Goal: Obtain resource: Download file/media

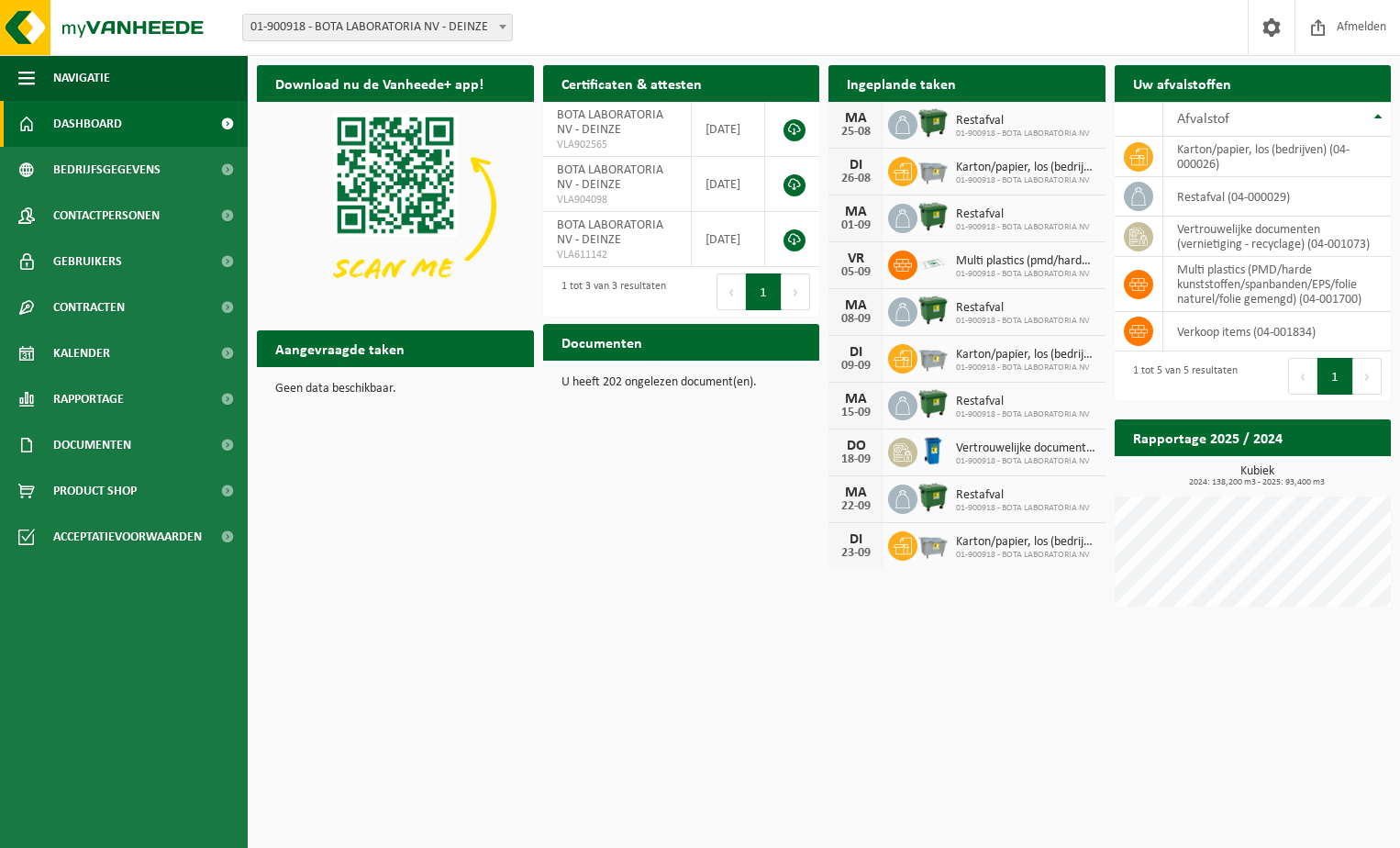
click at [468, 586] on div "Download nu de Vanheede+ app! Verberg Certificaten & attesten Bekijk uw certifi…" at bounding box center [824, 340] width 1143 height 569
click at [444, 465] on div "Download nu de Vanheede+ app! Verberg Certificaten & attesten Bekijk uw certifi…" at bounding box center [824, 340] width 1143 height 569
click at [124, 495] on span "Product Shop" at bounding box center [95, 491] width 84 height 46
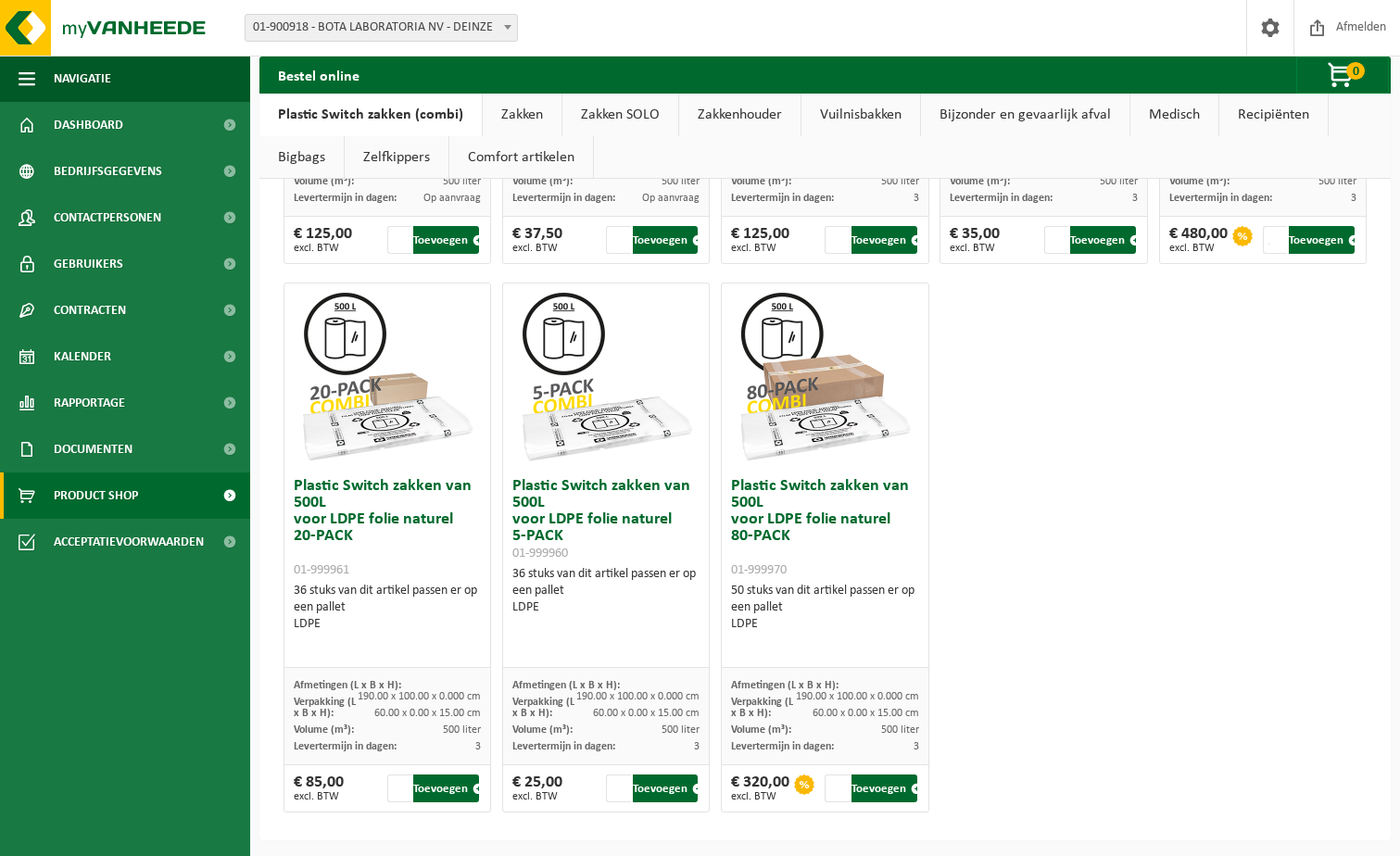
scroll to position [1126, 0]
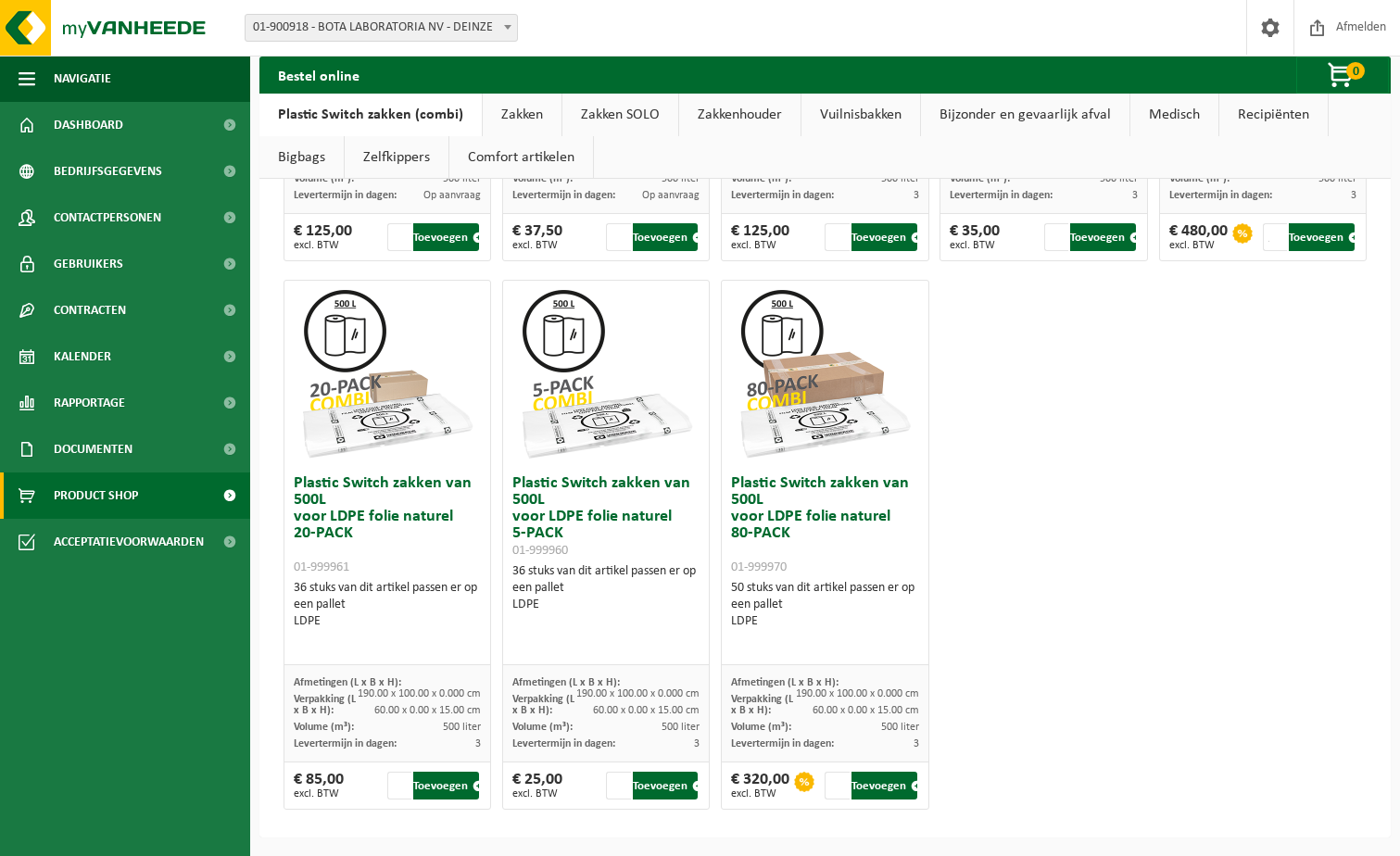
drag, startPoint x: 1205, startPoint y: 422, endPoint x: 1171, endPoint y: 420, distance: 34.1
click at [102, 167] on span "Bedrijfsgegevens" at bounding box center [108, 171] width 108 height 47
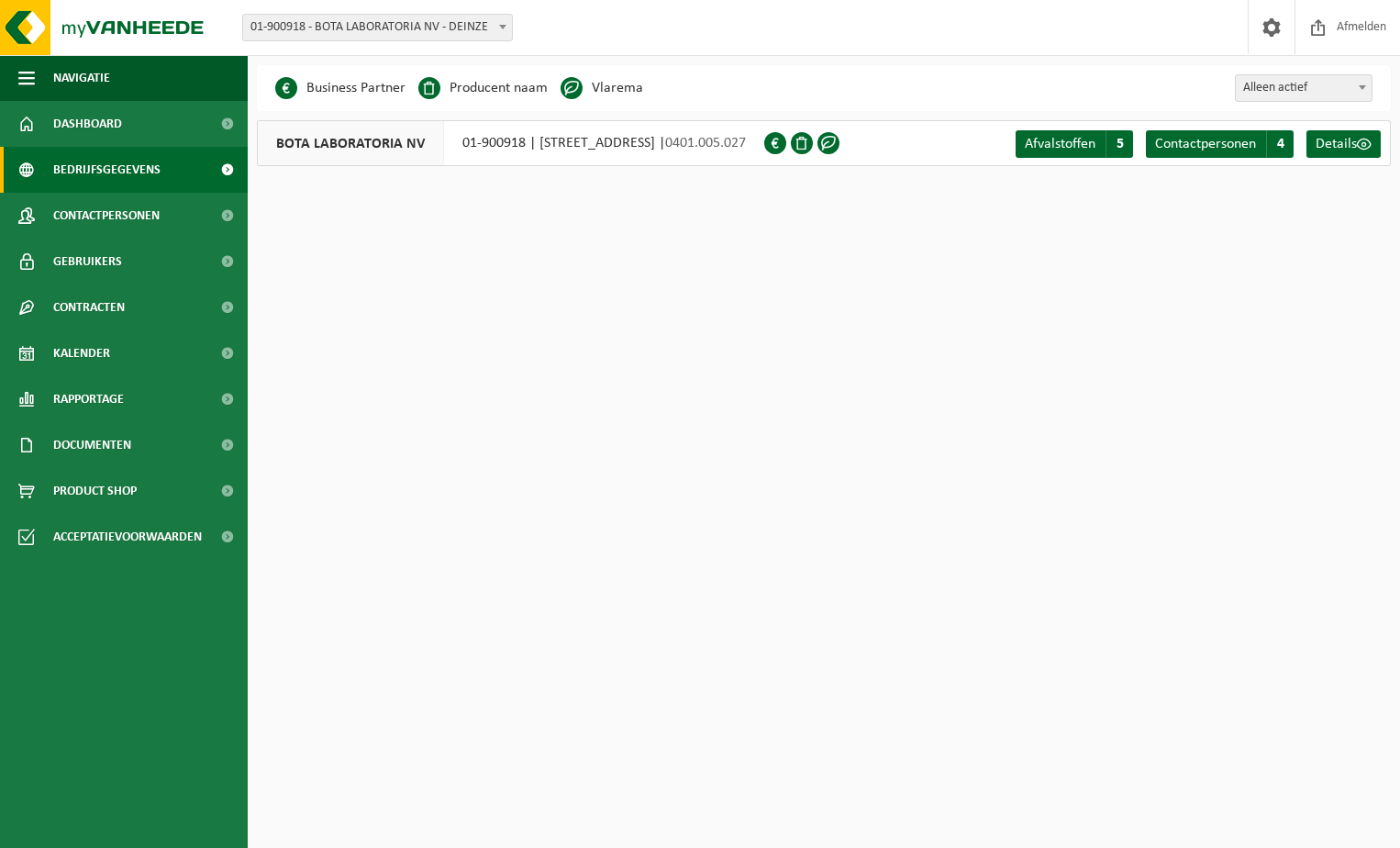
click at [501, 281] on html "Vestiging: 01-900918 - BOTA LABORATORIA NV - DEINZE 01-900918 - BOTA LABORATORI…" at bounding box center [700, 424] width 1400 height 848
click at [129, 216] on span "Contactpersonen" at bounding box center [106, 216] width 106 height 46
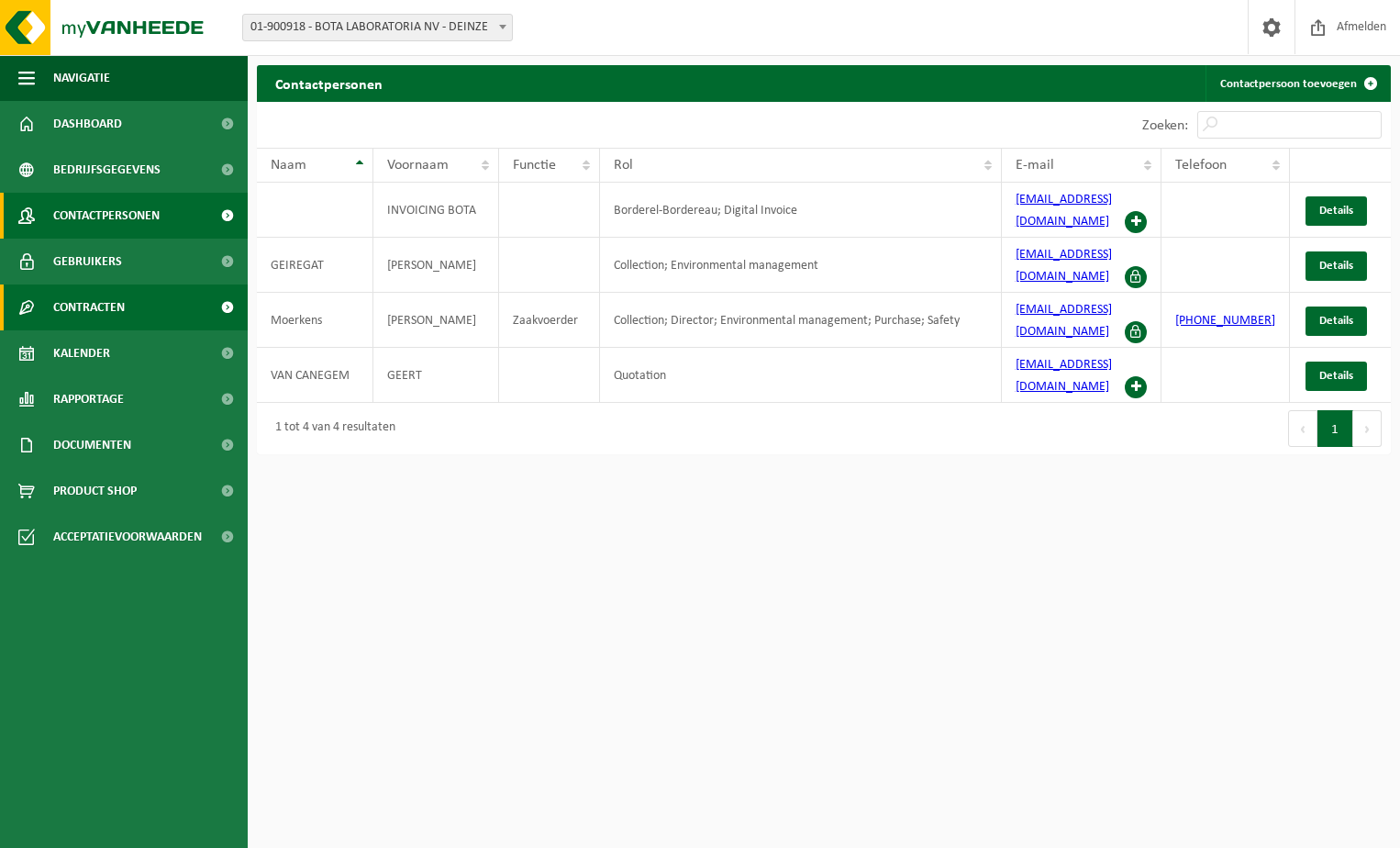
click at [71, 306] on span "Contracten" at bounding box center [89, 308] width 72 height 46
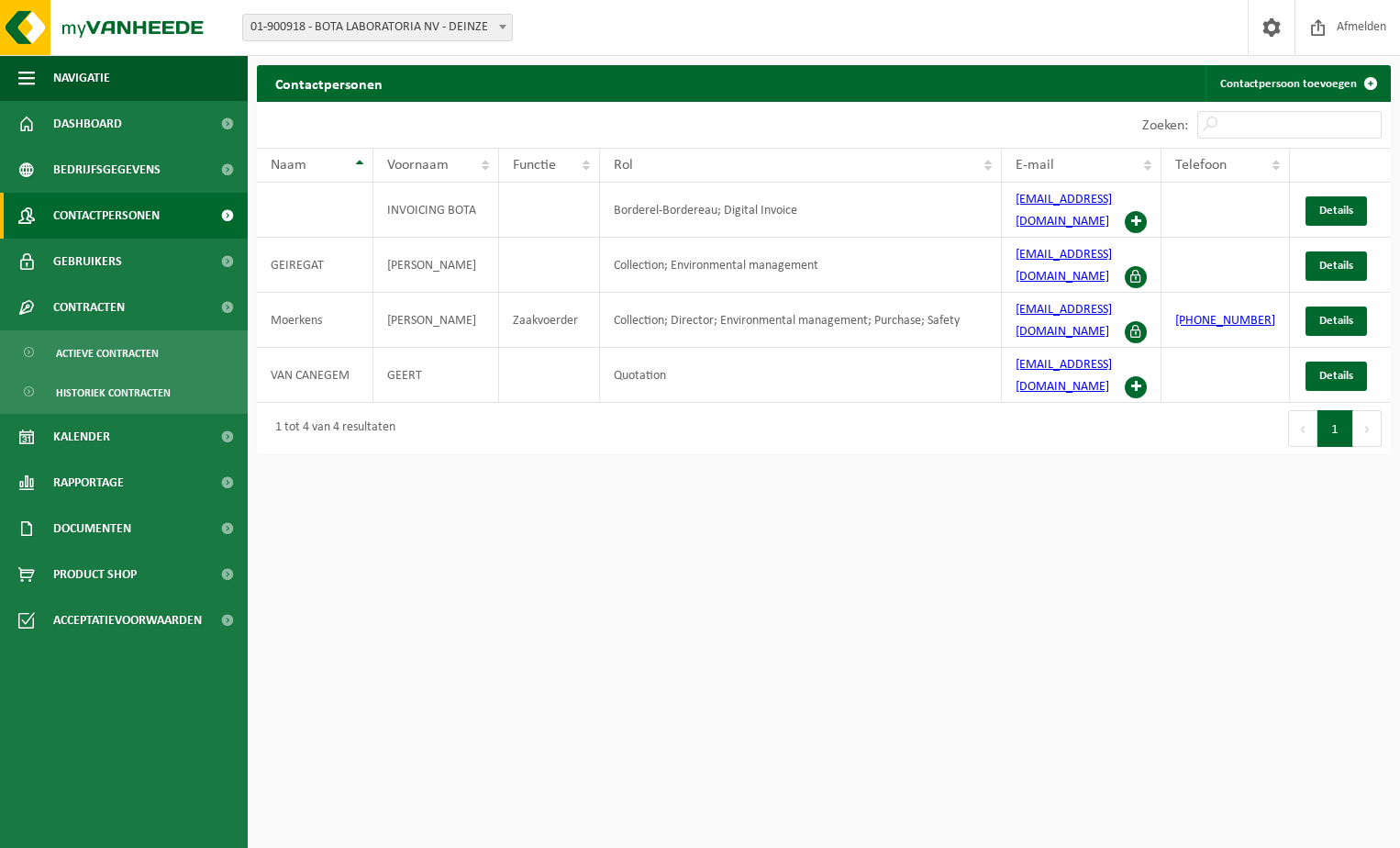
click at [496, 527] on html "Vestiging: 01-900918 - BOTA LABORATORIA NV - DEINZE 01-900918 - BOTA LABORATORI…" at bounding box center [700, 424] width 1400 height 848
click at [99, 435] on span "Kalender" at bounding box center [82, 437] width 57 height 46
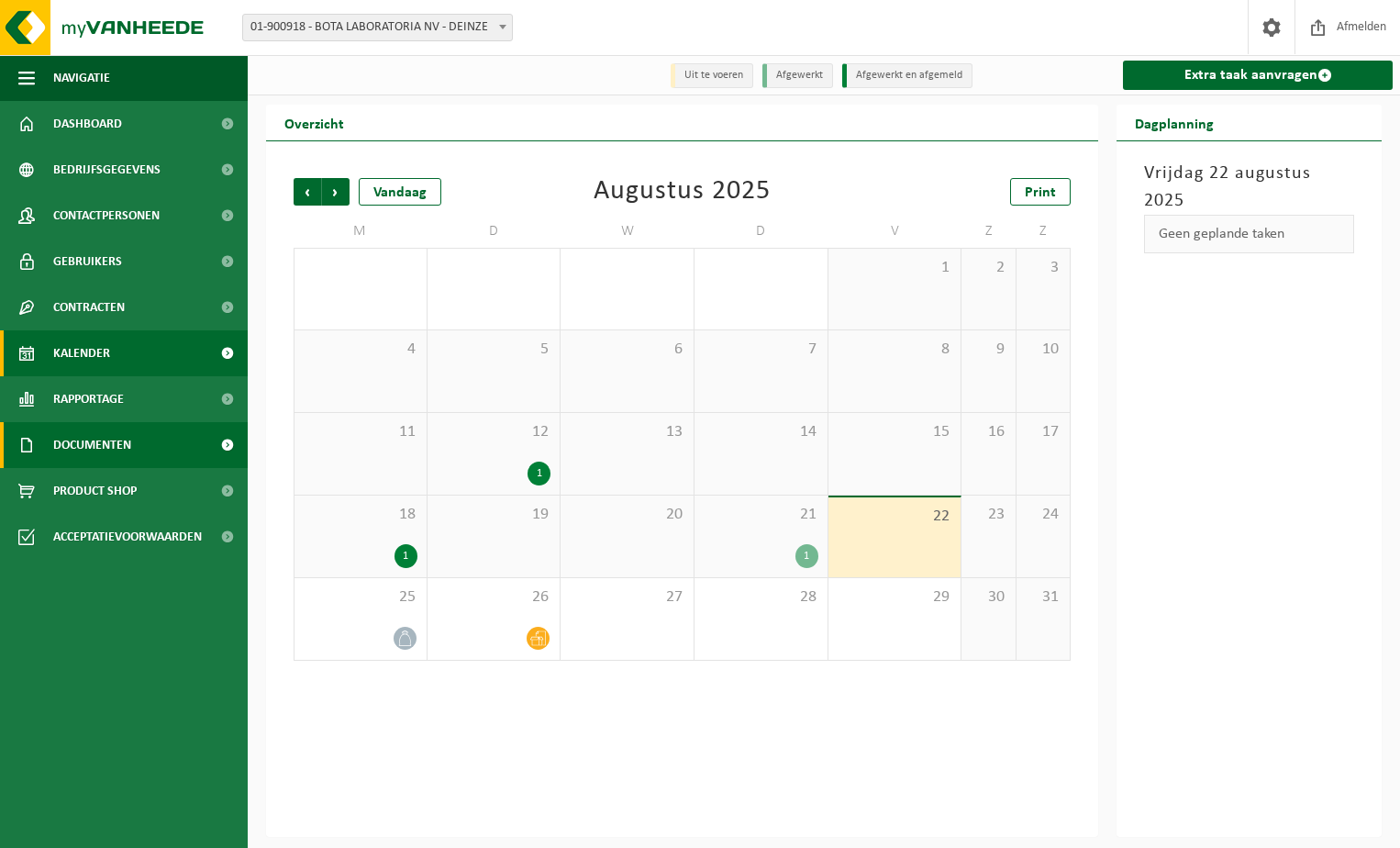
click at [86, 452] on span "Documenten" at bounding box center [92, 445] width 78 height 46
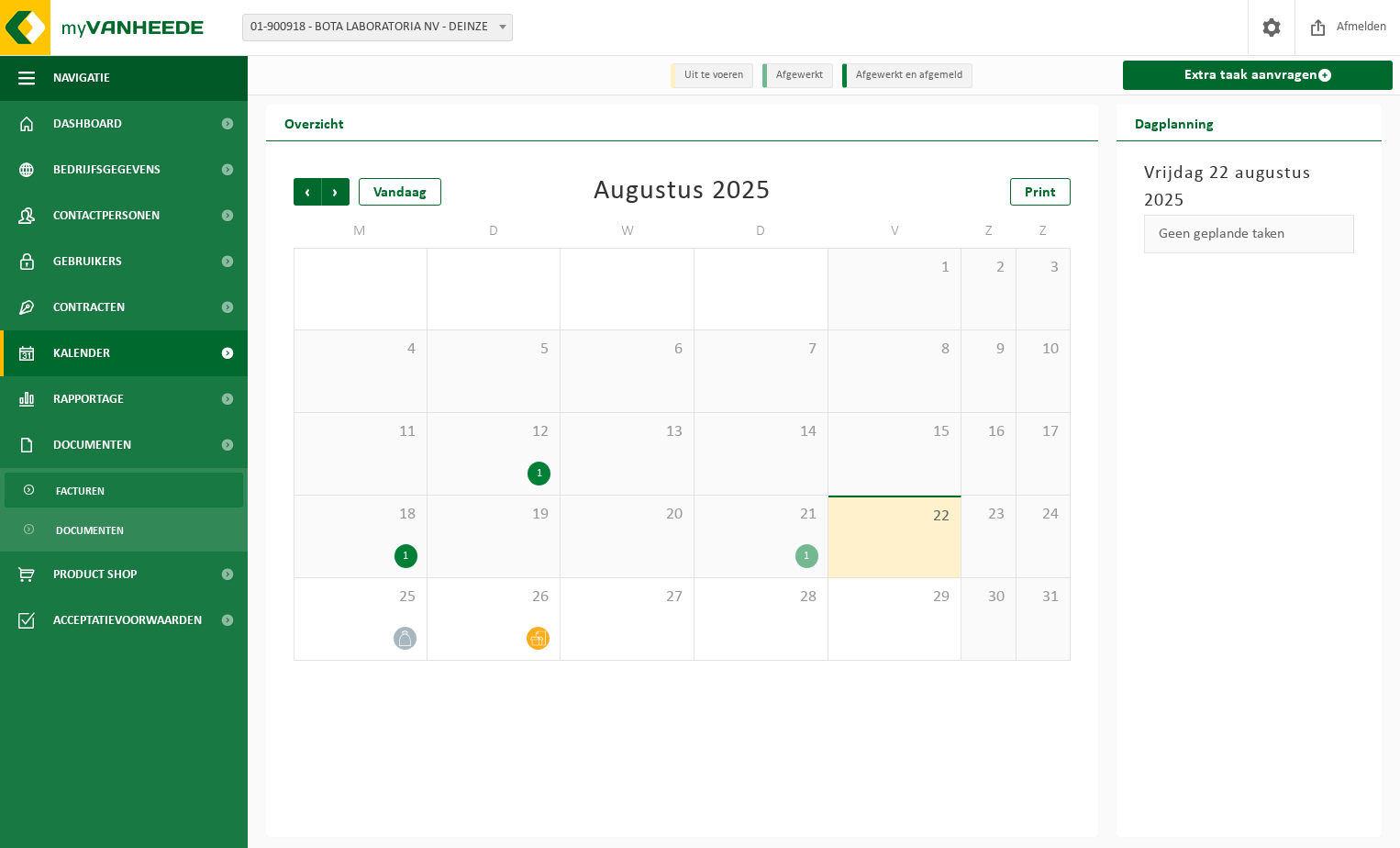
click at [80, 493] on span "Facturen" at bounding box center [80, 491] width 49 height 35
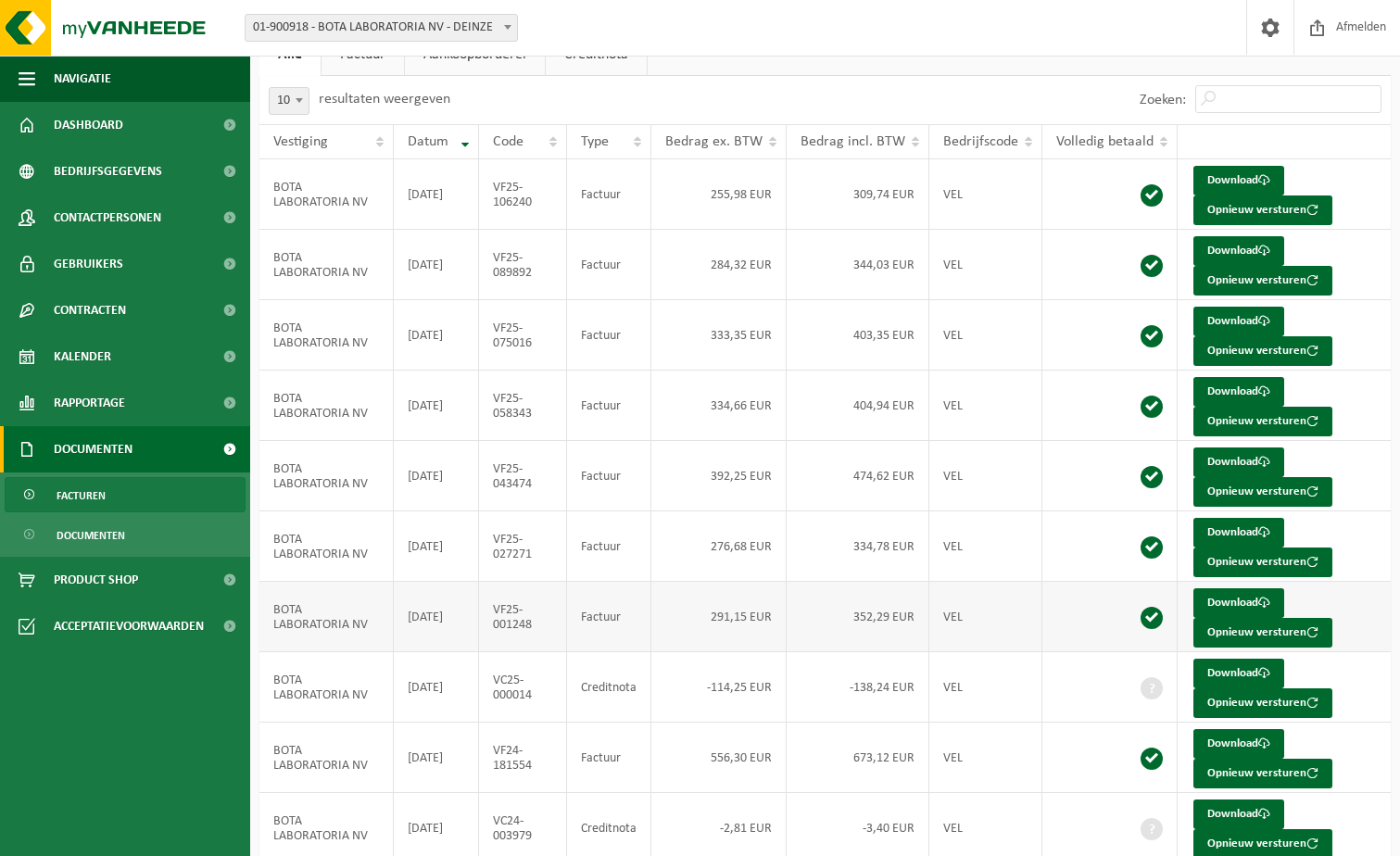
scroll to position [142, 0]
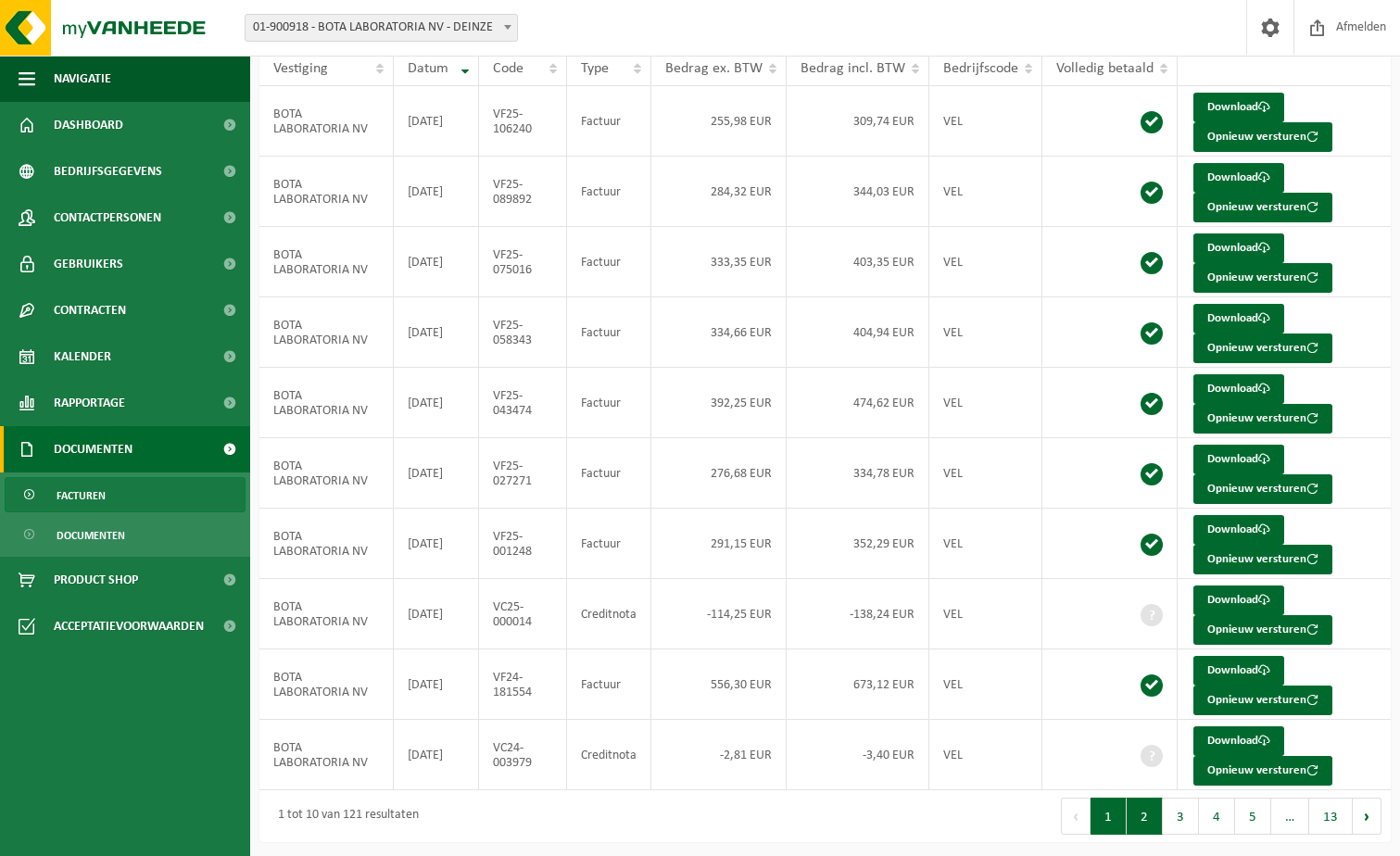
click at [1146, 823] on button "2" at bounding box center [1144, 816] width 36 height 37
click at [1233, 742] on link "Download" at bounding box center [1239, 741] width 91 height 30
click at [1174, 818] on button "3" at bounding box center [1180, 816] width 36 height 37
click at [1210, 818] on button "4" at bounding box center [1217, 816] width 36 height 37
click at [1252, 817] on button "5" at bounding box center [1253, 816] width 36 height 37
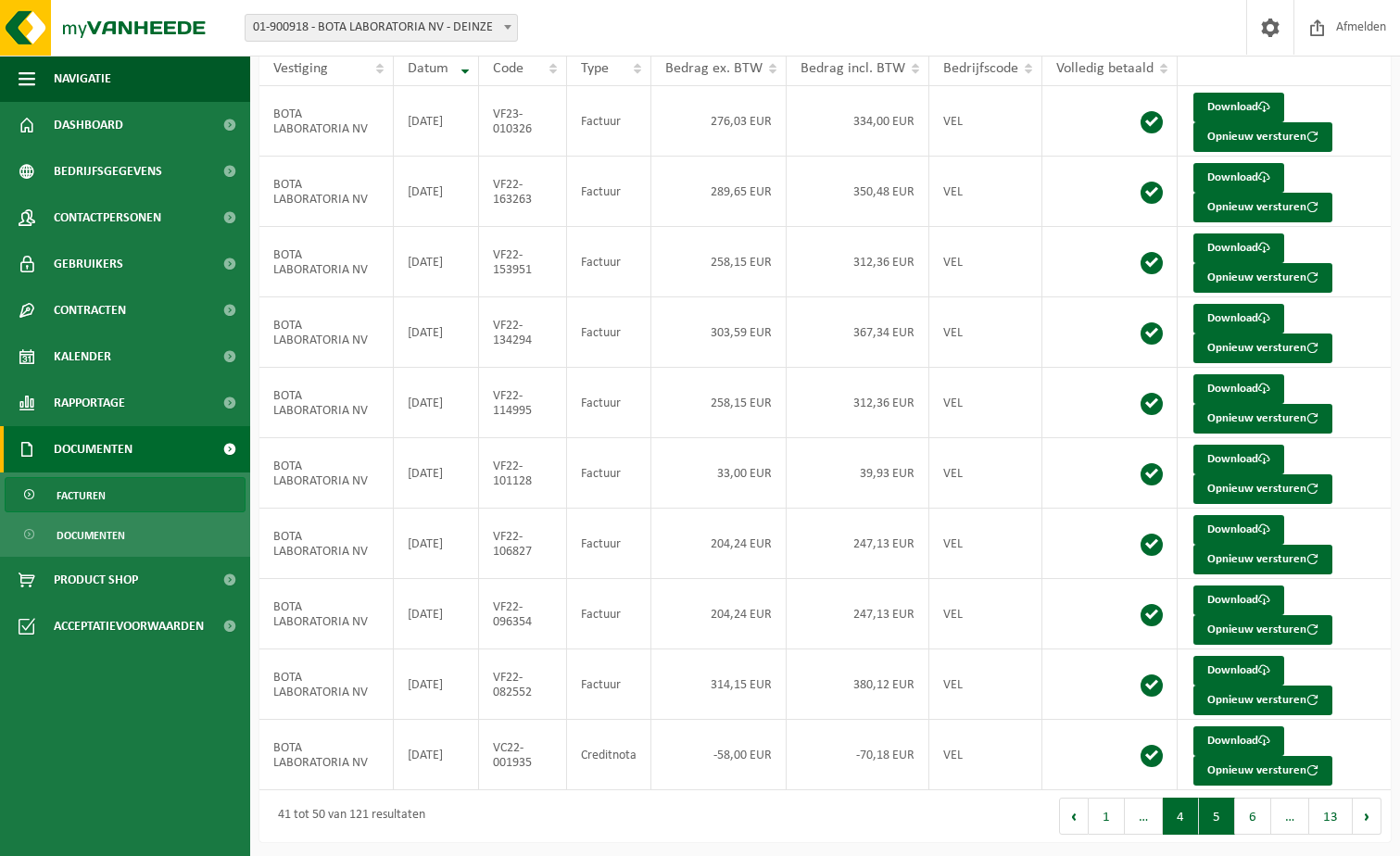
click at [1184, 816] on button "4" at bounding box center [1180, 816] width 36 height 37
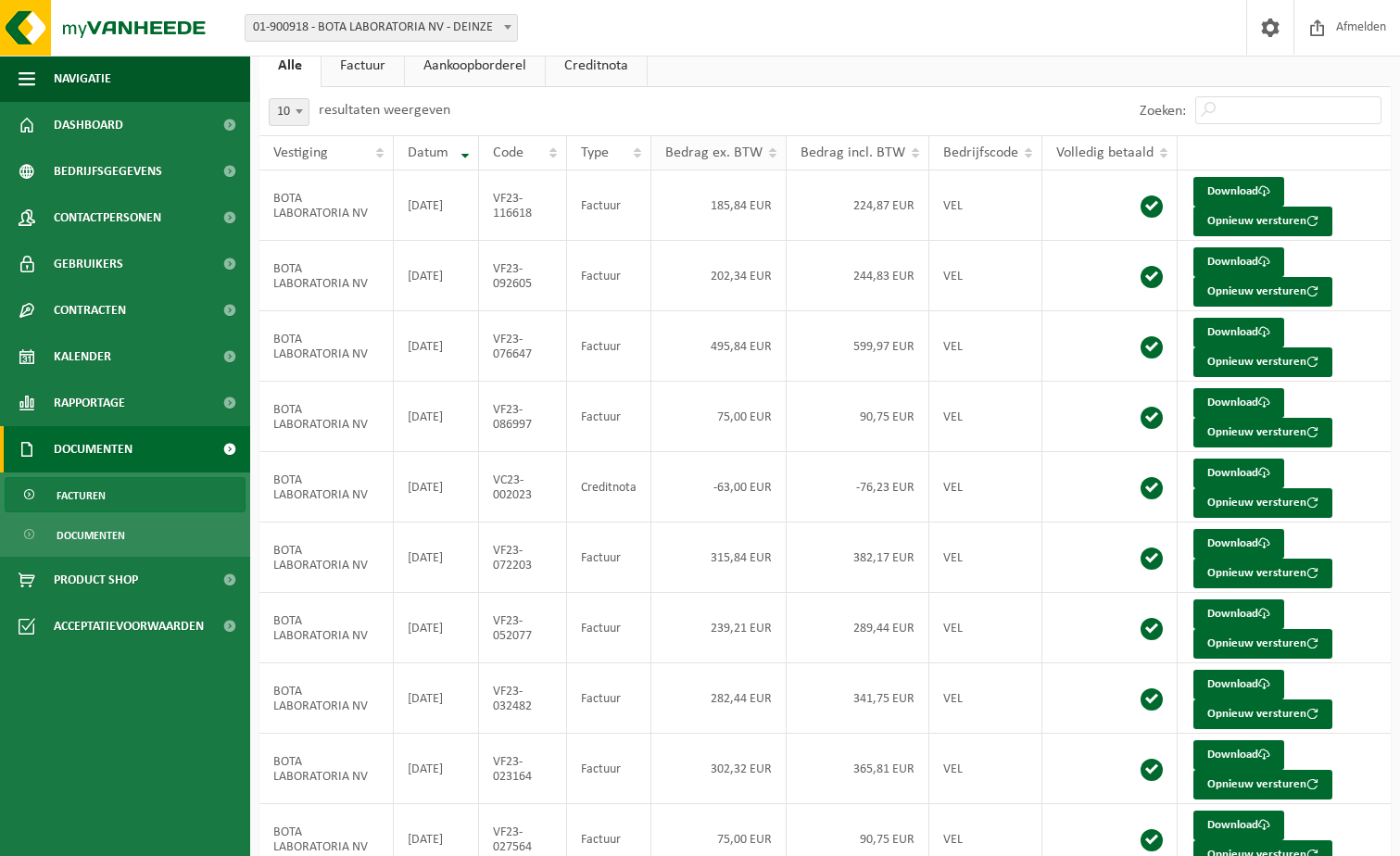
scroll to position [0, 0]
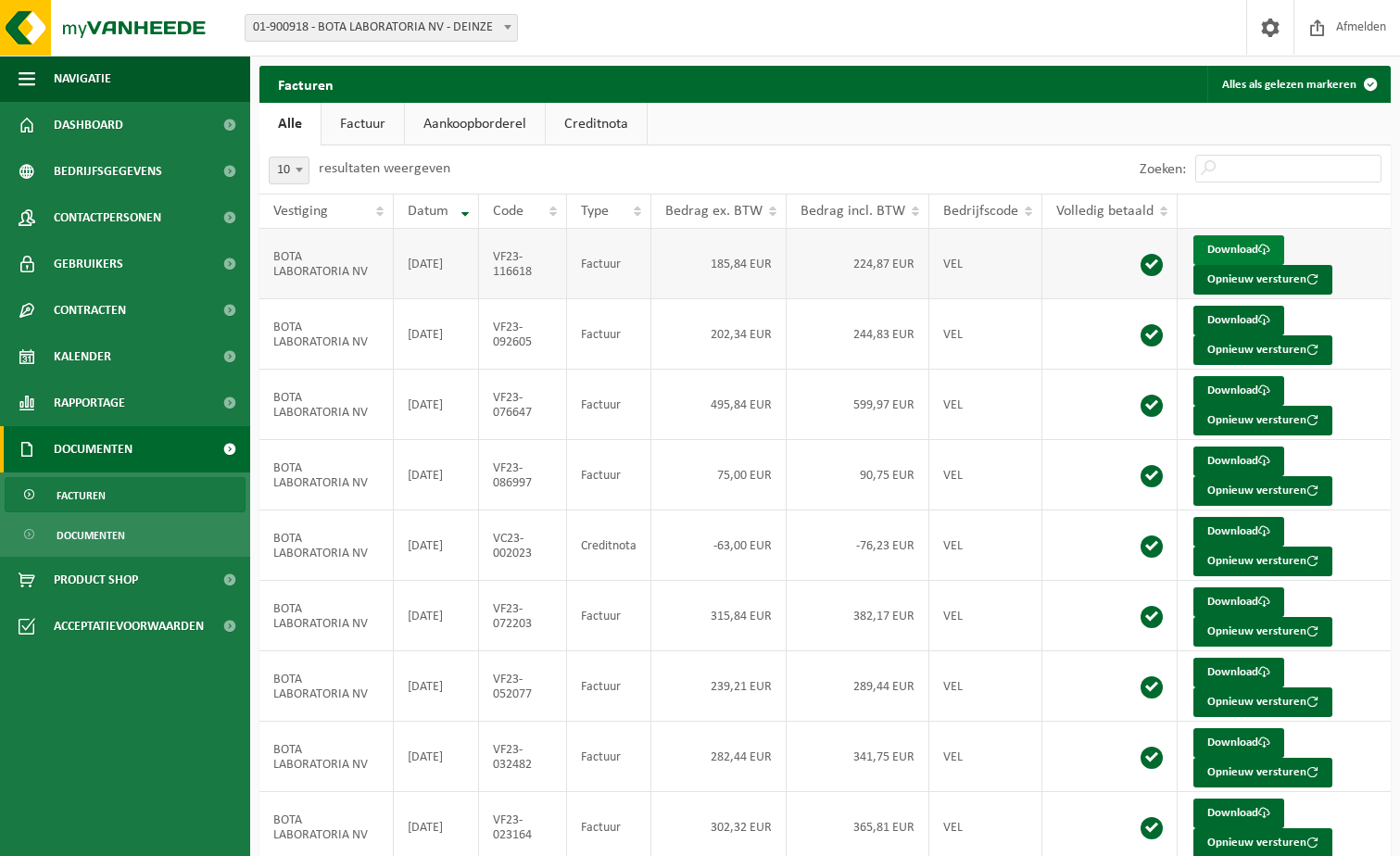
click at [1221, 257] on link "Download" at bounding box center [1239, 250] width 91 height 30
click at [26, 81] on span "button" at bounding box center [27, 79] width 17 height 47
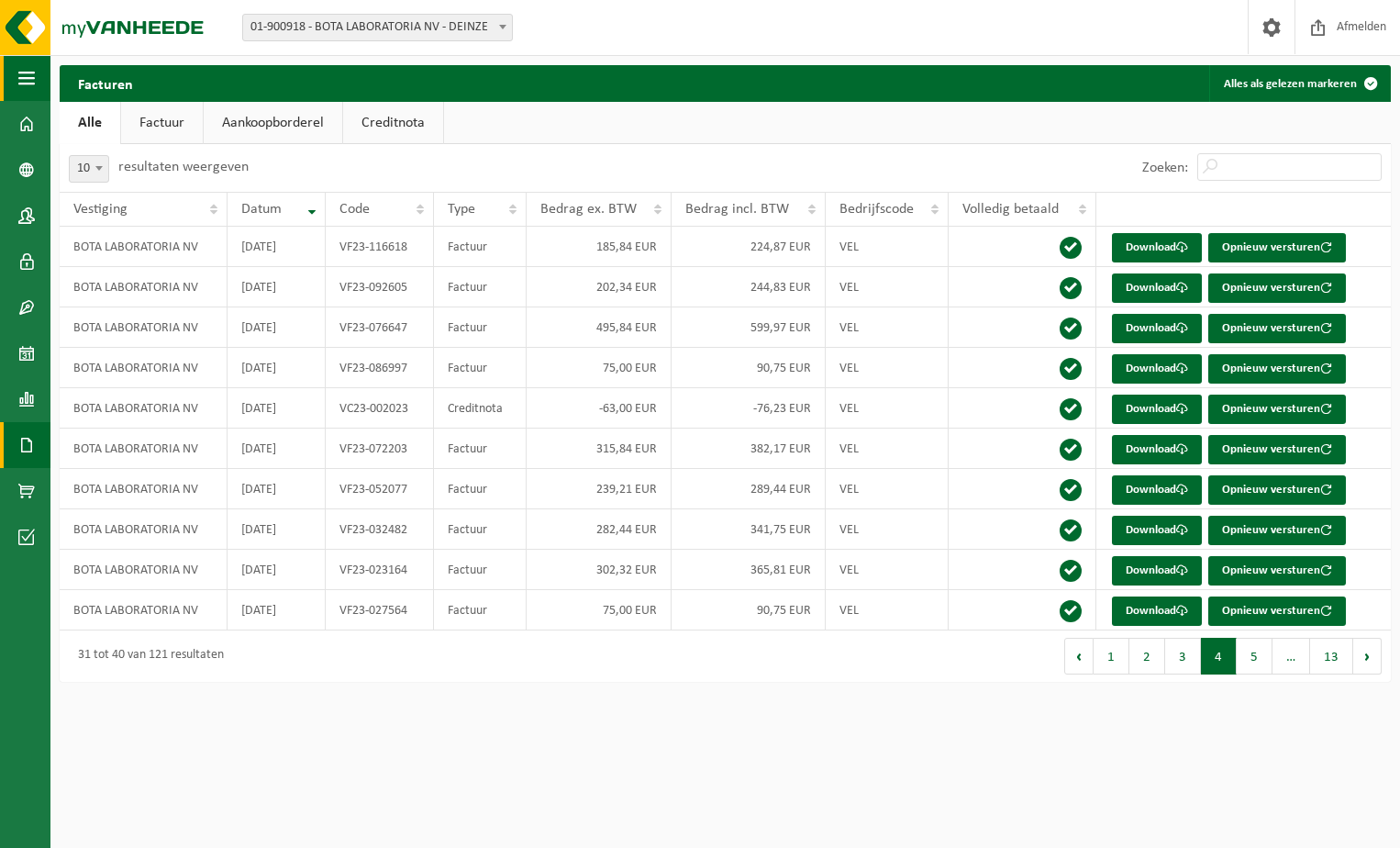
click at [26, 80] on span "button" at bounding box center [27, 78] width 17 height 46
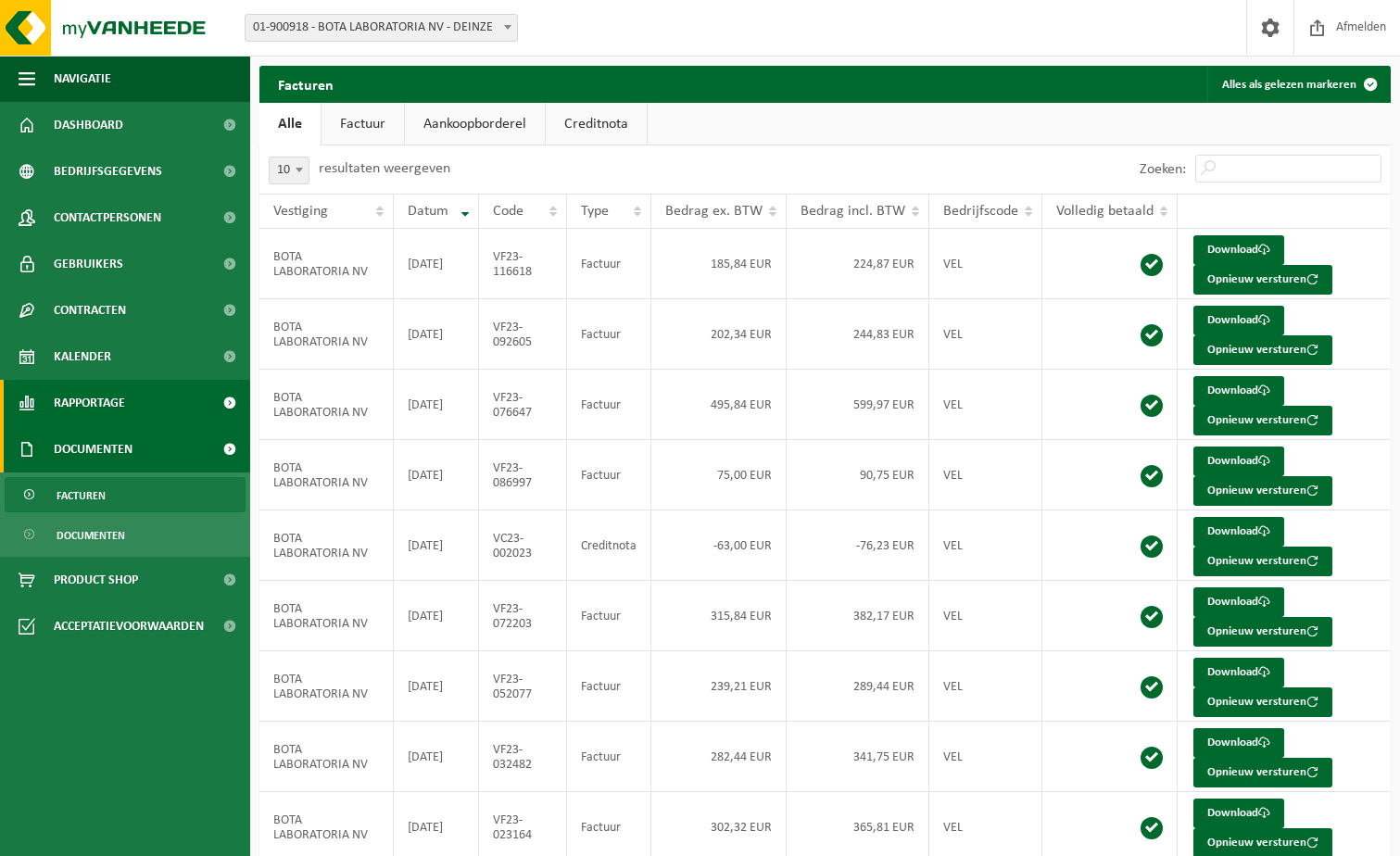
click at [169, 408] on link "Rapportage" at bounding box center [125, 403] width 250 height 47
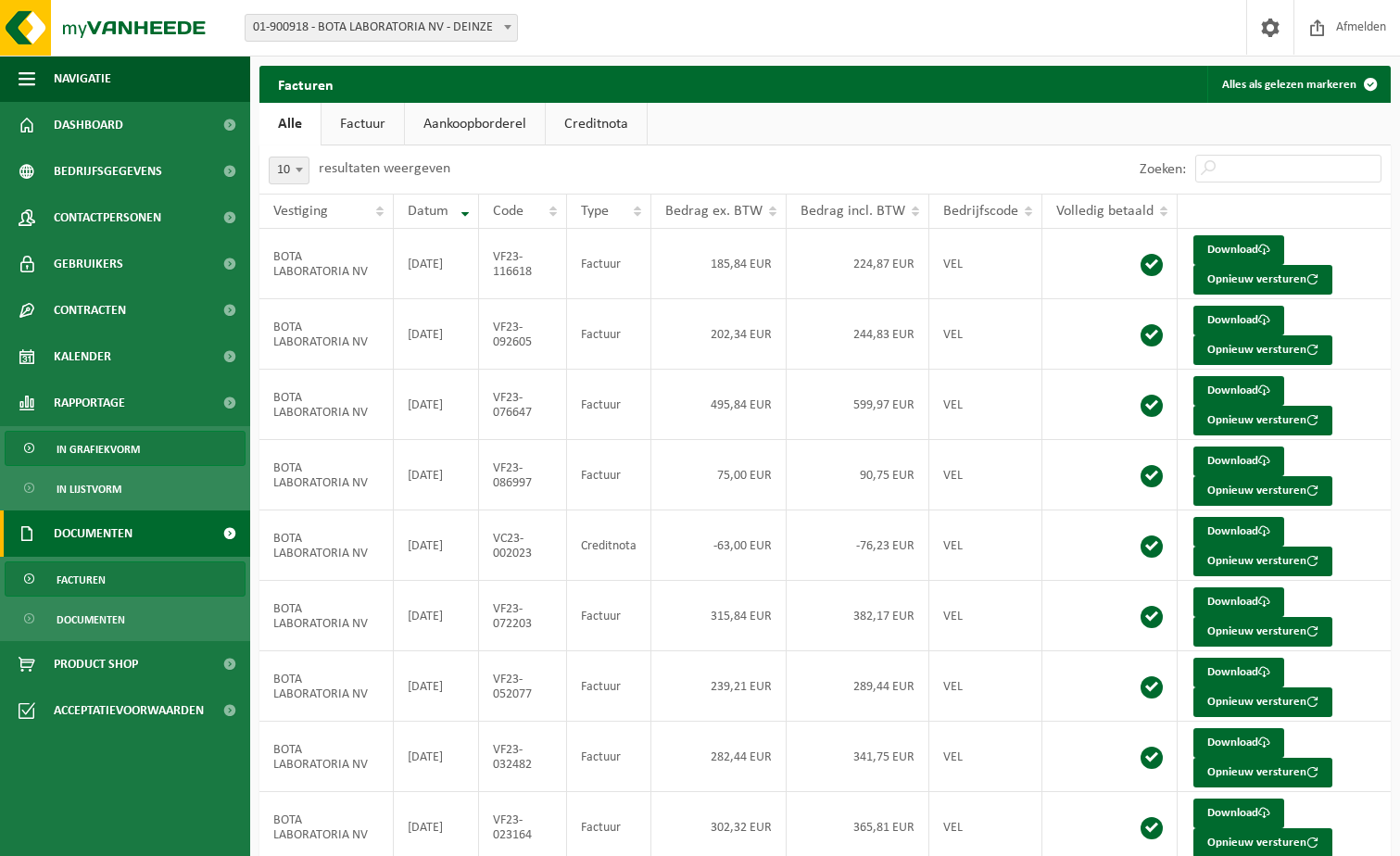
click at [88, 456] on span "In grafiekvorm" at bounding box center [99, 449] width 84 height 35
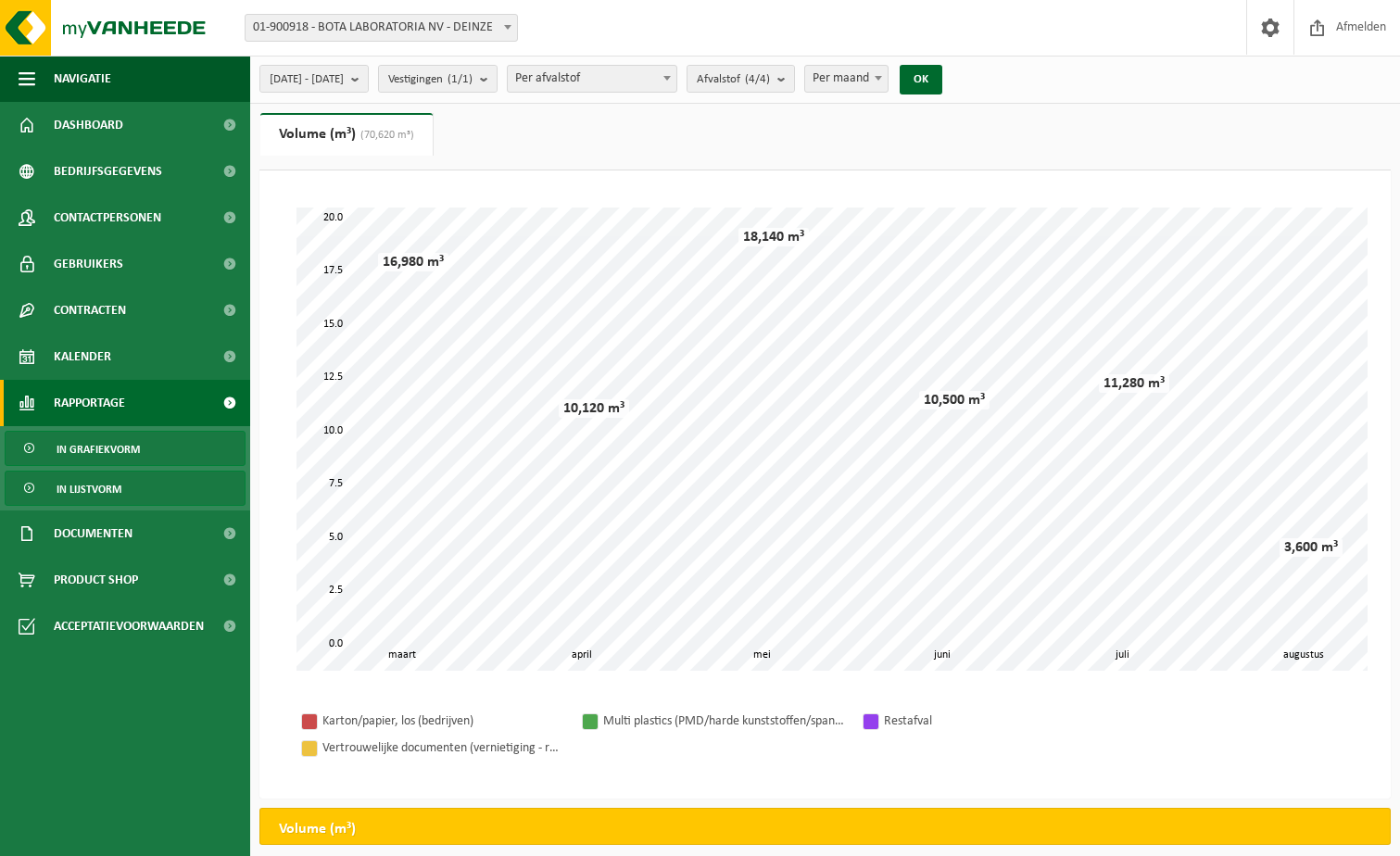
click at [98, 493] on span "In lijstvorm" at bounding box center [89, 489] width 65 height 35
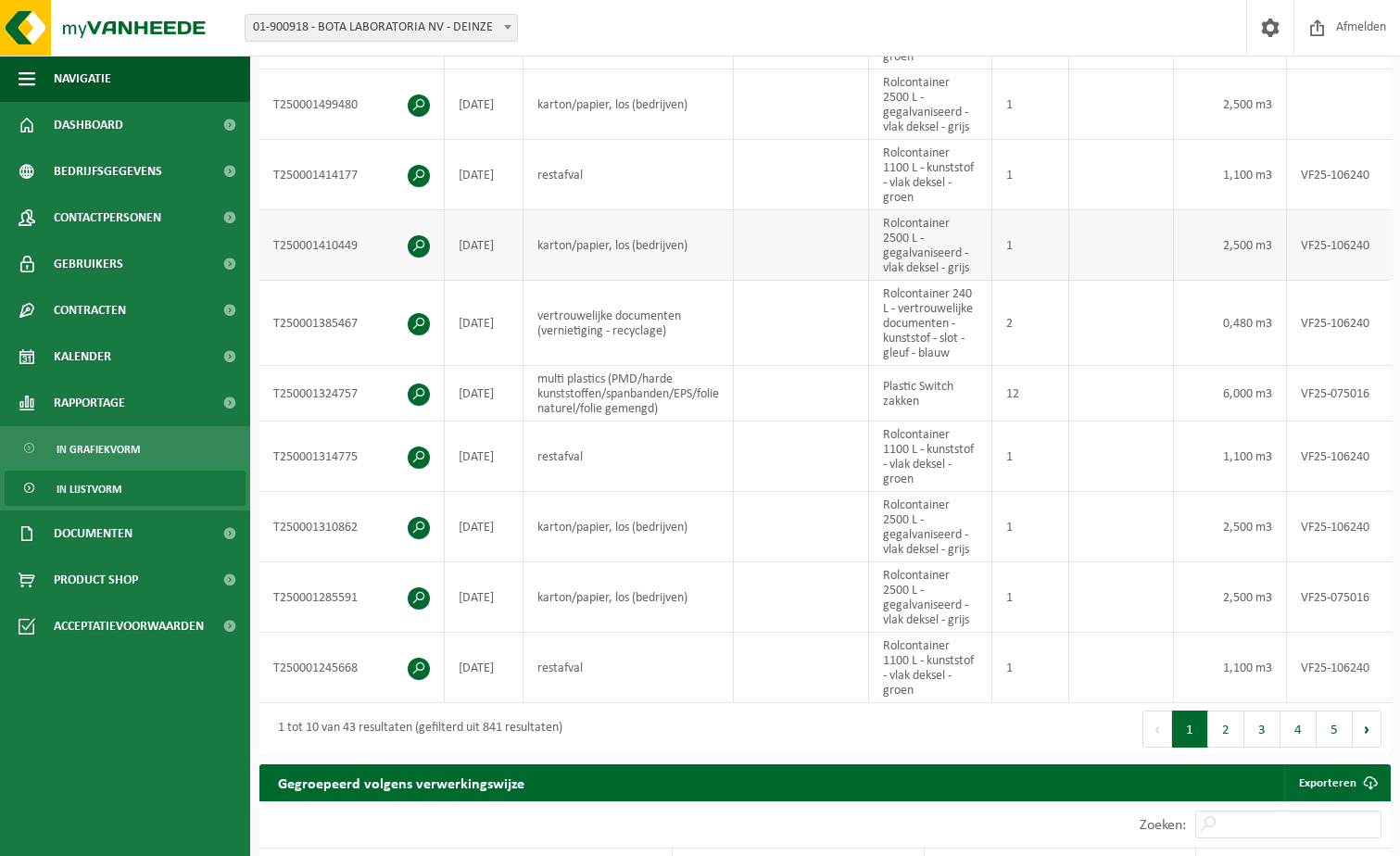
scroll to position [555, 0]
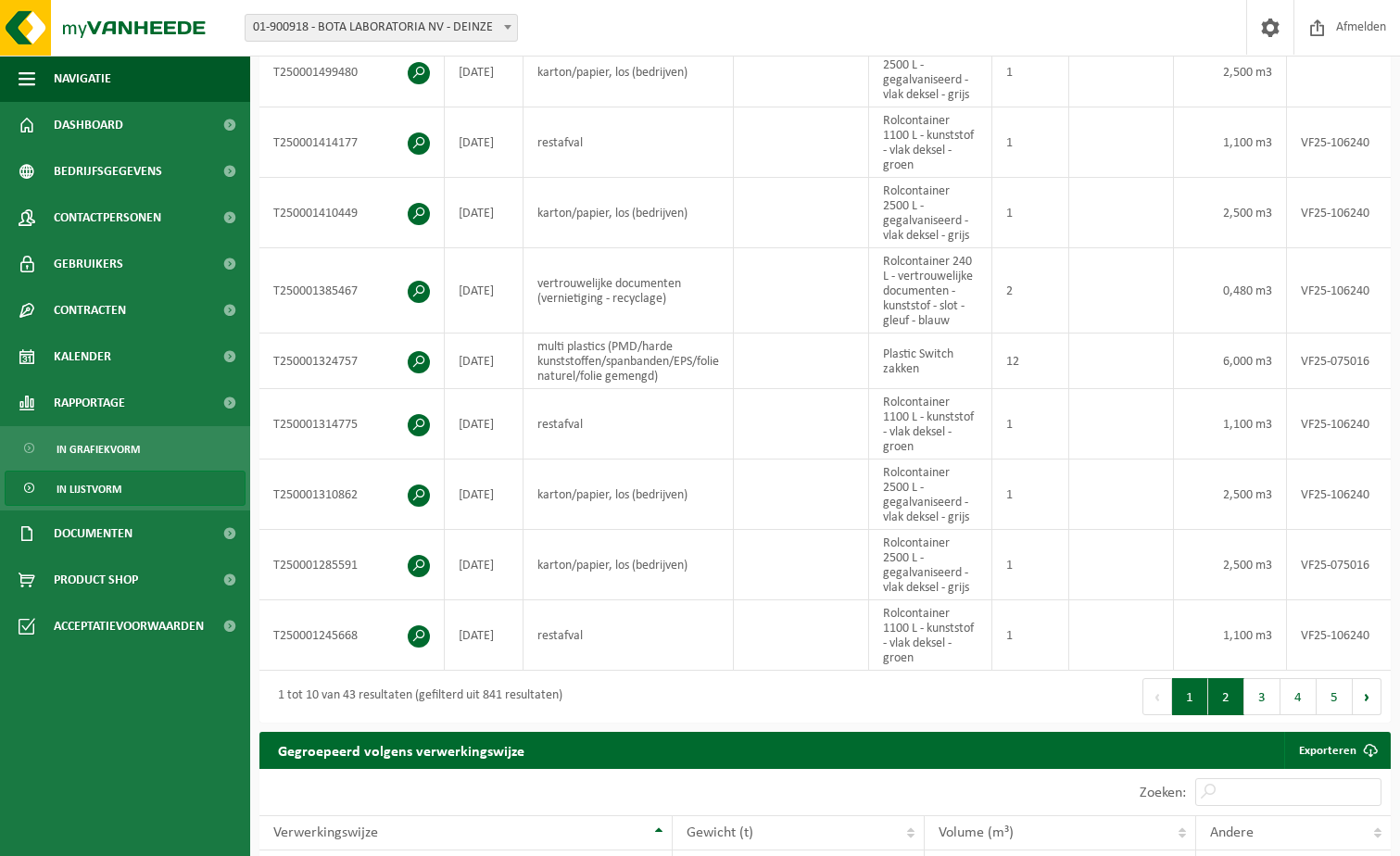
click at [1221, 710] on button "2" at bounding box center [1226, 697] width 36 height 37
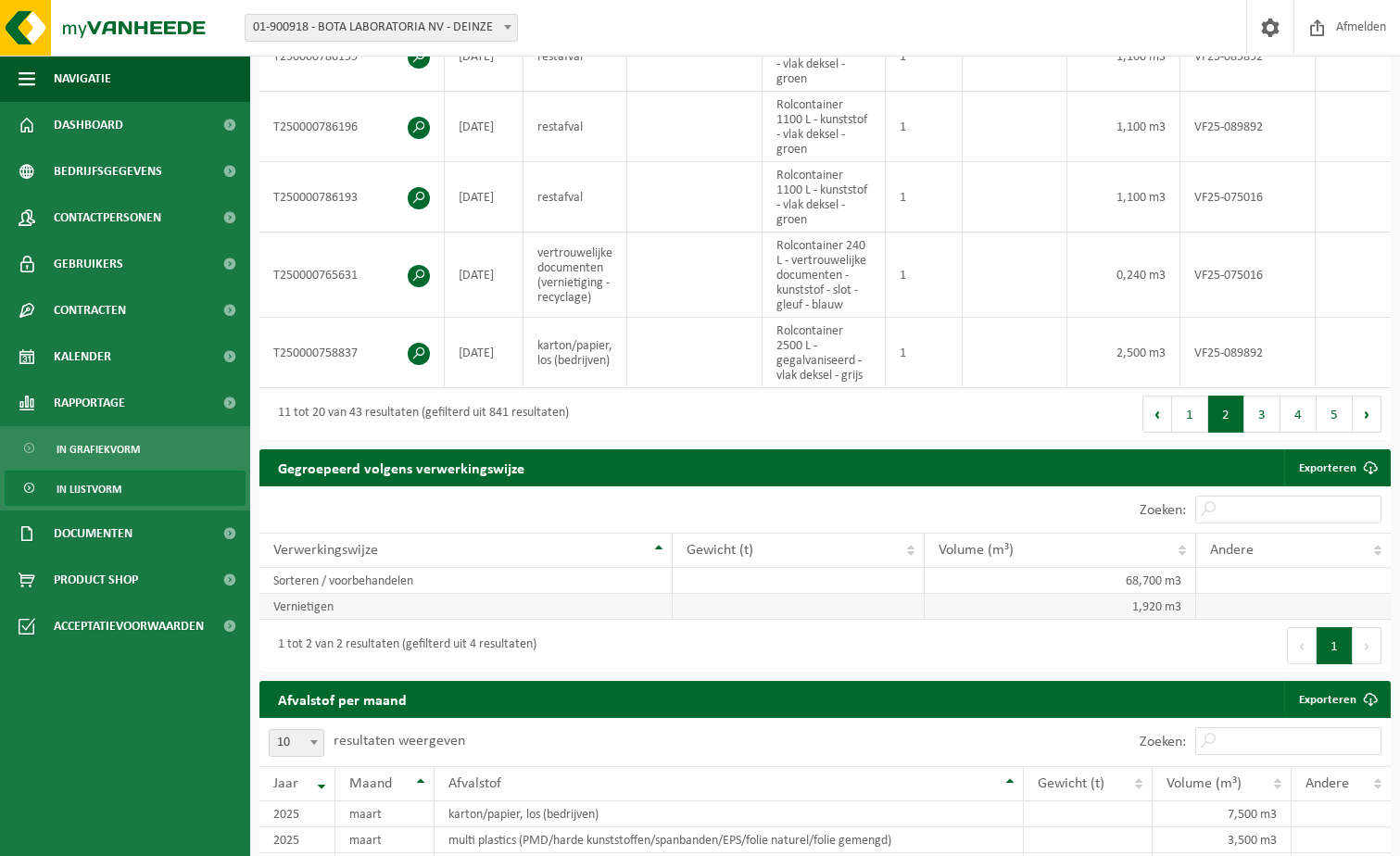
scroll to position [933, 0]
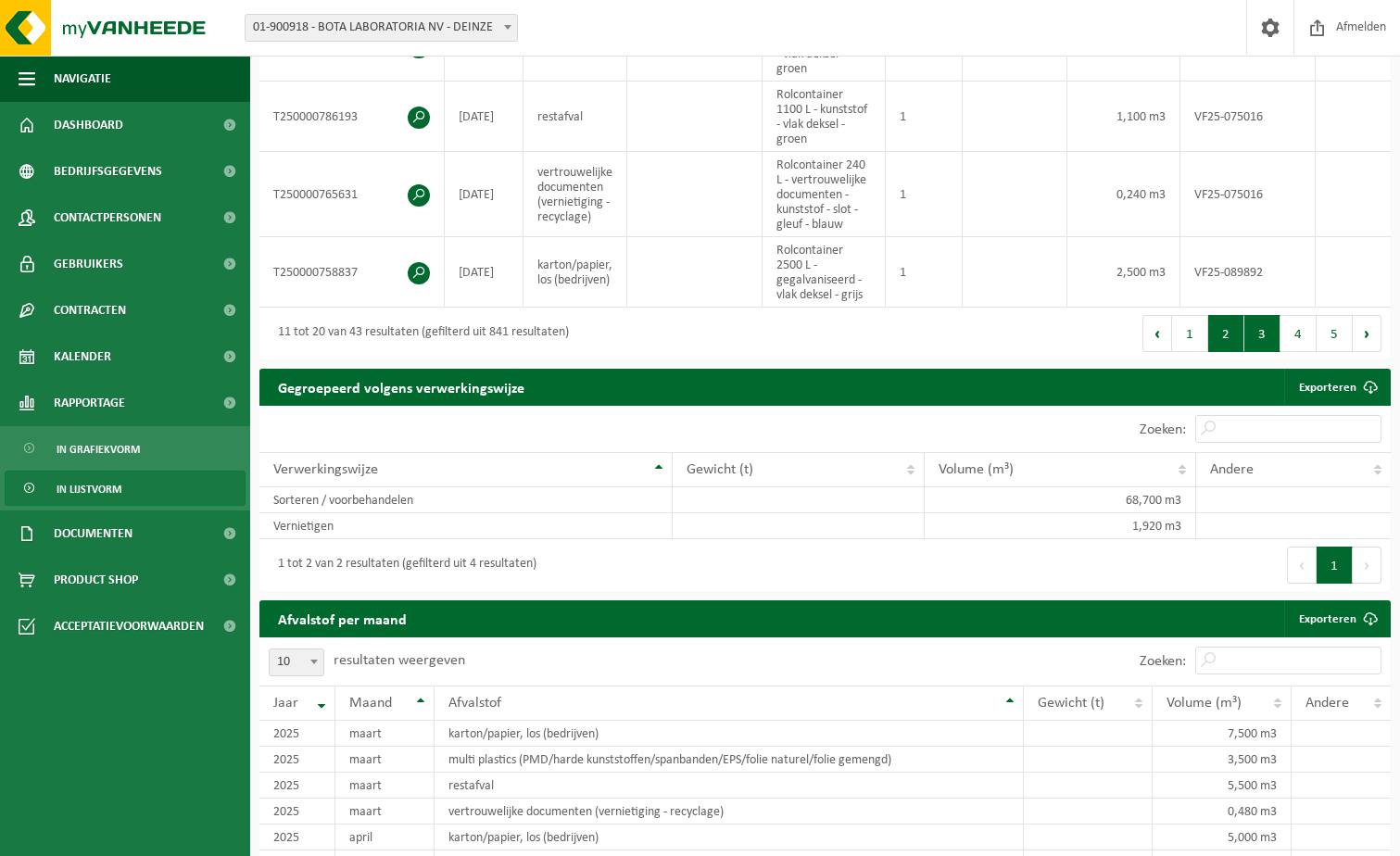
click at [1261, 344] on button "3" at bounding box center [1262, 333] width 36 height 37
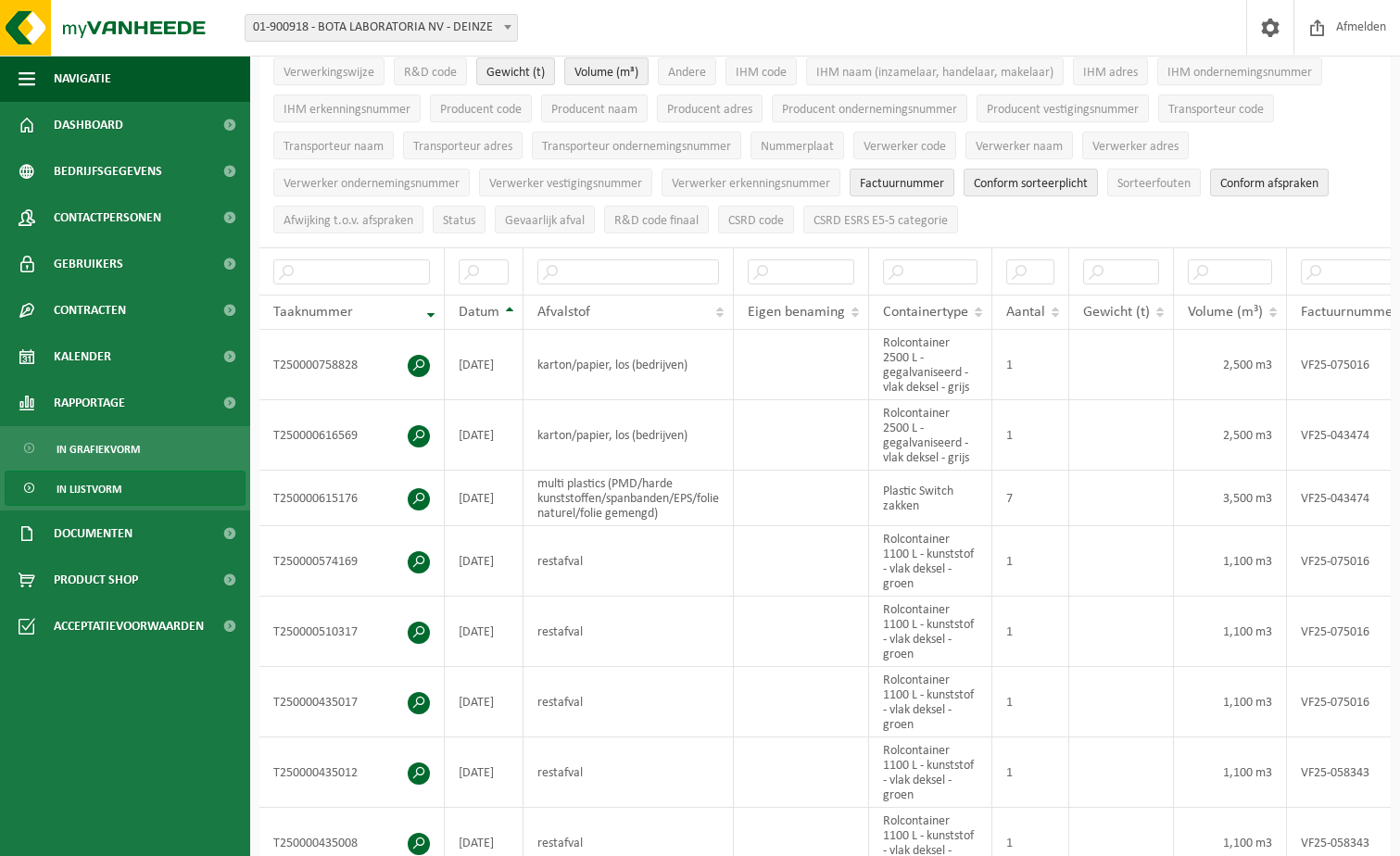
scroll to position [656, 0]
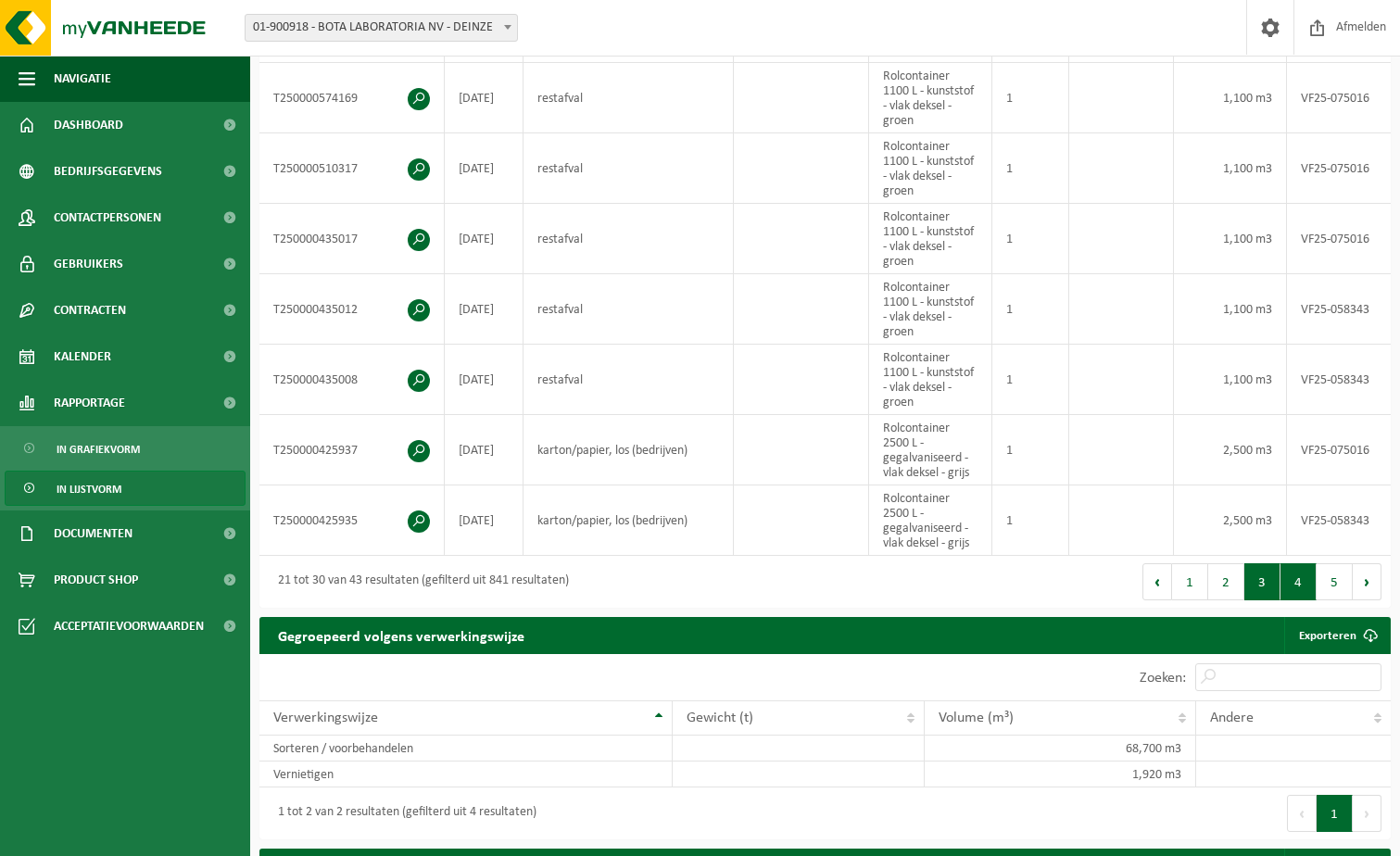
click at [1302, 597] on button "4" at bounding box center [1299, 582] width 36 height 37
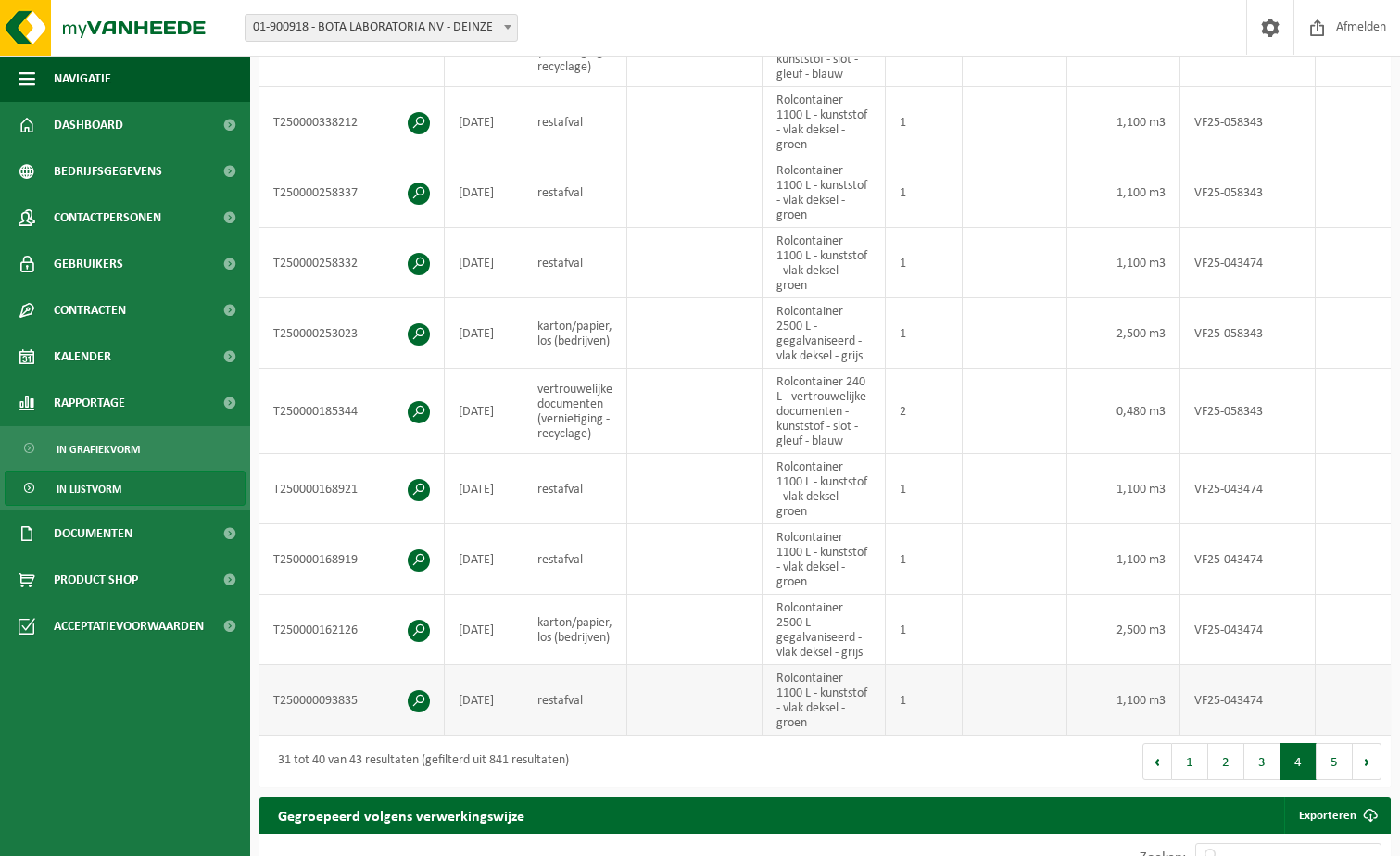
scroll to position [678, 0]
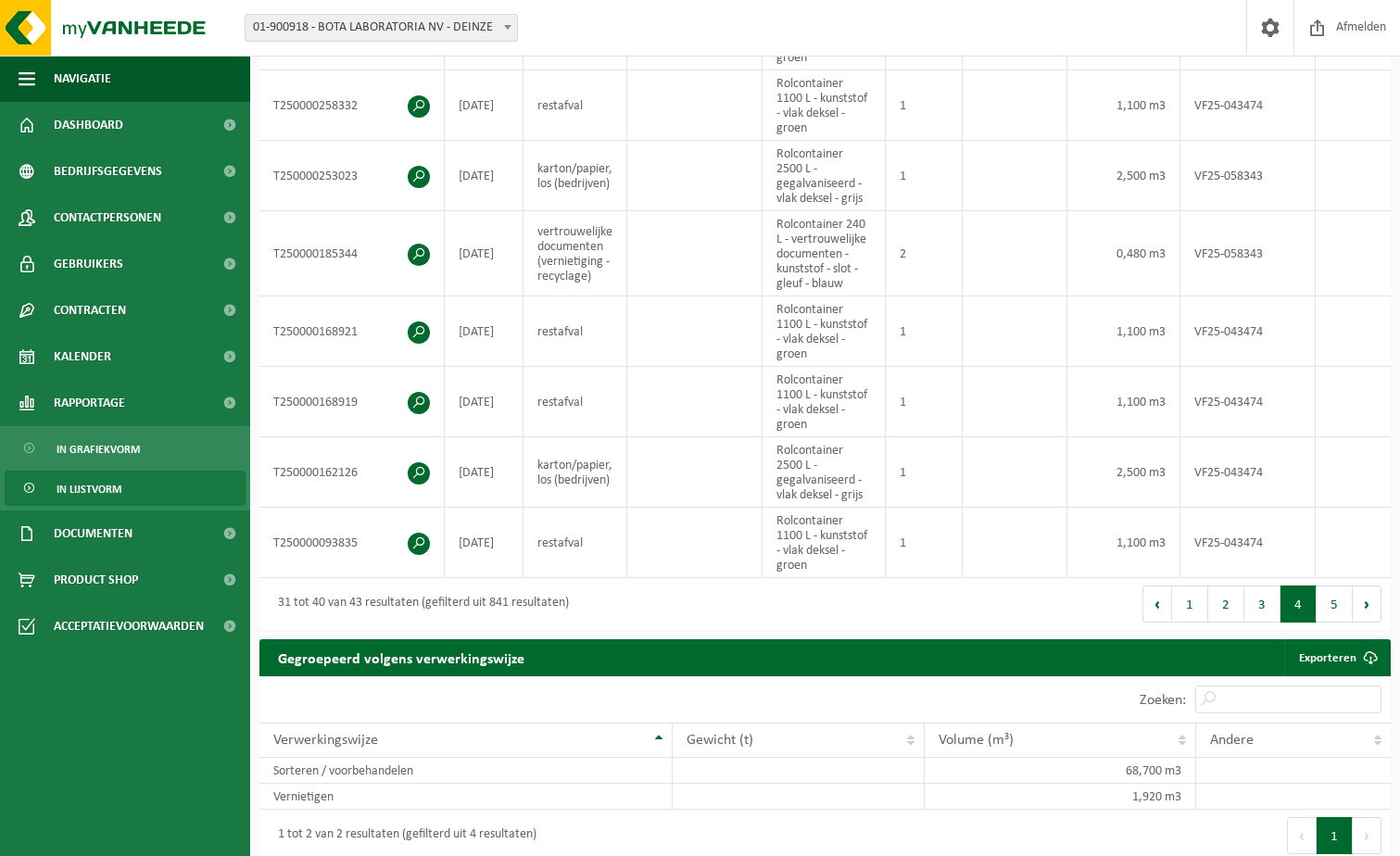
click at [1329, 616] on button "5" at bounding box center [1335, 604] width 36 height 37
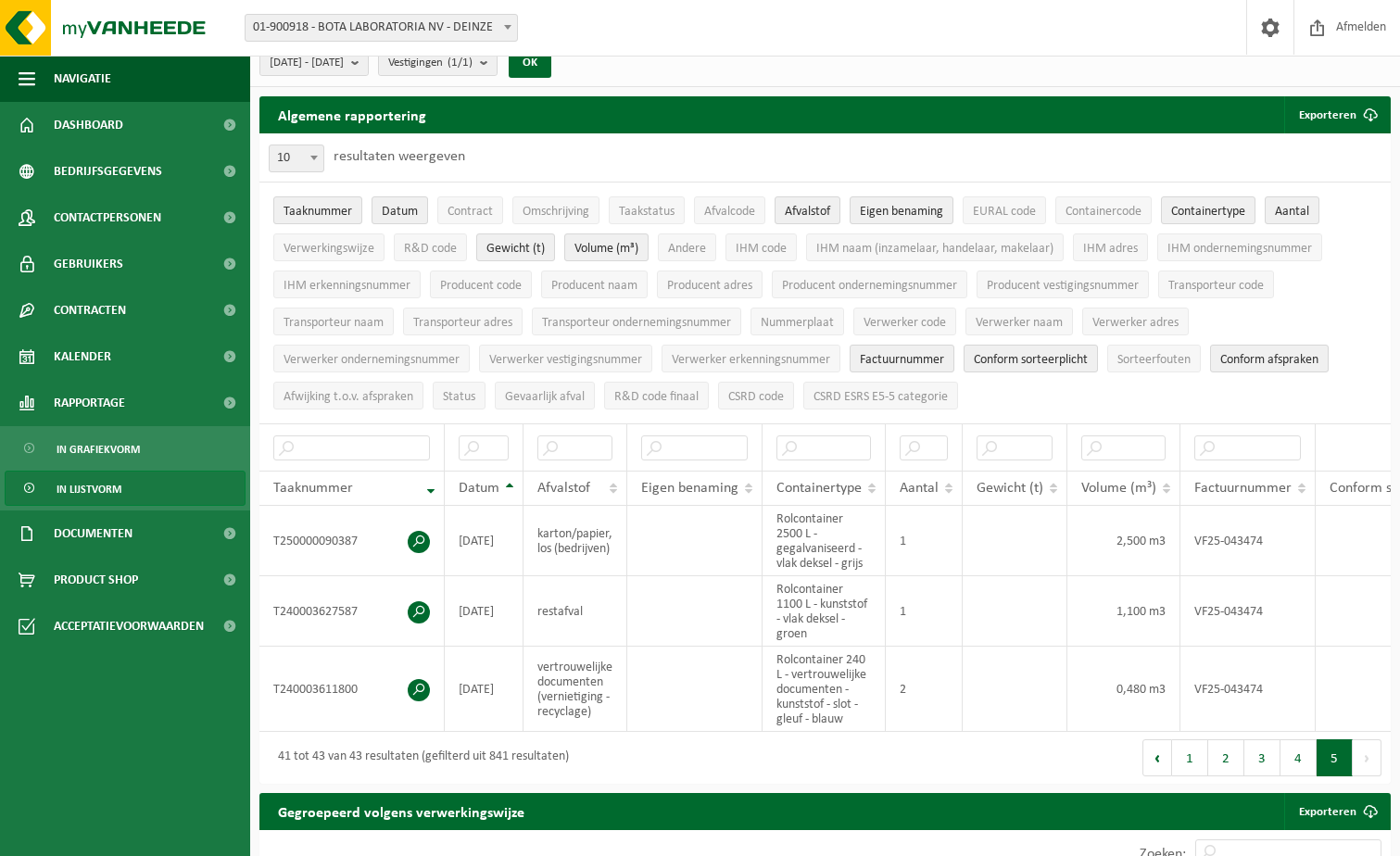
scroll to position [0, 0]
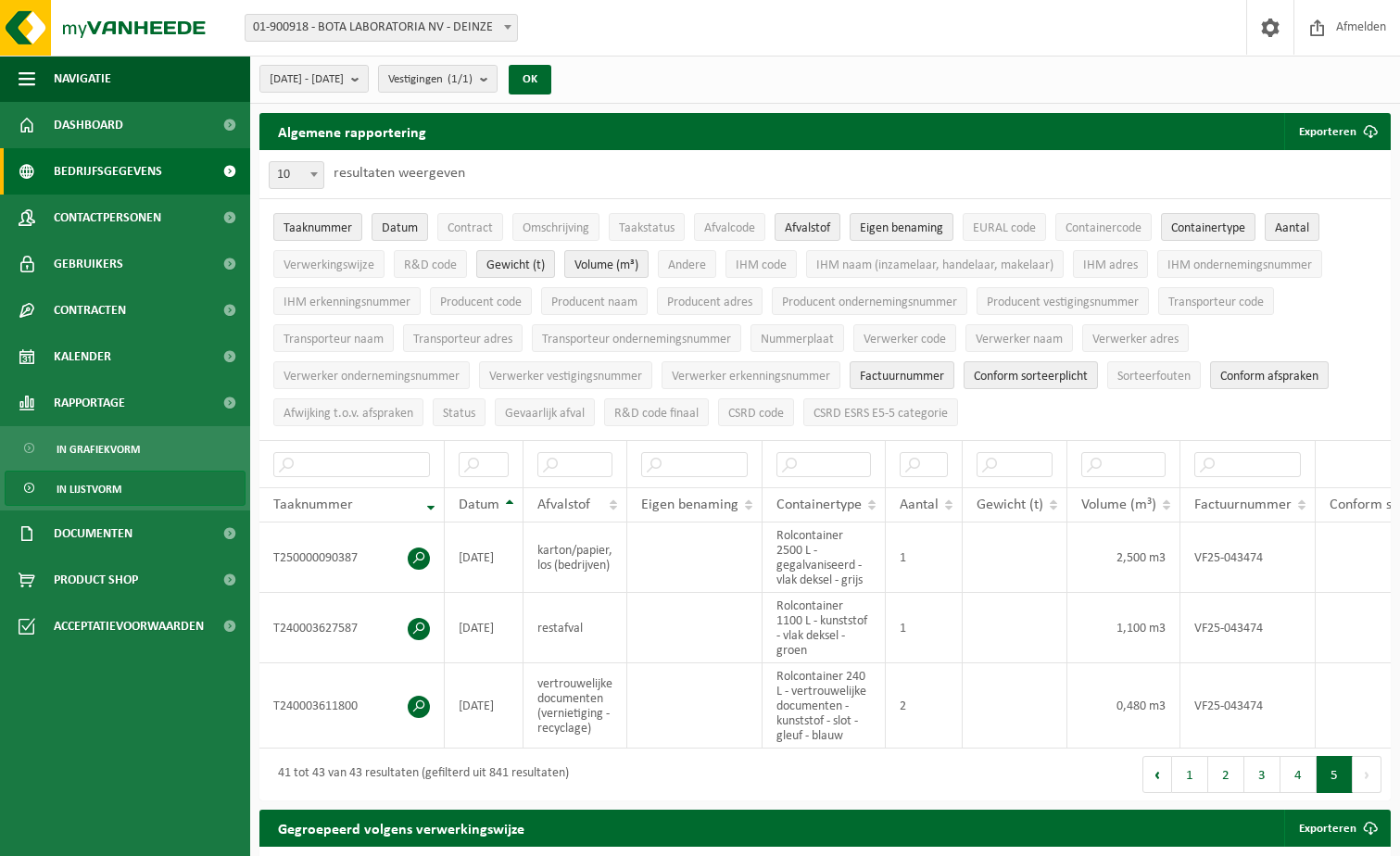
click at [90, 168] on span "Bedrijfsgegevens" at bounding box center [108, 171] width 108 height 47
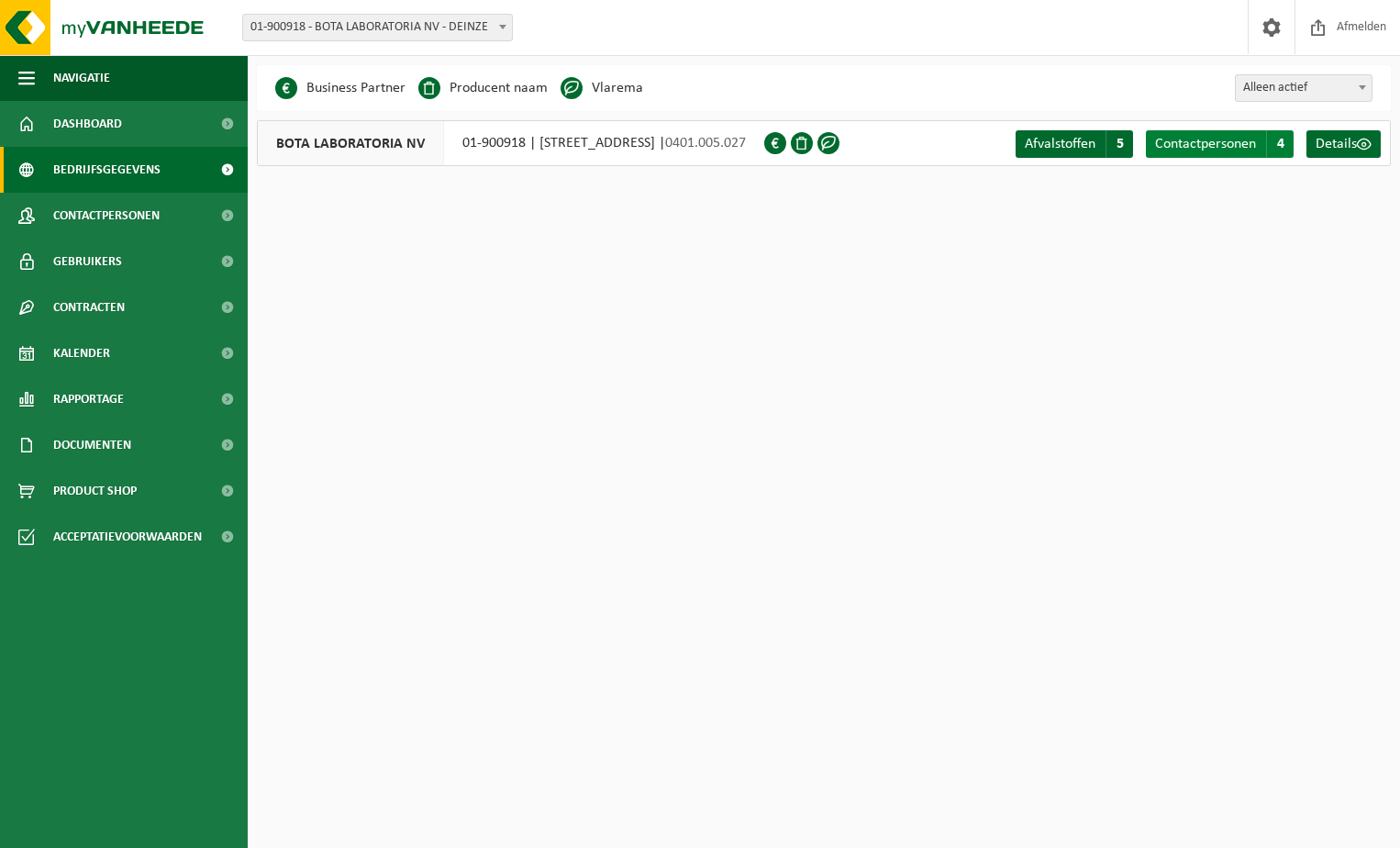
click at [1227, 141] on span "Contactpersonen" at bounding box center [1206, 144] width 101 height 15
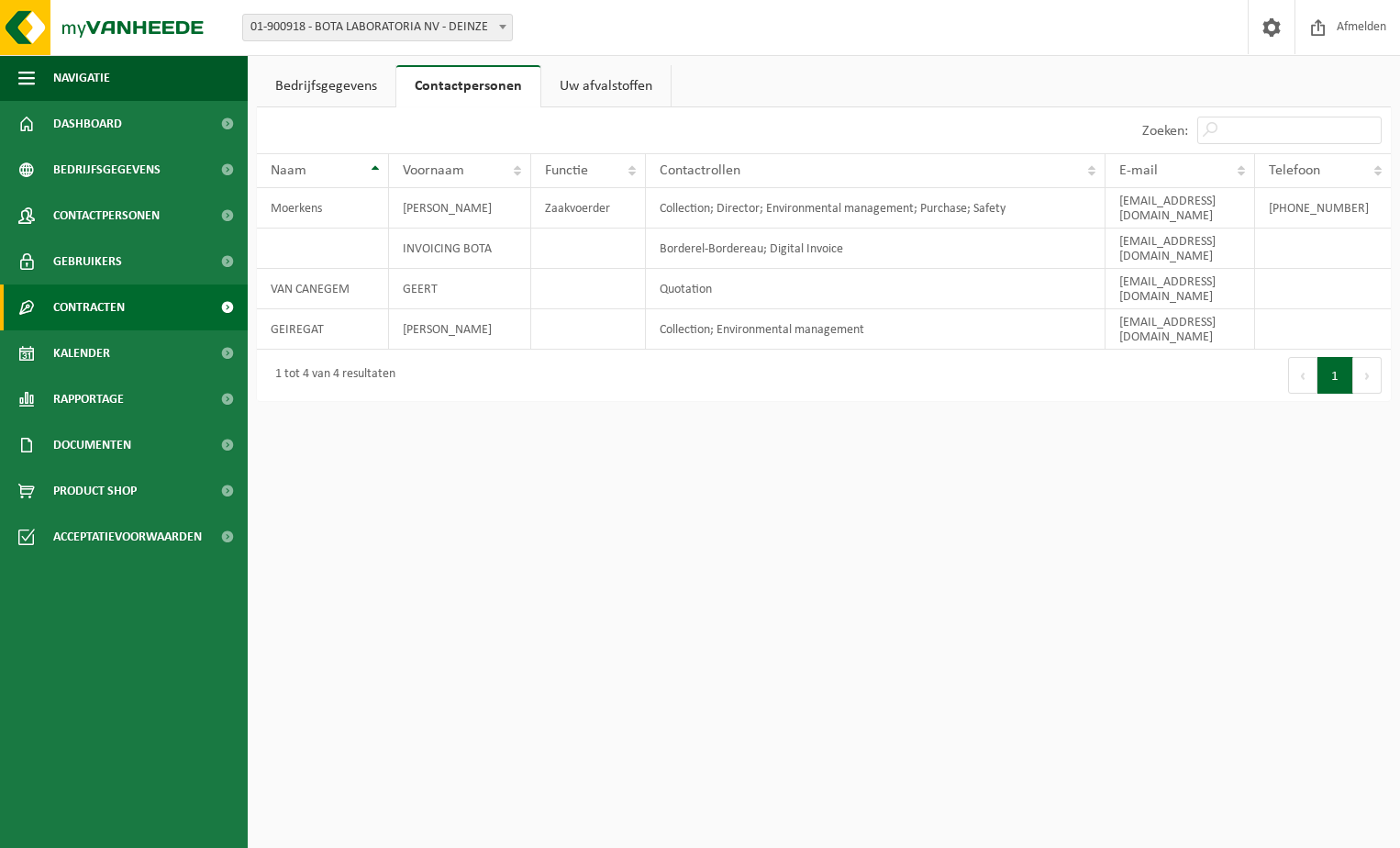
click at [78, 324] on span "Contracten" at bounding box center [89, 308] width 72 height 46
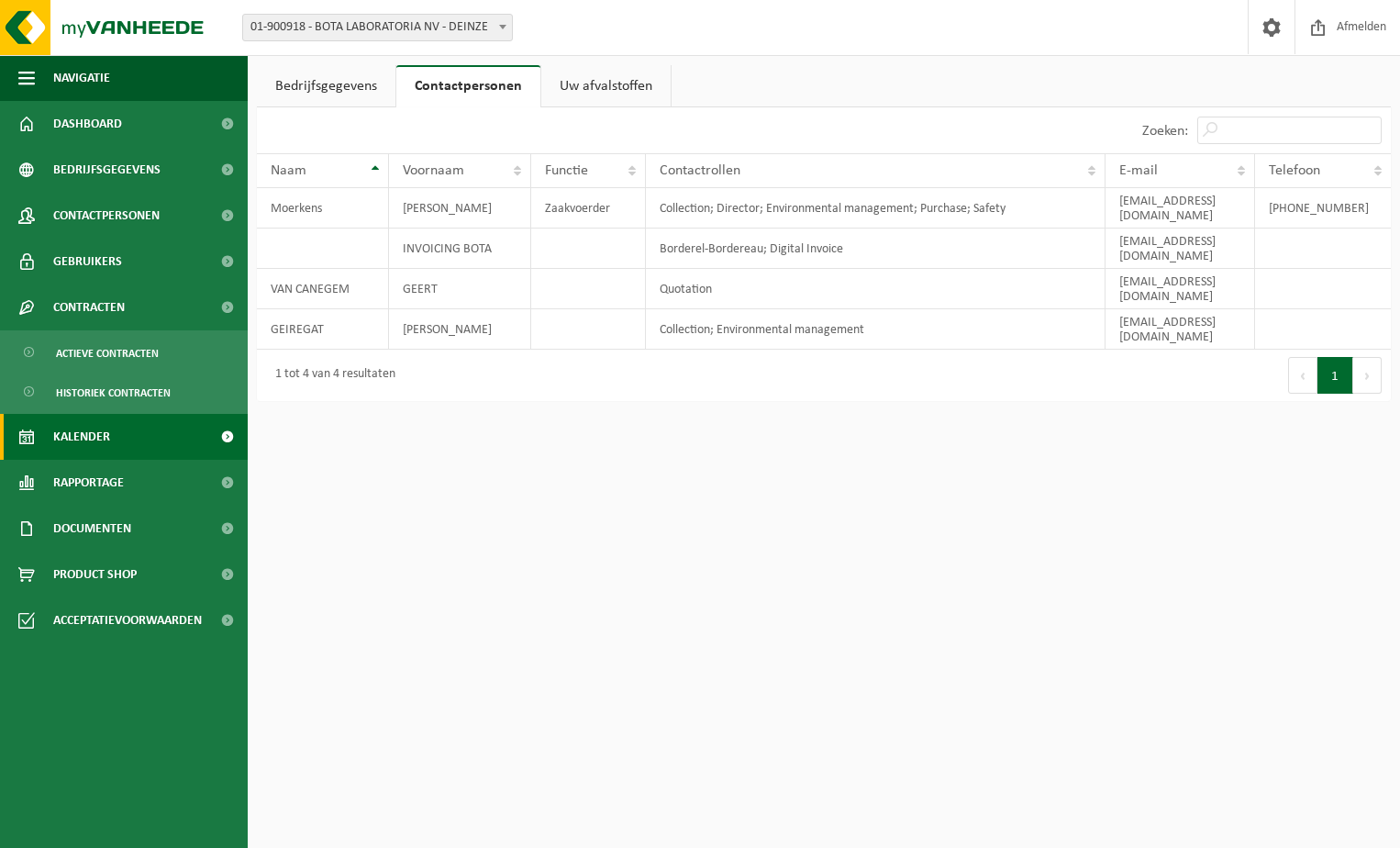
click at [64, 441] on span "Kalender" at bounding box center [82, 437] width 57 height 46
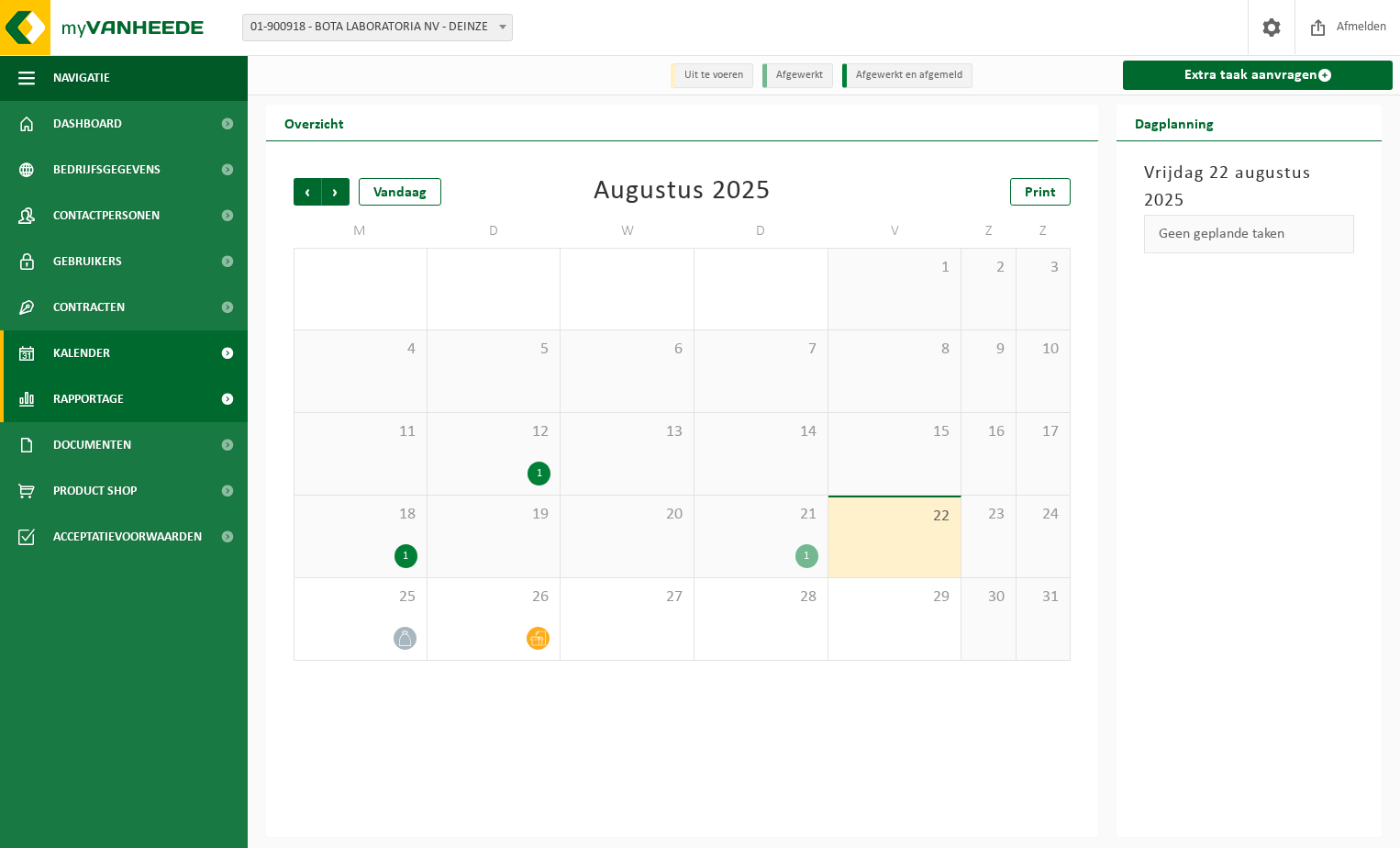
click at [68, 405] on span "Rapportage" at bounding box center [88, 399] width 71 height 46
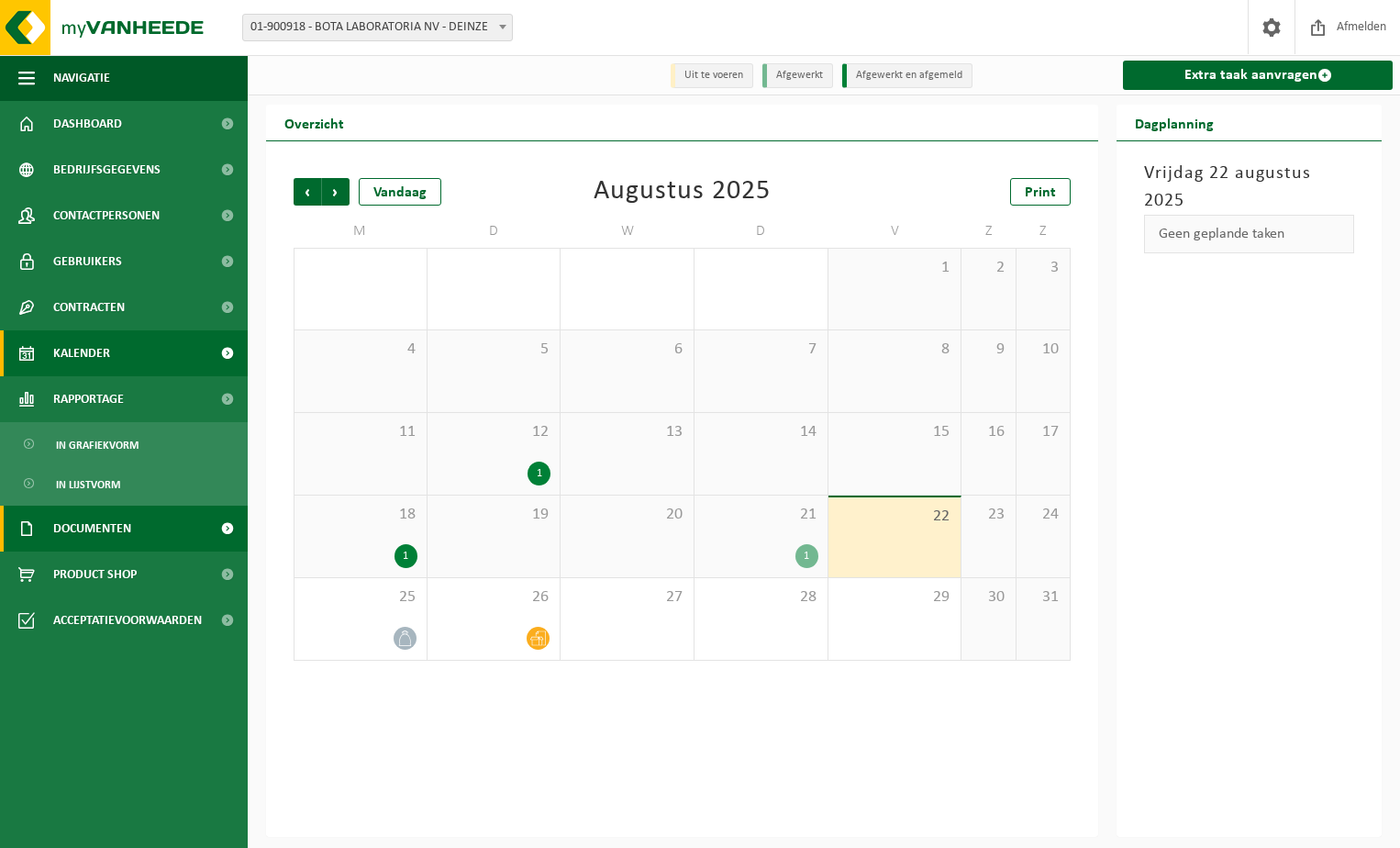
click at [95, 529] on span "Documenten" at bounding box center [92, 529] width 78 height 46
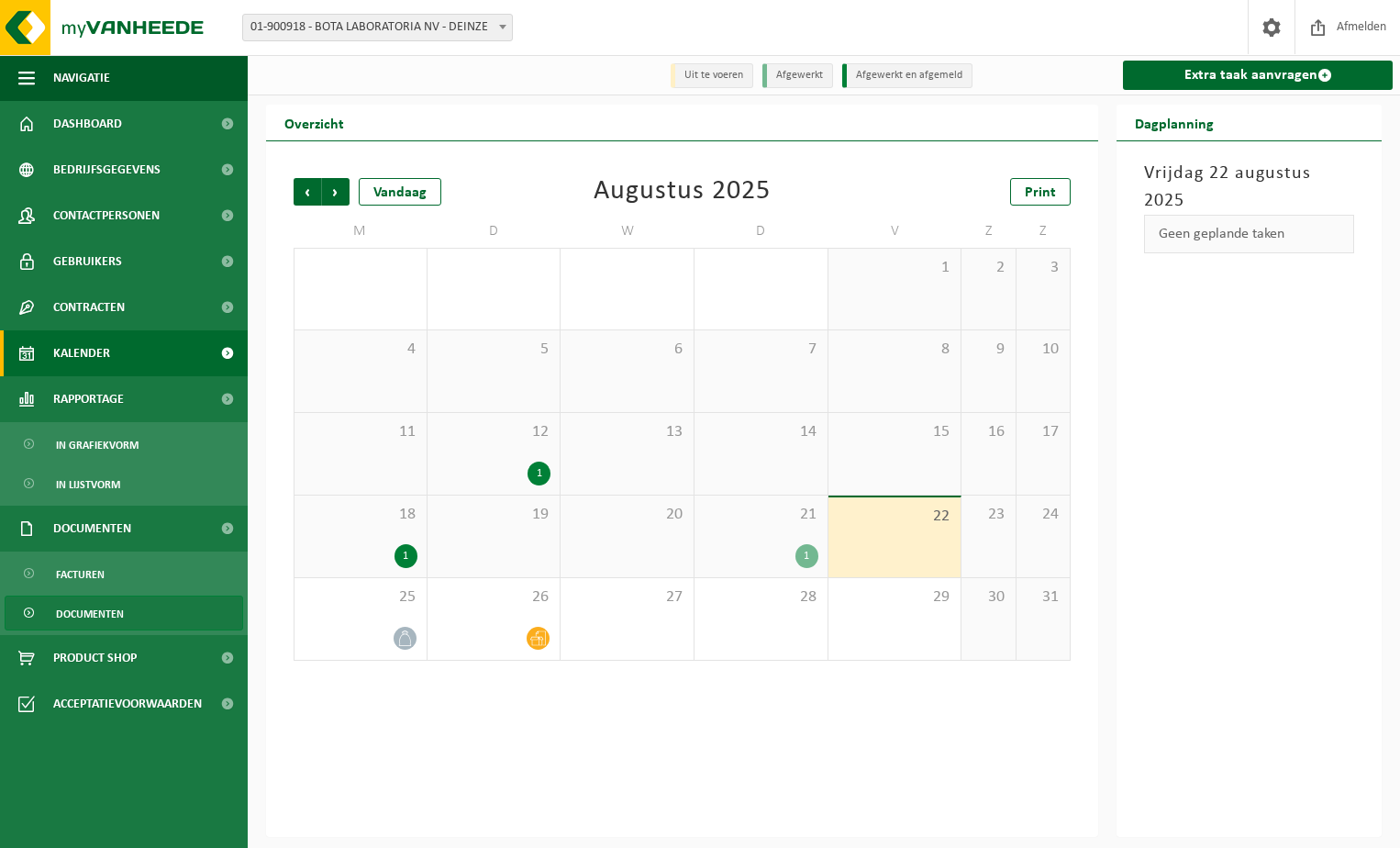
click at [71, 618] on span "Documenten" at bounding box center [90, 614] width 68 height 35
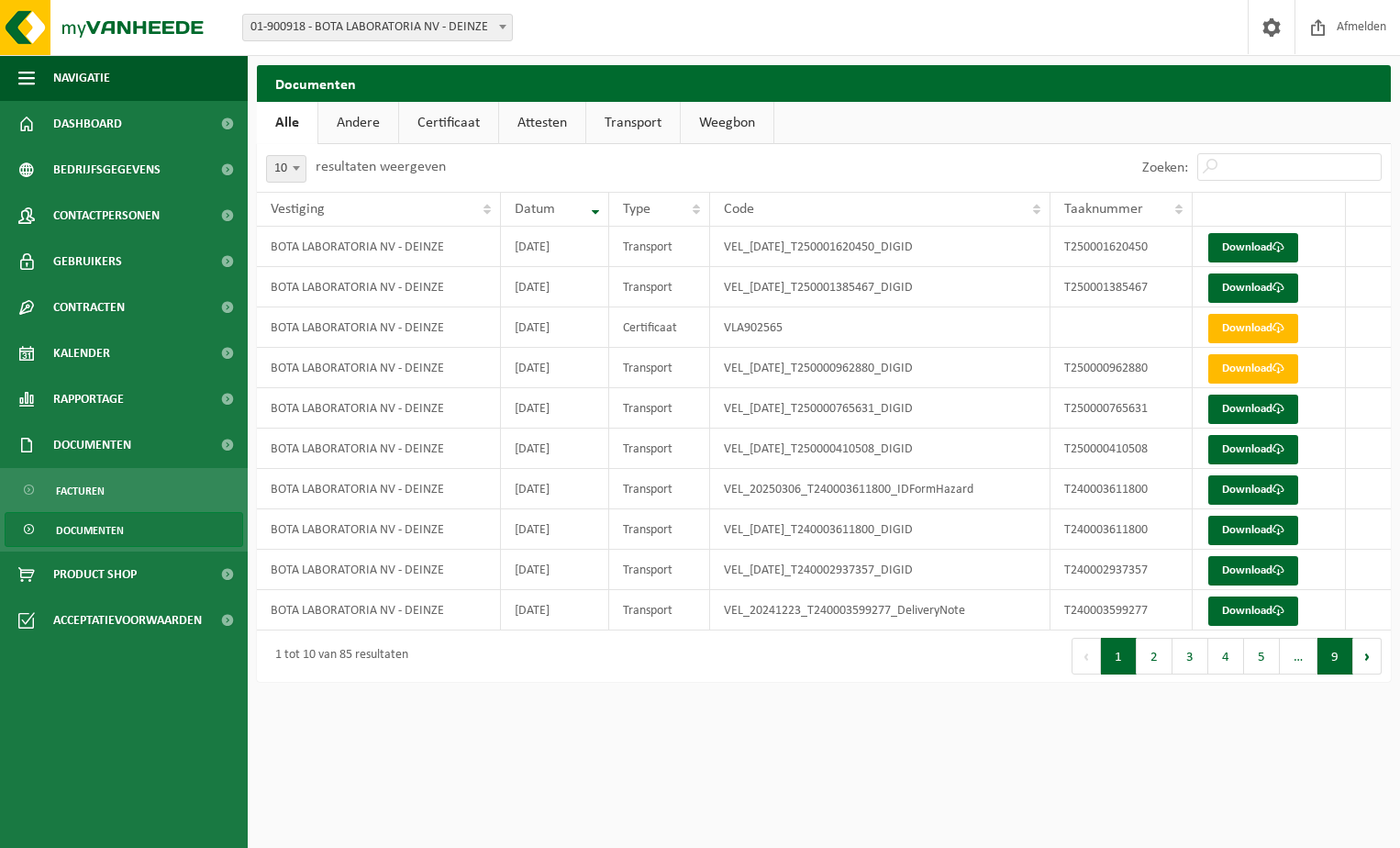
click at [1331, 665] on button "9" at bounding box center [1335, 656] width 36 height 37
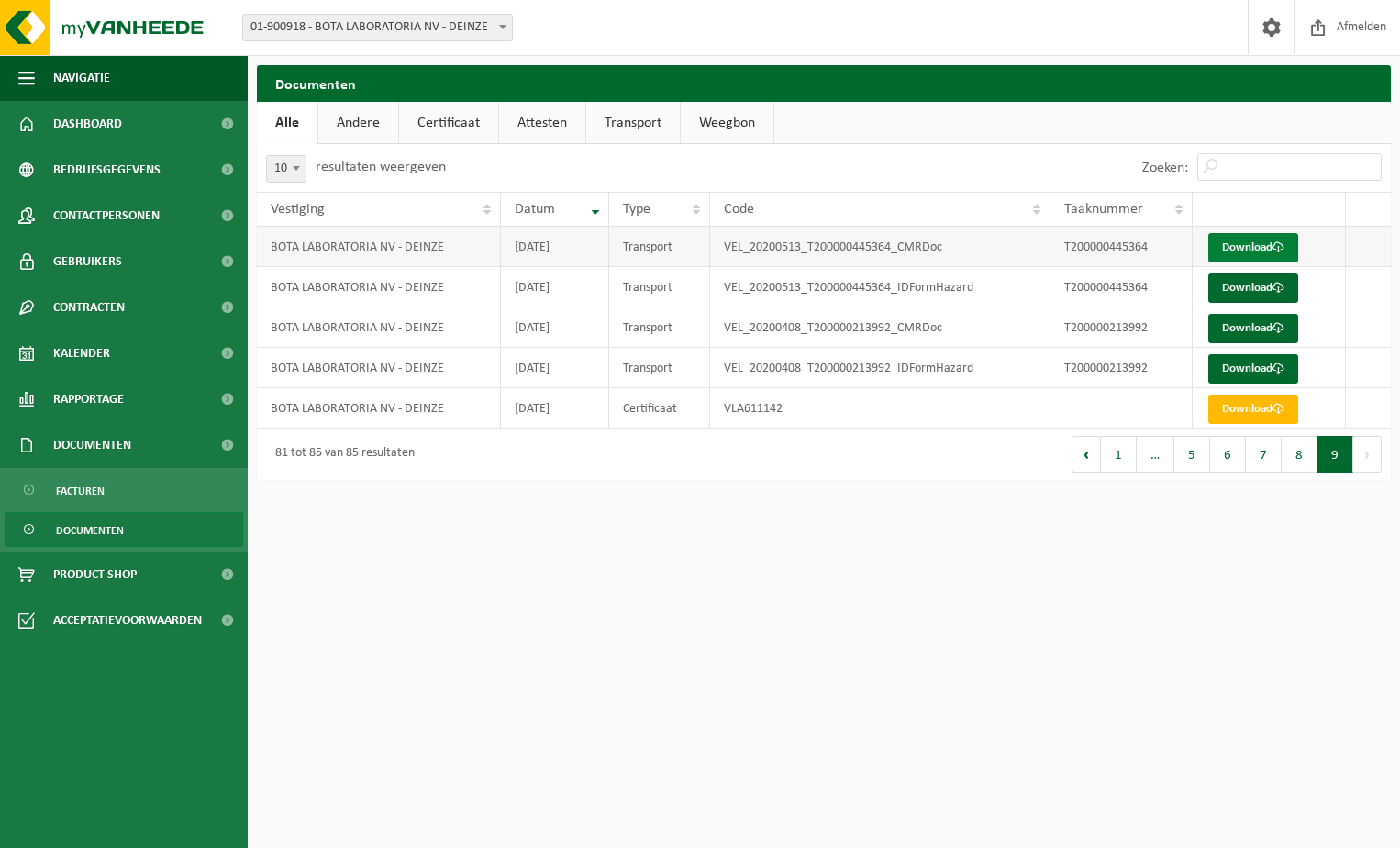
click at [1250, 242] on link "Download" at bounding box center [1253, 248] width 90 height 29
click at [732, 621] on html "Vestiging: 01-900918 - BOTA LABORATORIA NV - DEINZE 01-900918 - BOTA LABORATORI…" at bounding box center [700, 424] width 1400 height 848
click at [359, 128] on link "Andere" at bounding box center [358, 123] width 80 height 42
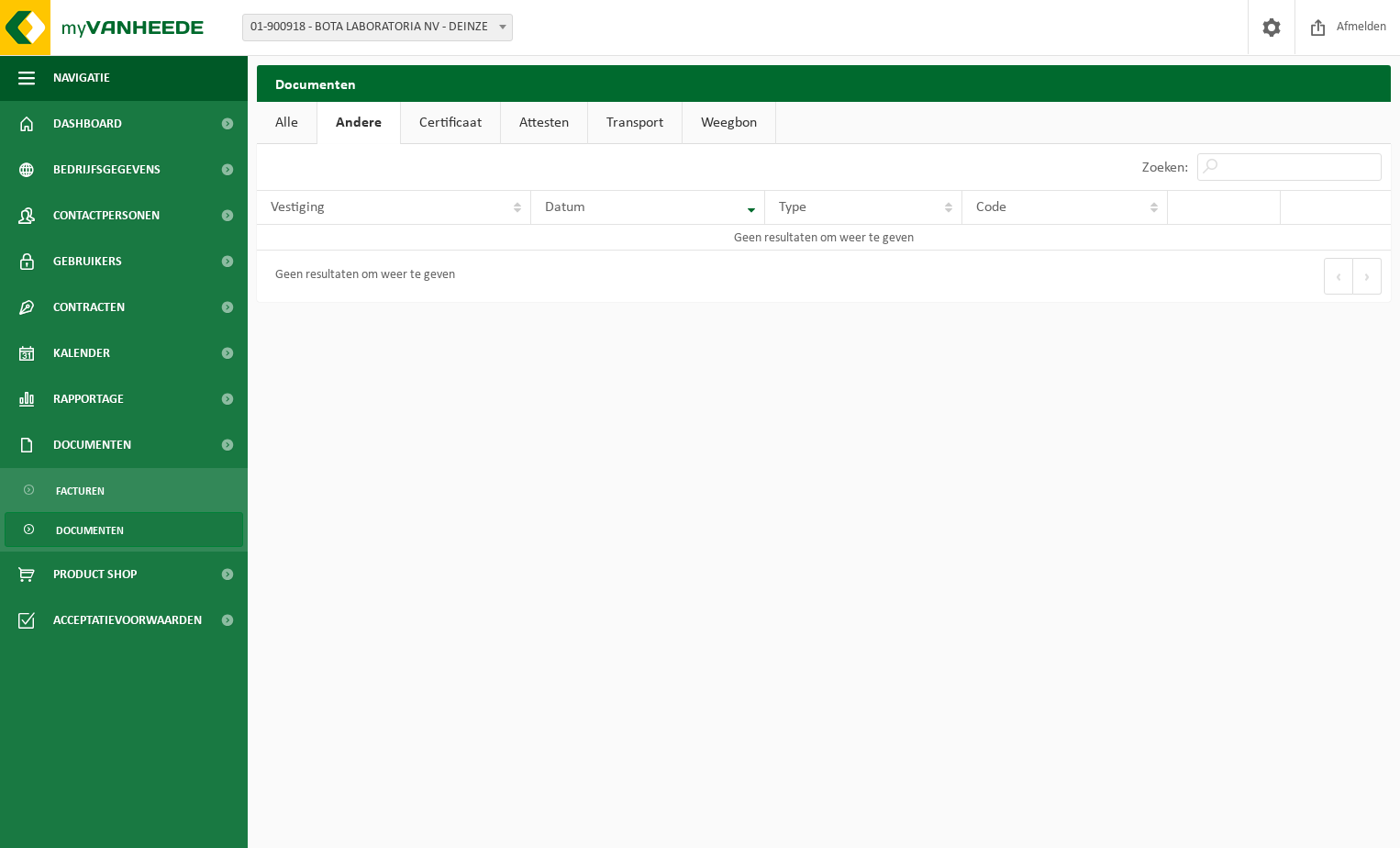
click at [446, 125] on link "Certificaat" at bounding box center [451, 123] width 100 height 42
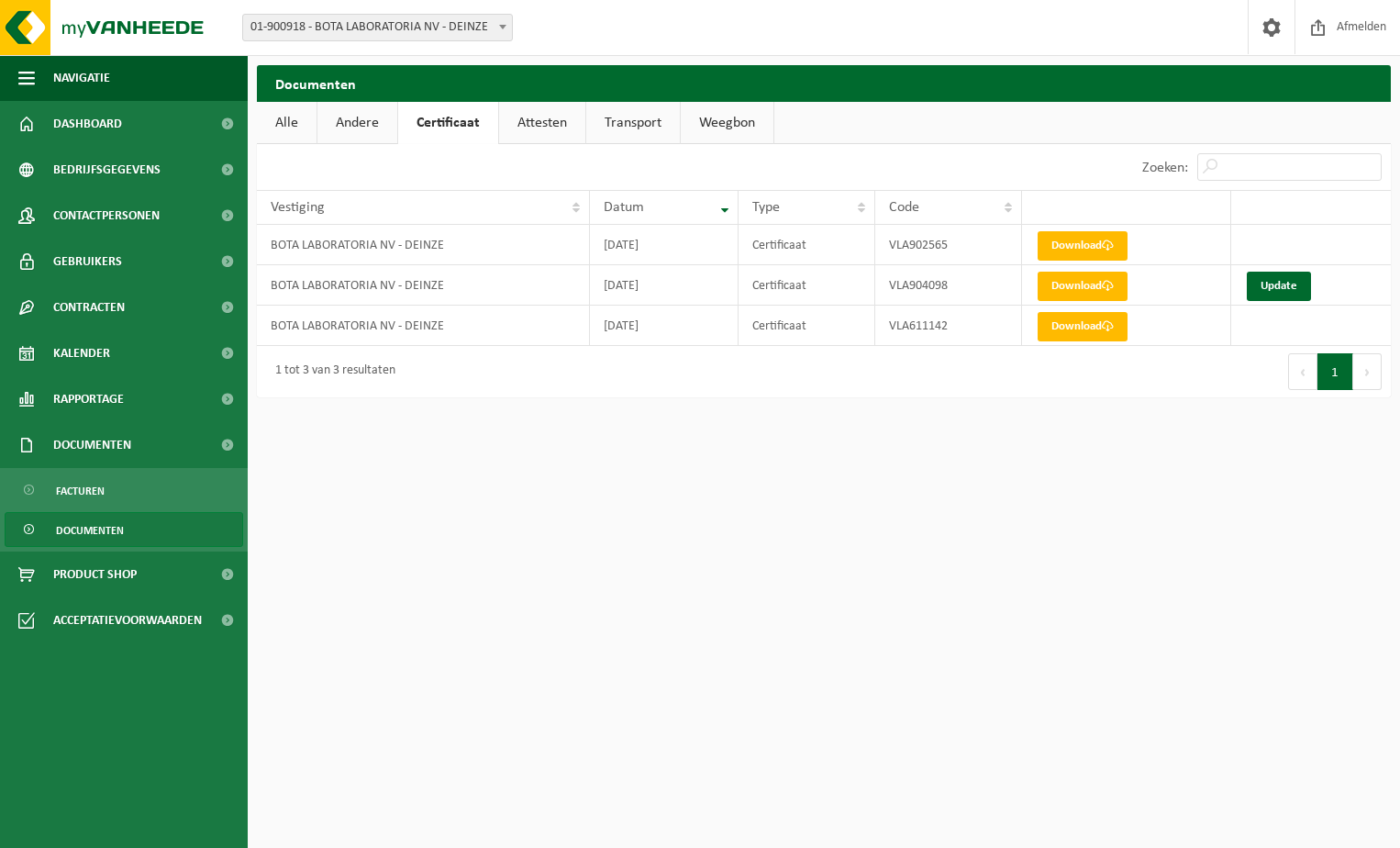
click at [536, 124] on link "Attesten" at bounding box center [543, 123] width 87 height 42
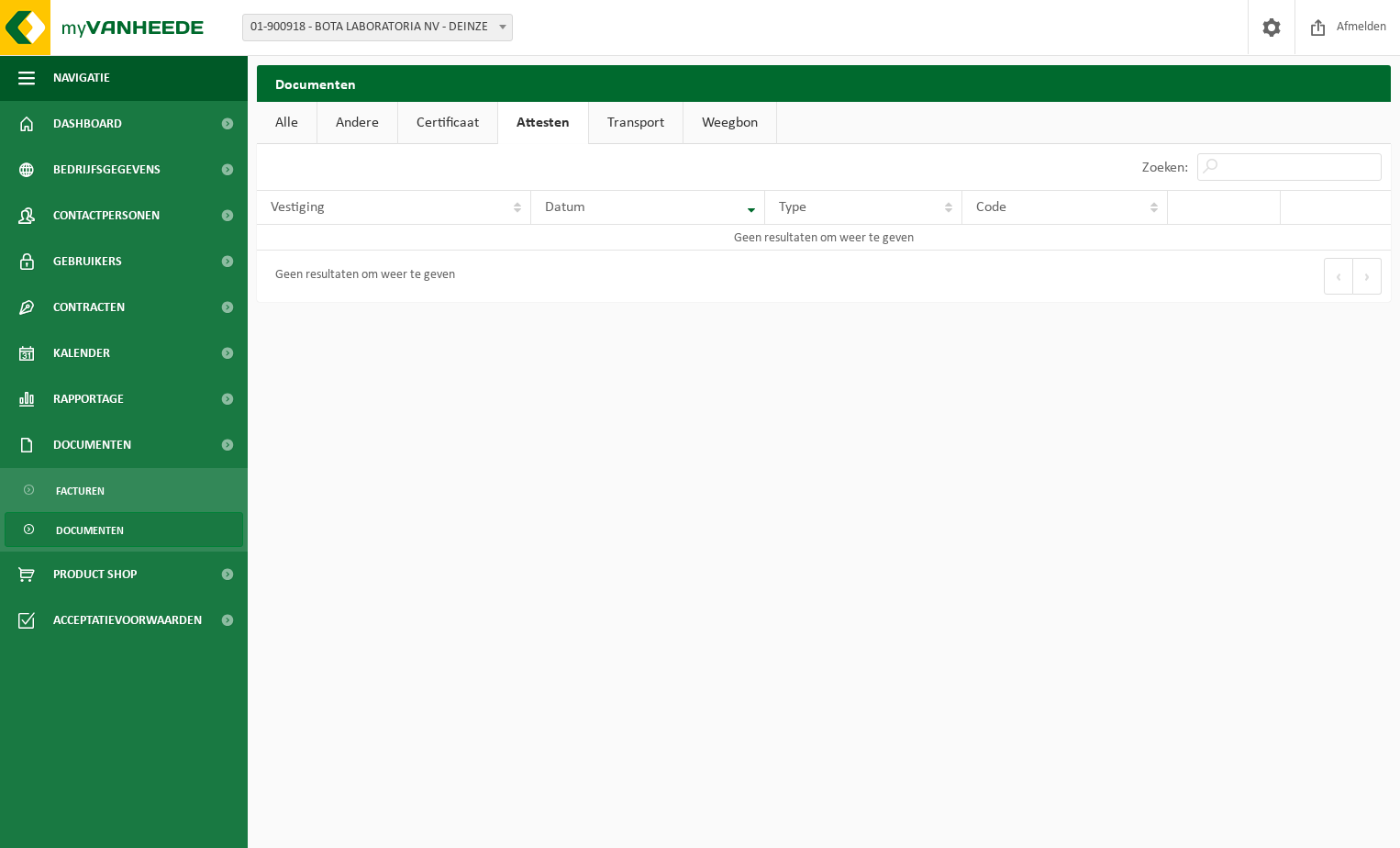
click at [638, 125] on link "Transport" at bounding box center [636, 123] width 94 height 42
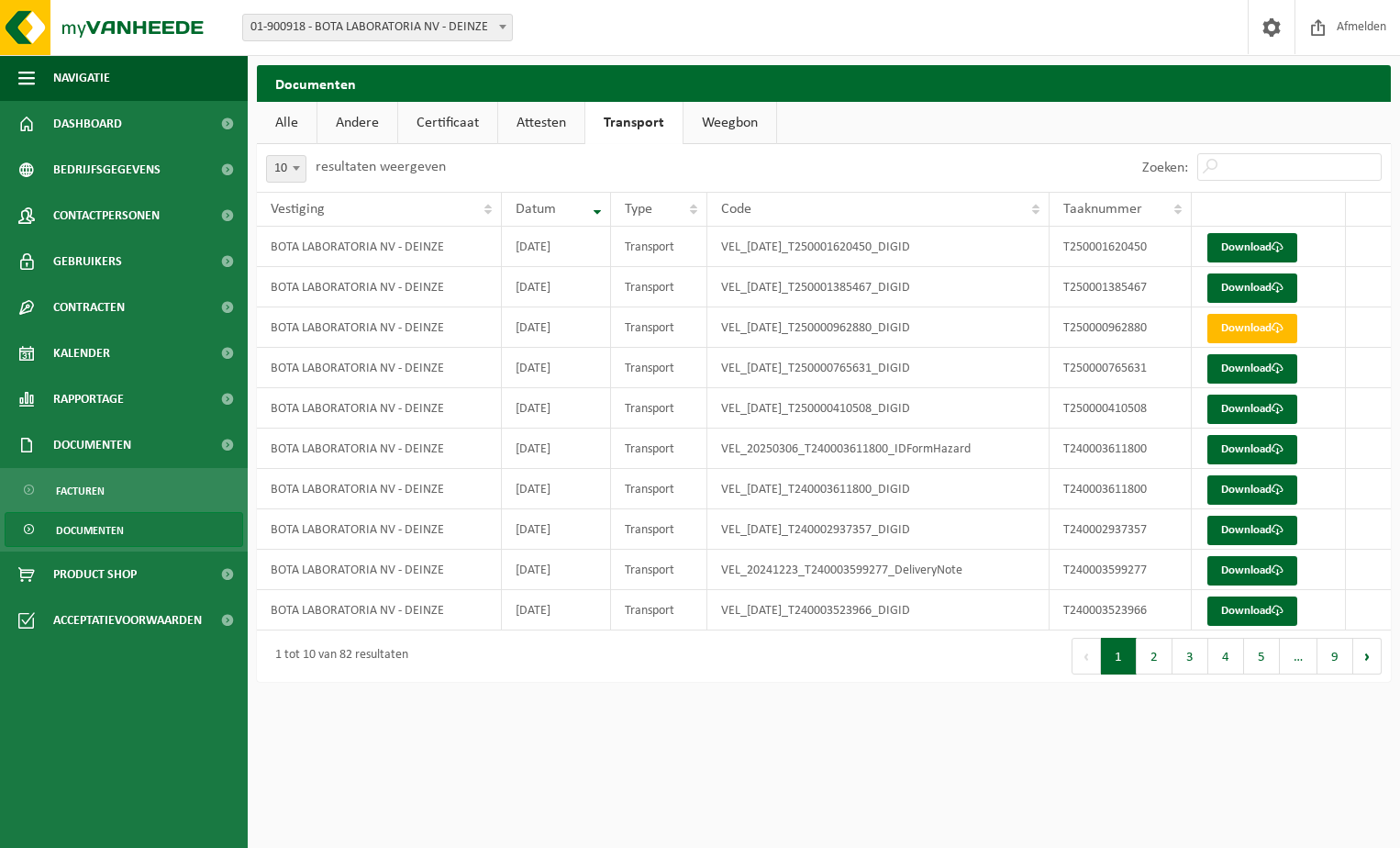
click at [733, 117] on link "Weegbon" at bounding box center [730, 123] width 93 height 42
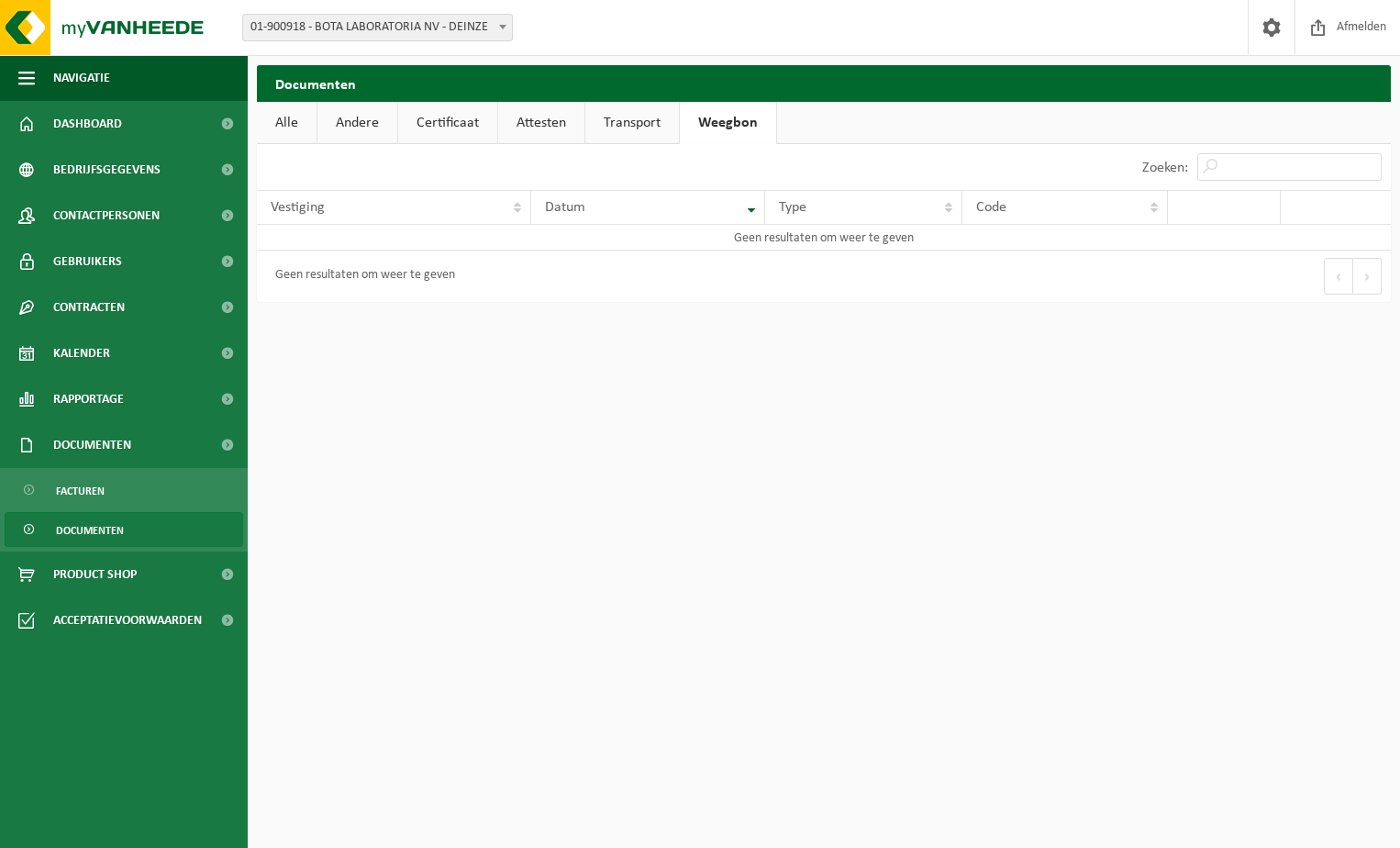
click at [287, 126] on link "Alle" at bounding box center [287, 123] width 60 height 42
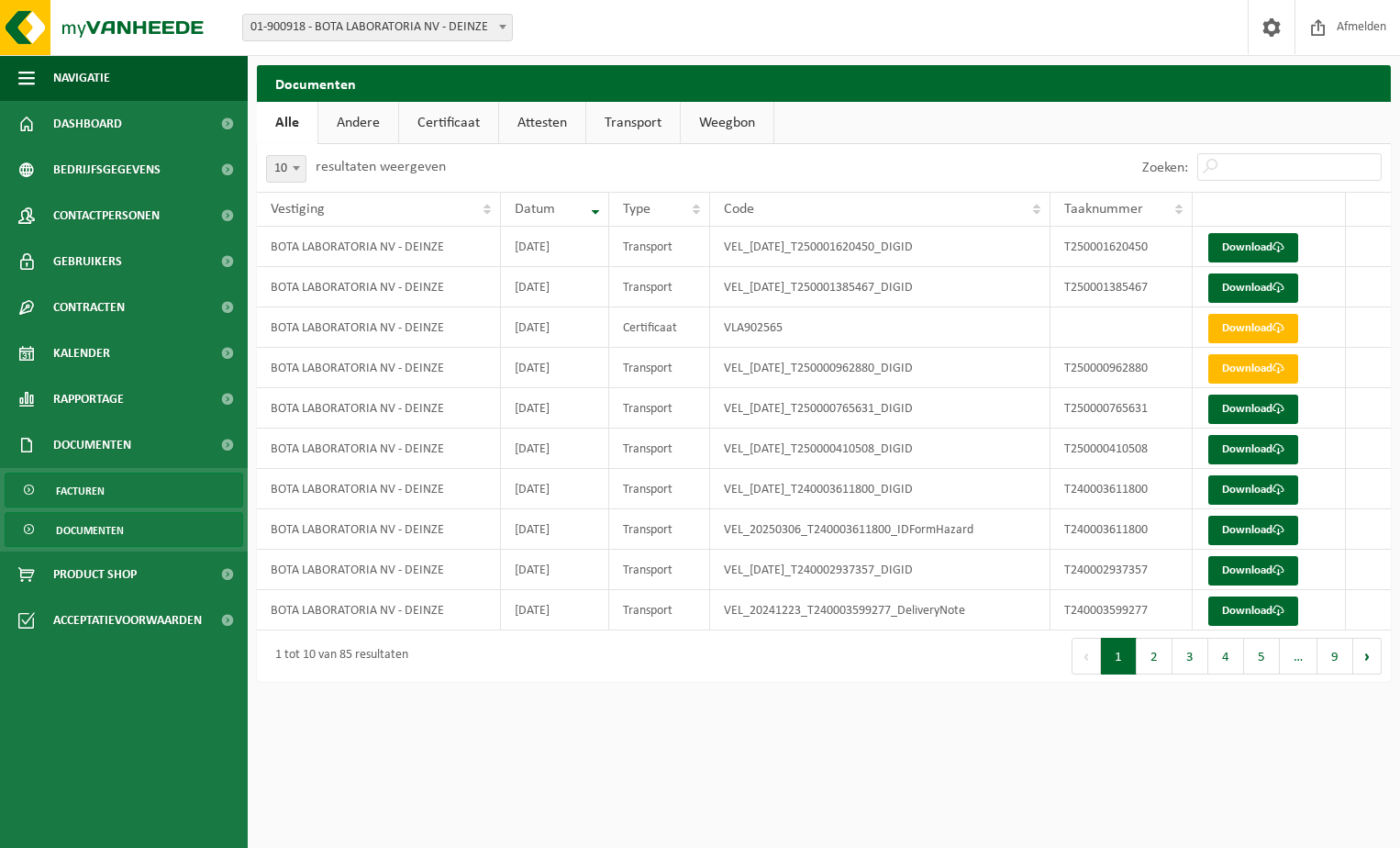
click at [91, 496] on span "Facturen" at bounding box center [80, 491] width 49 height 35
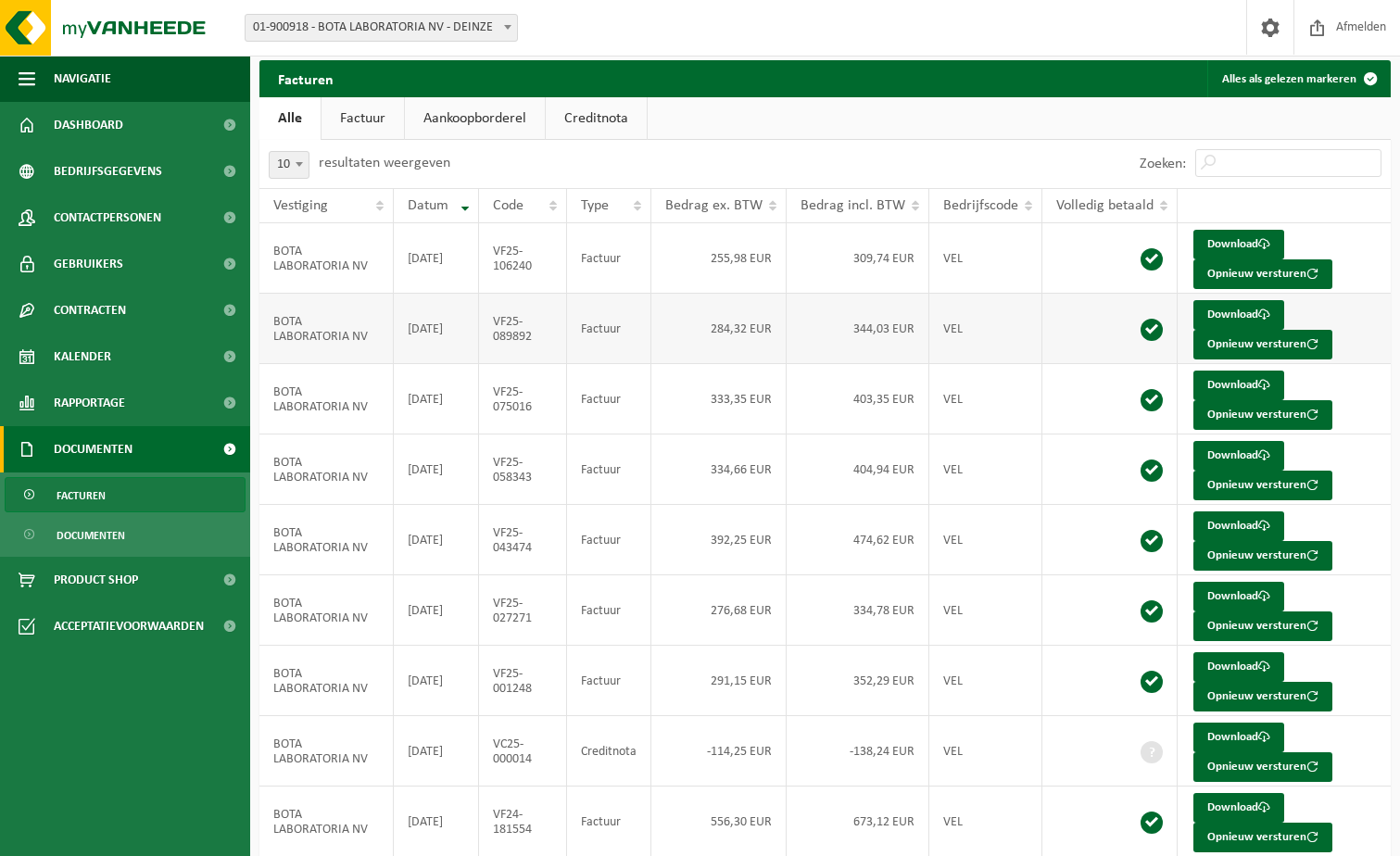
scroll to position [142, 0]
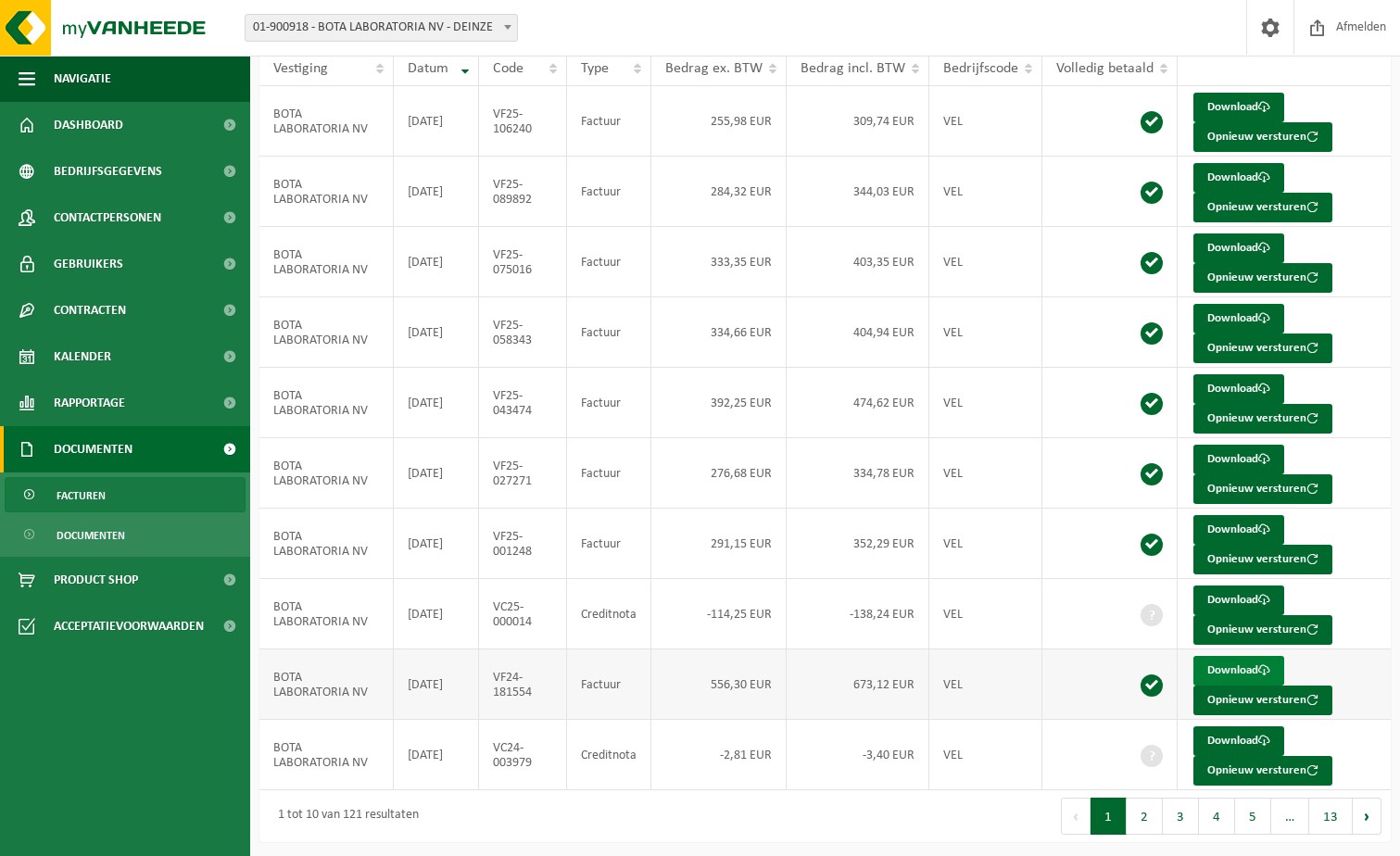
click at [1234, 671] on link "Download" at bounding box center [1239, 671] width 91 height 30
click at [1217, 530] on link "Download" at bounding box center [1239, 529] width 91 height 30
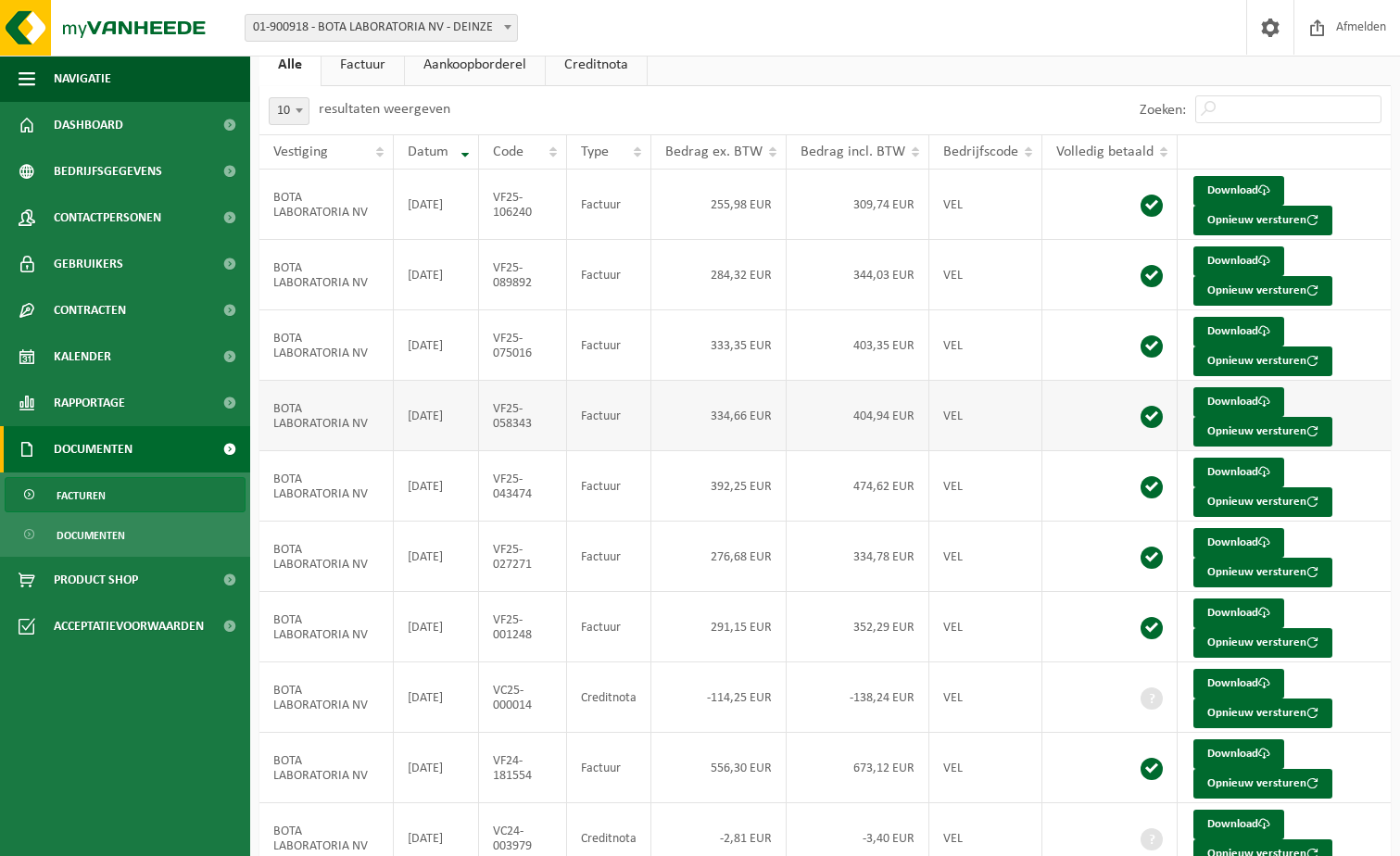
scroll to position [0, 0]
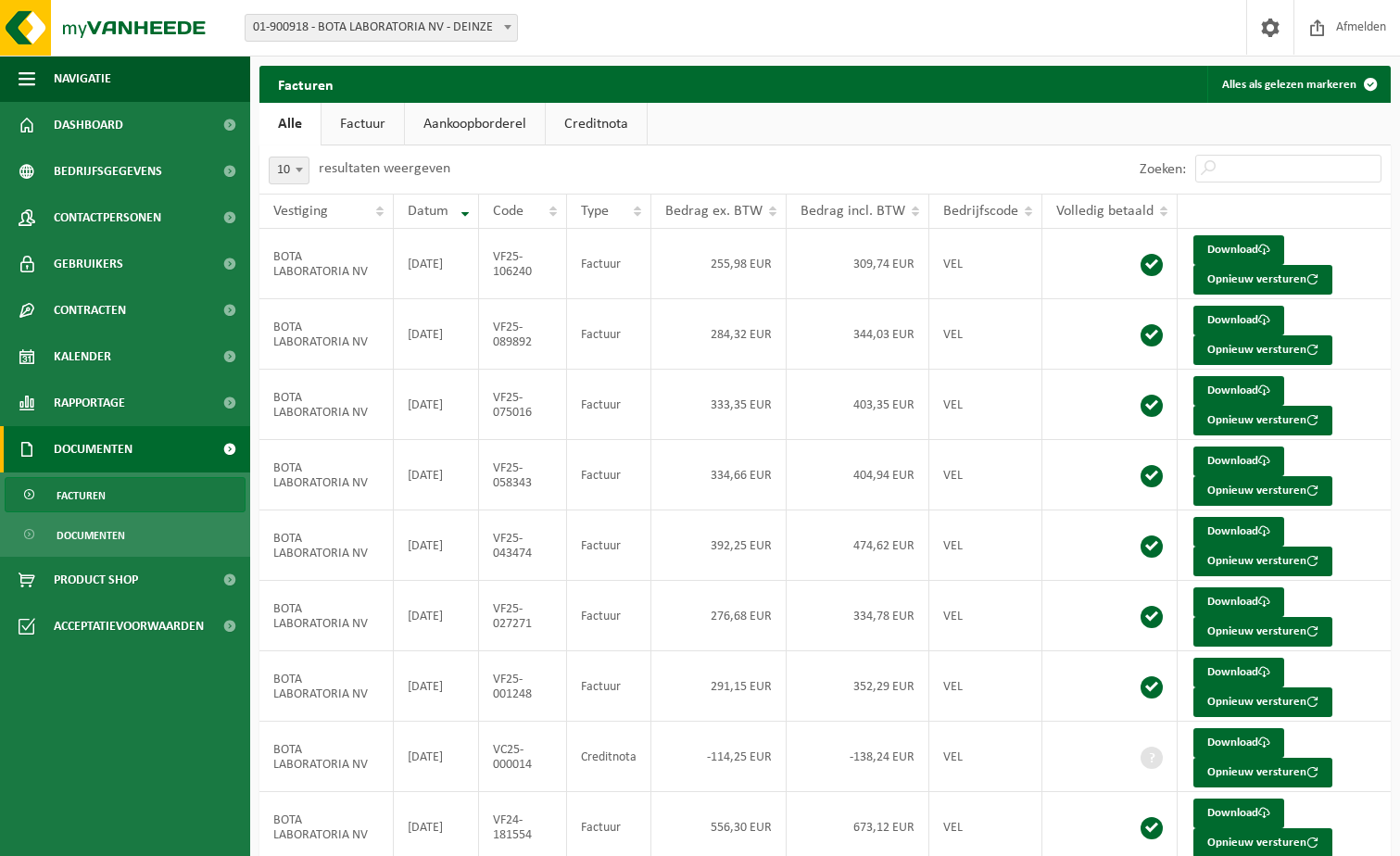
click at [85, 461] on span "Documenten" at bounding box center [93, 449] width 79 height 47
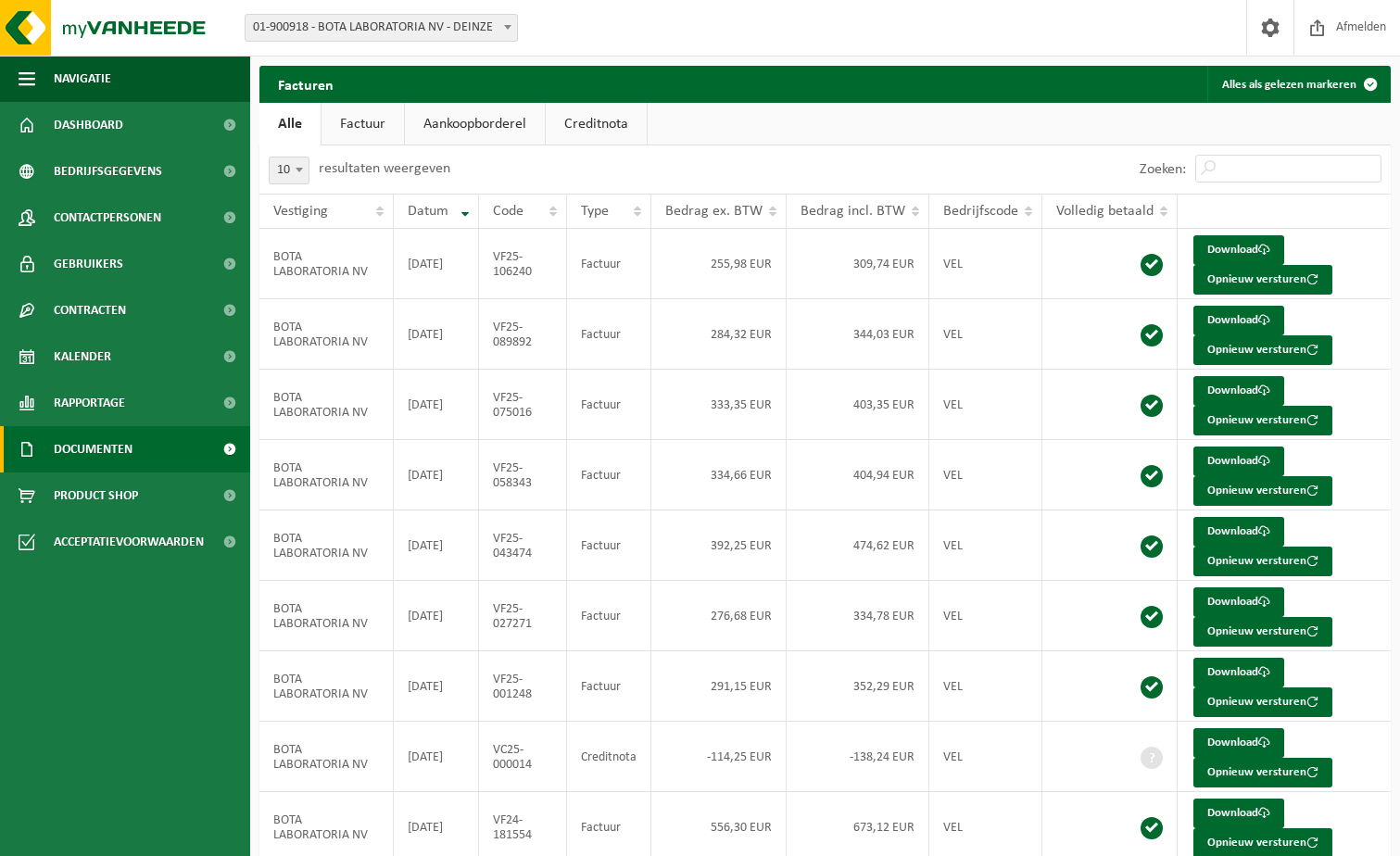
click at [84, 448] on span "Documenten" at bounding box center [93, 449] width 79 height 47
click at [75, 531] on span "Documenten" at bounding box center [91, 535] width 69 height 35
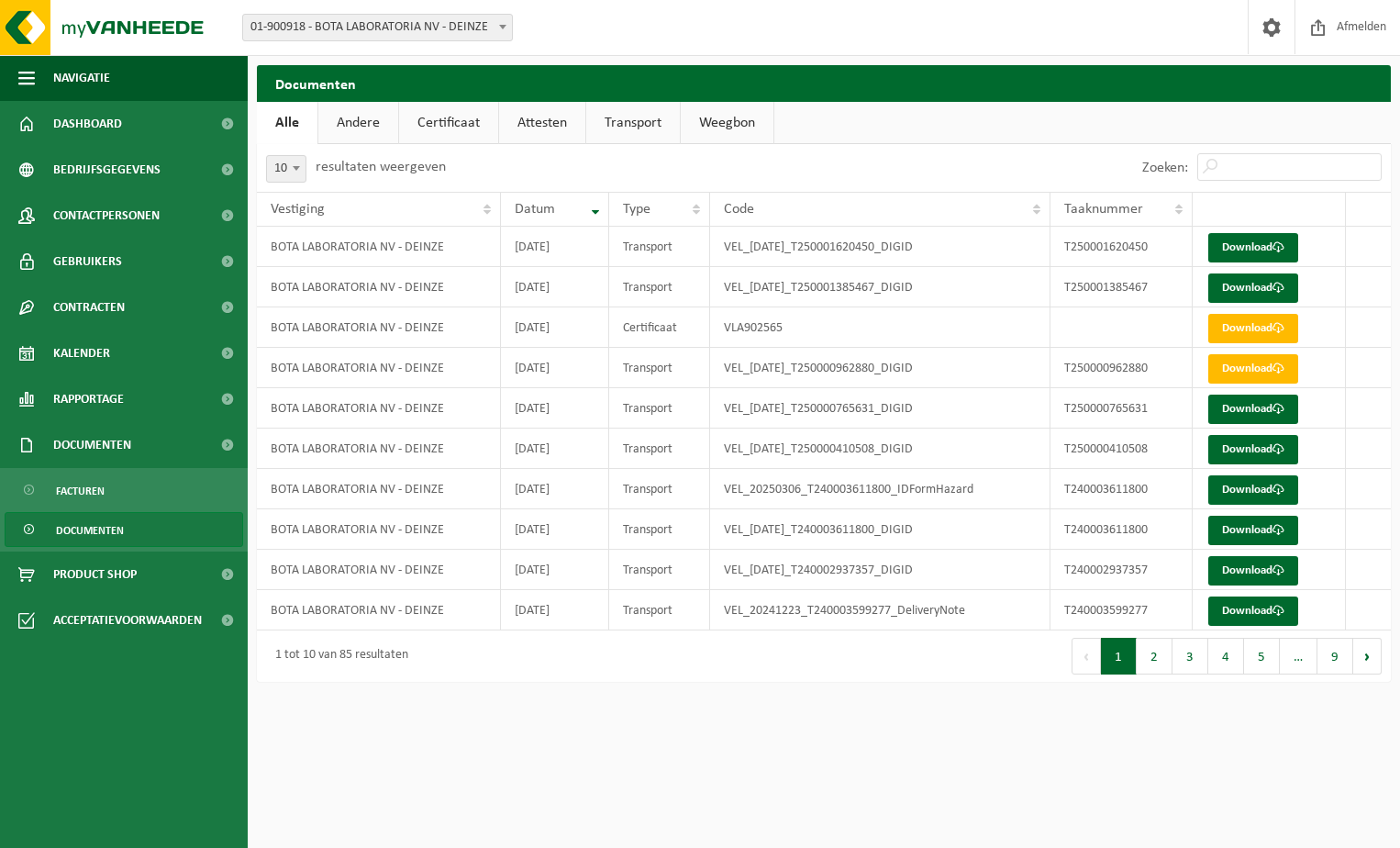
click at [355, 110] on link "Andere" at bounding box center [358, 123] width 80 height 42
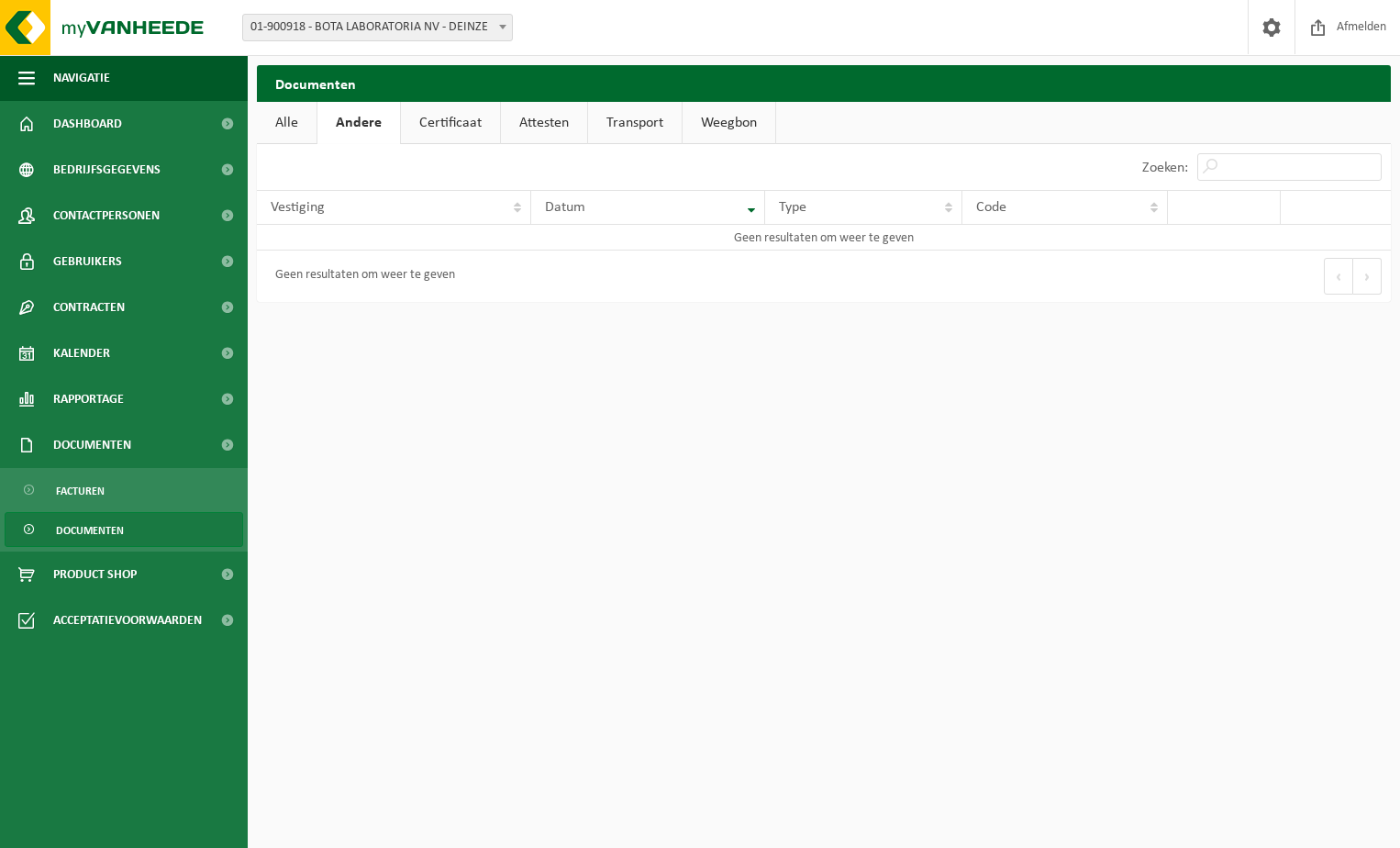
click at [436, 122] on link "Certificaat" at bounding box center [451, 123] width 100 height 42
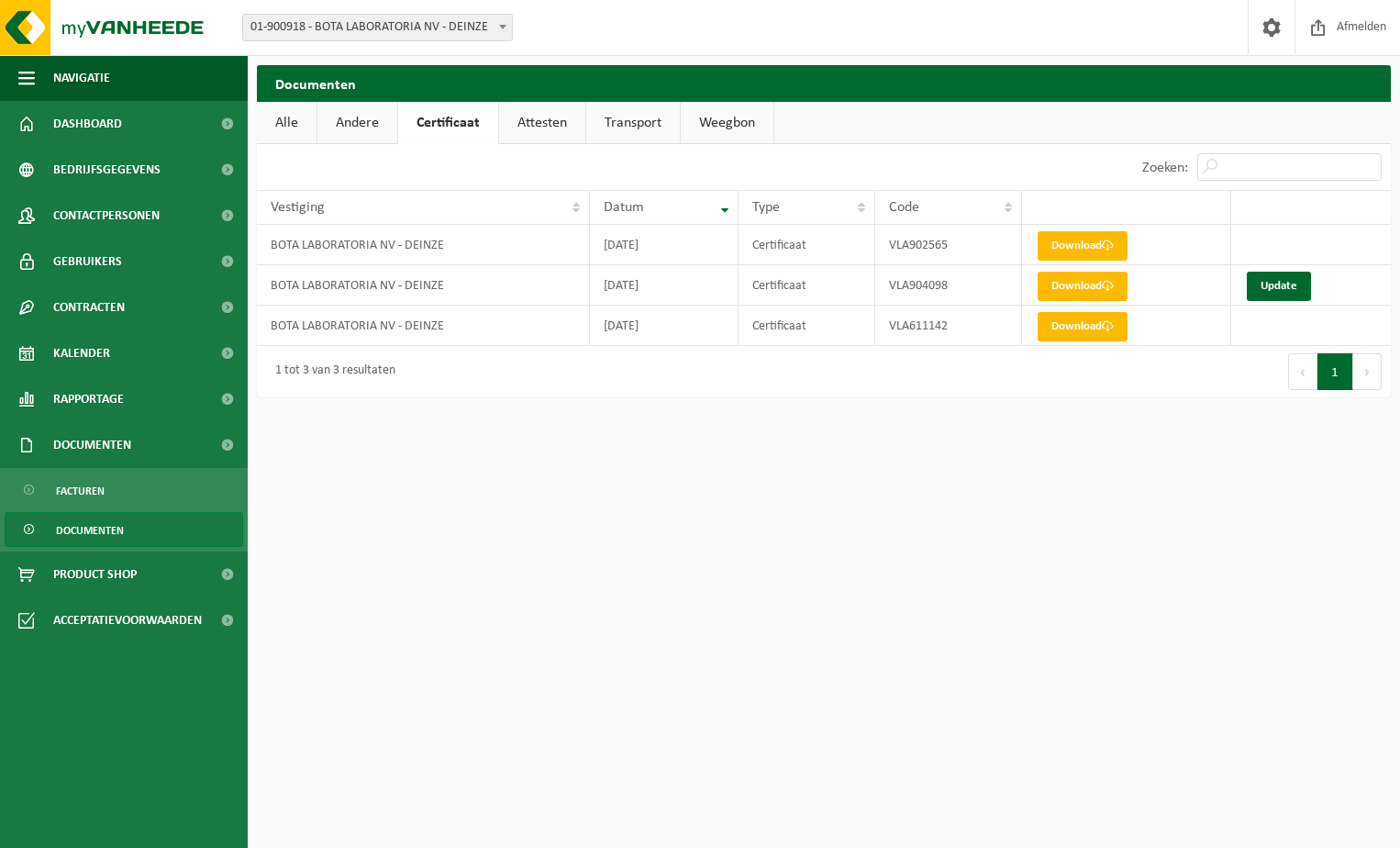
click at [535, 128] on link "Attesten" at bounding box center [543, 123] width 87 height 42
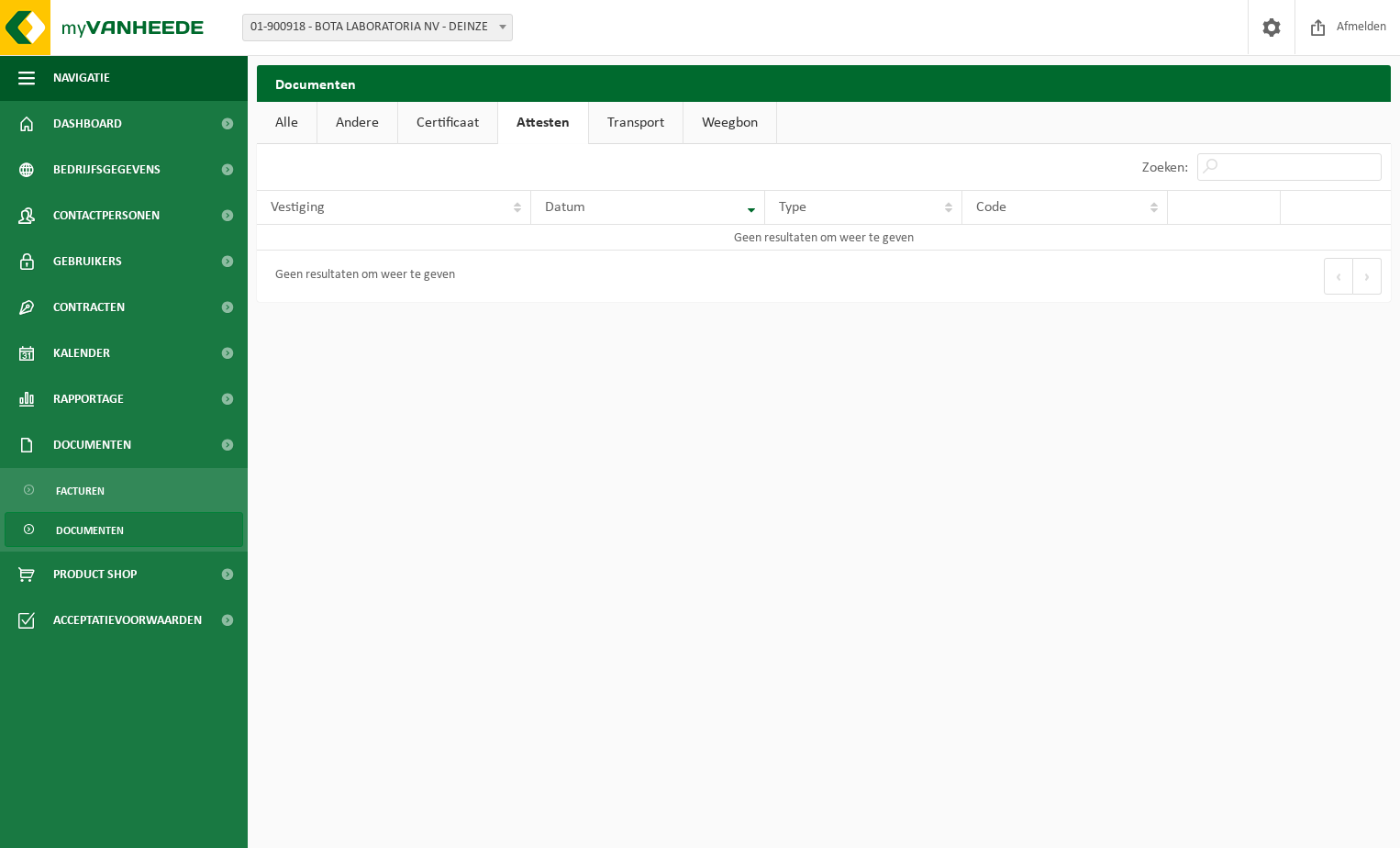
click at [625, 125] on link "Transport" at bounding box center [636, 123] width 94 height 42
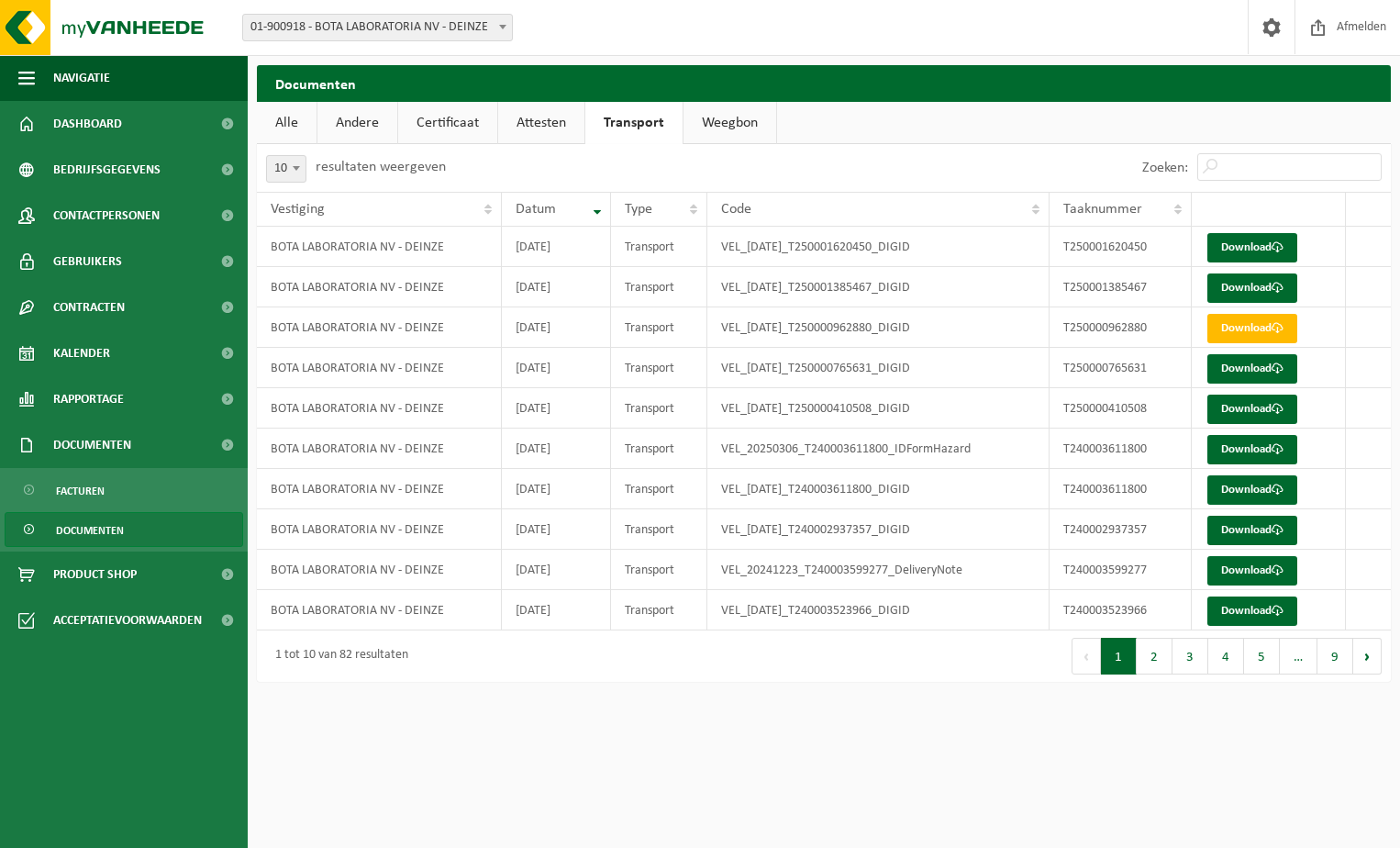
click at [710, 130] on link "Weegbon" at bounding box center [730, 123] width 93 height 42
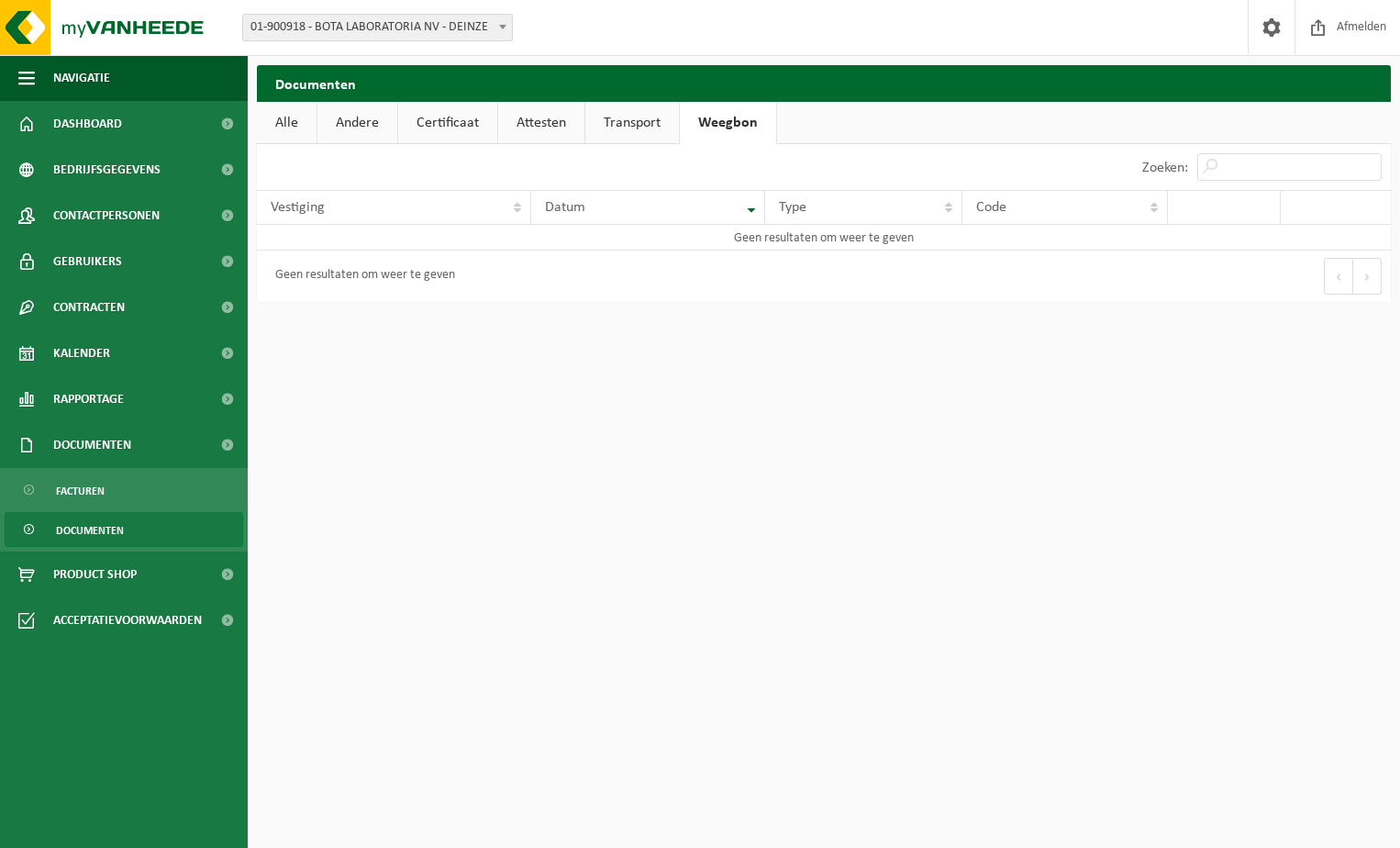
click at [641, 124] on link "Transport" at bounding box center [632, 123] width 94 height 42
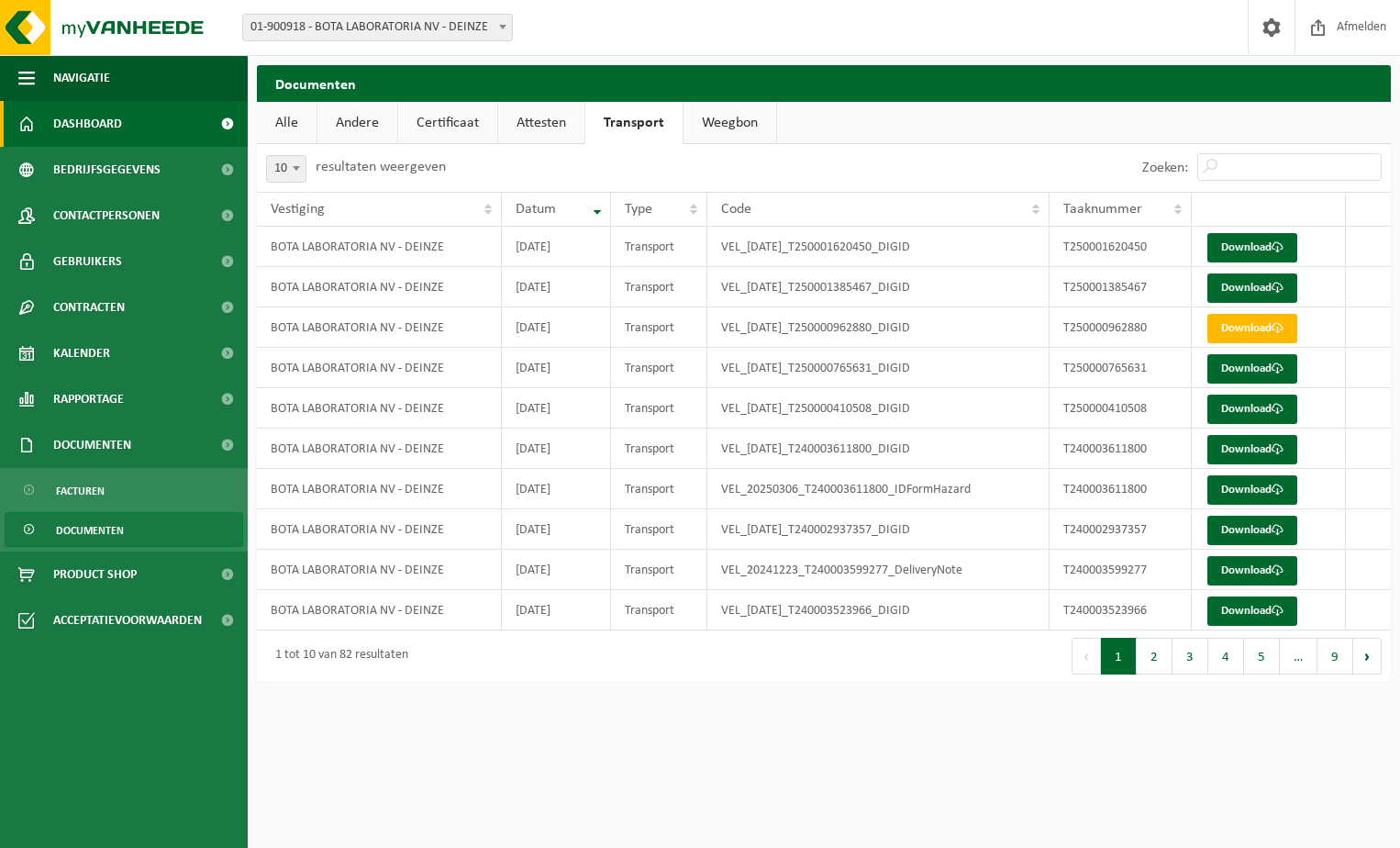
click at [76, 126] on span "Dashboard" at bounding box center [88, 124] width 69 height 46
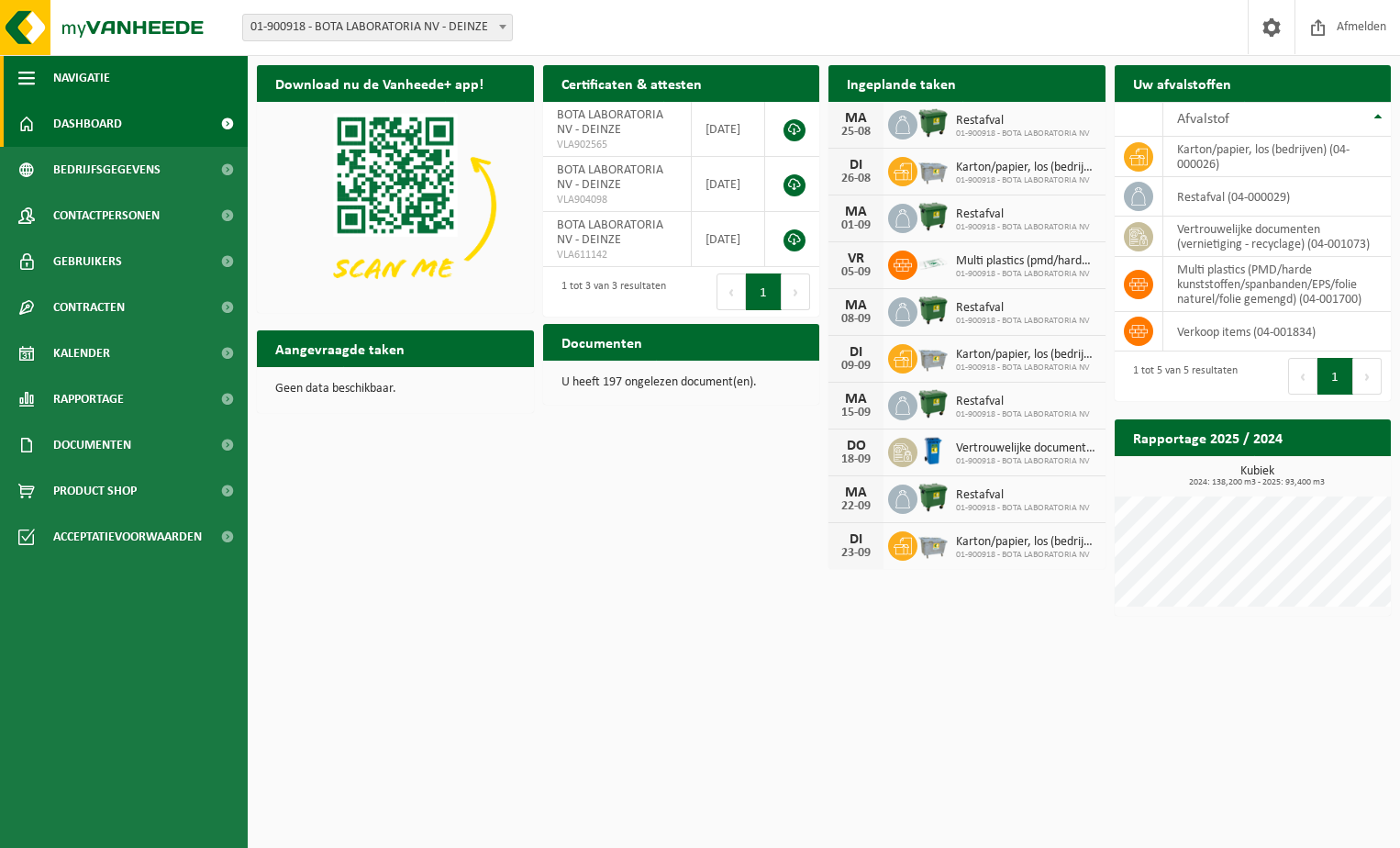
click at [27, 77] on span "button" at bounding box center [27, 78] width 17 height 46
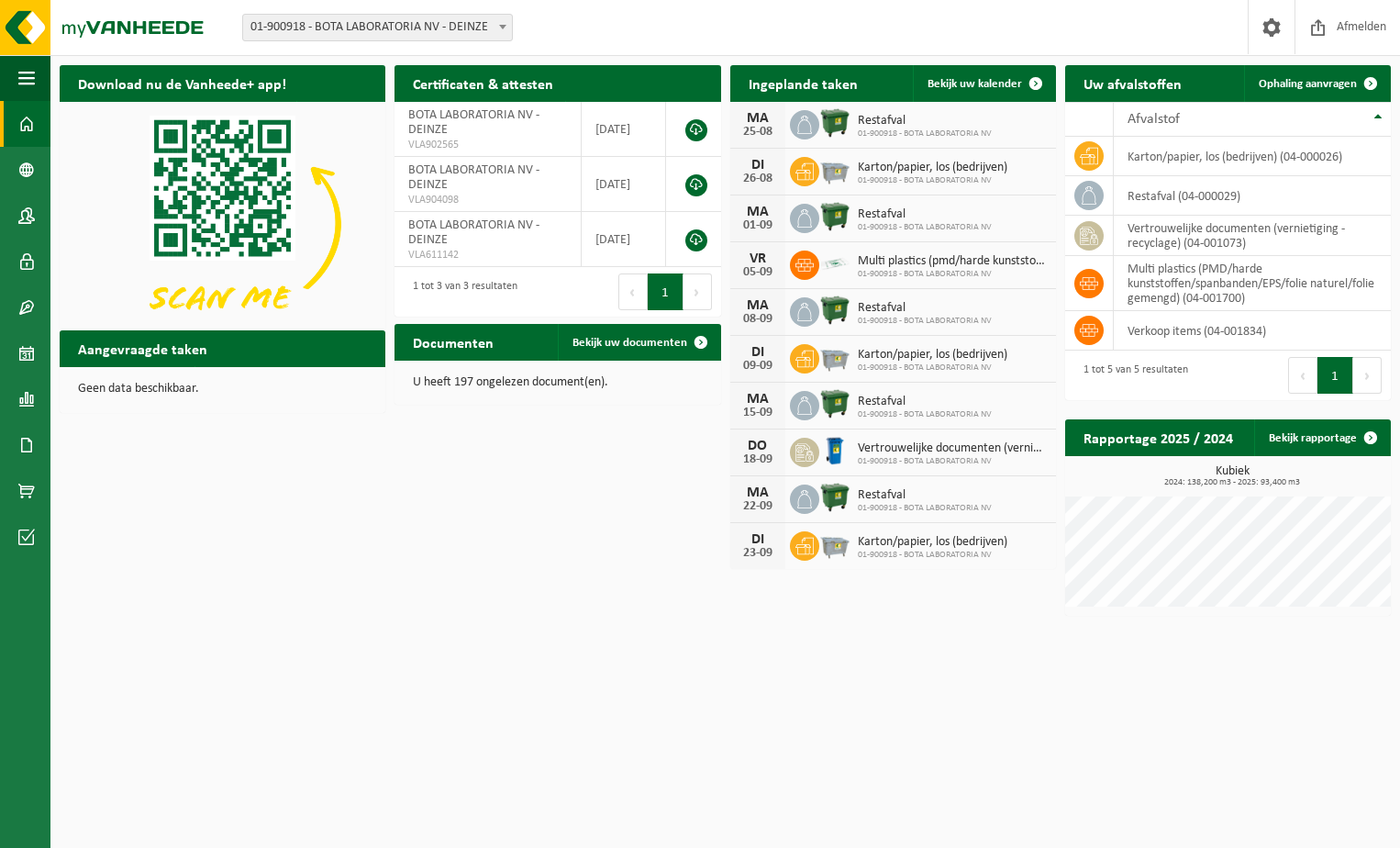
click at [409, 601] on div "Download nu de Vanheede+ app! Verberg Certificaten & attesten Bekijk uw certifi…" at bounding box center [725, 340] width 1340 height 569
click at [29, 76] on span "button" at bounding box center [27, 78] width 17 height 46
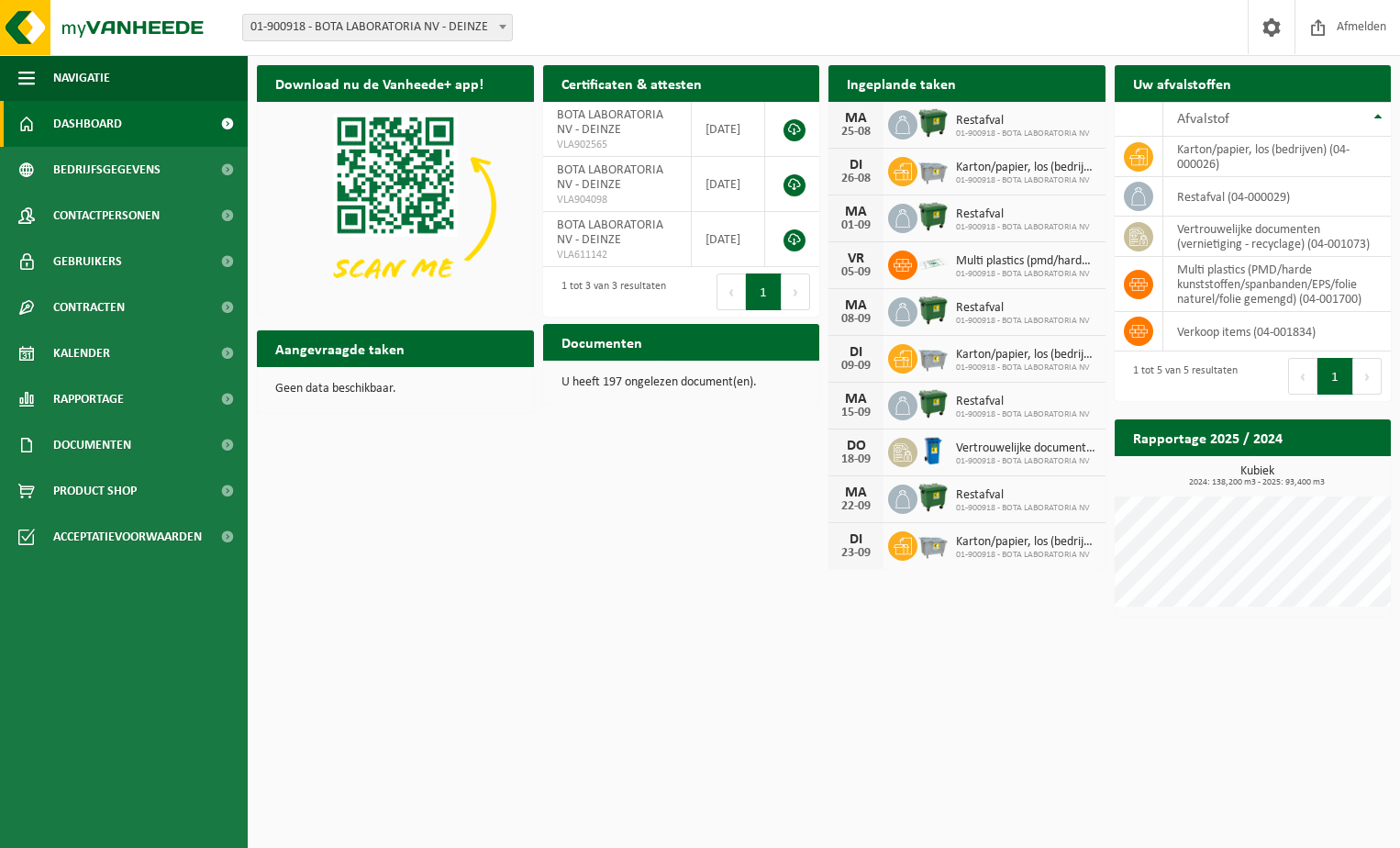
click at [449, 648] on html "Vestiging: 01-900918 - BOTA LABORATORIA NV - DEINZE 01-900918 - BOTA LABORATORI…" at bounding box center [700, 424] width 1400 height 848
click at [133, 405] on link "Rapportage" at bounding box center [124, 399] width 248 height 46
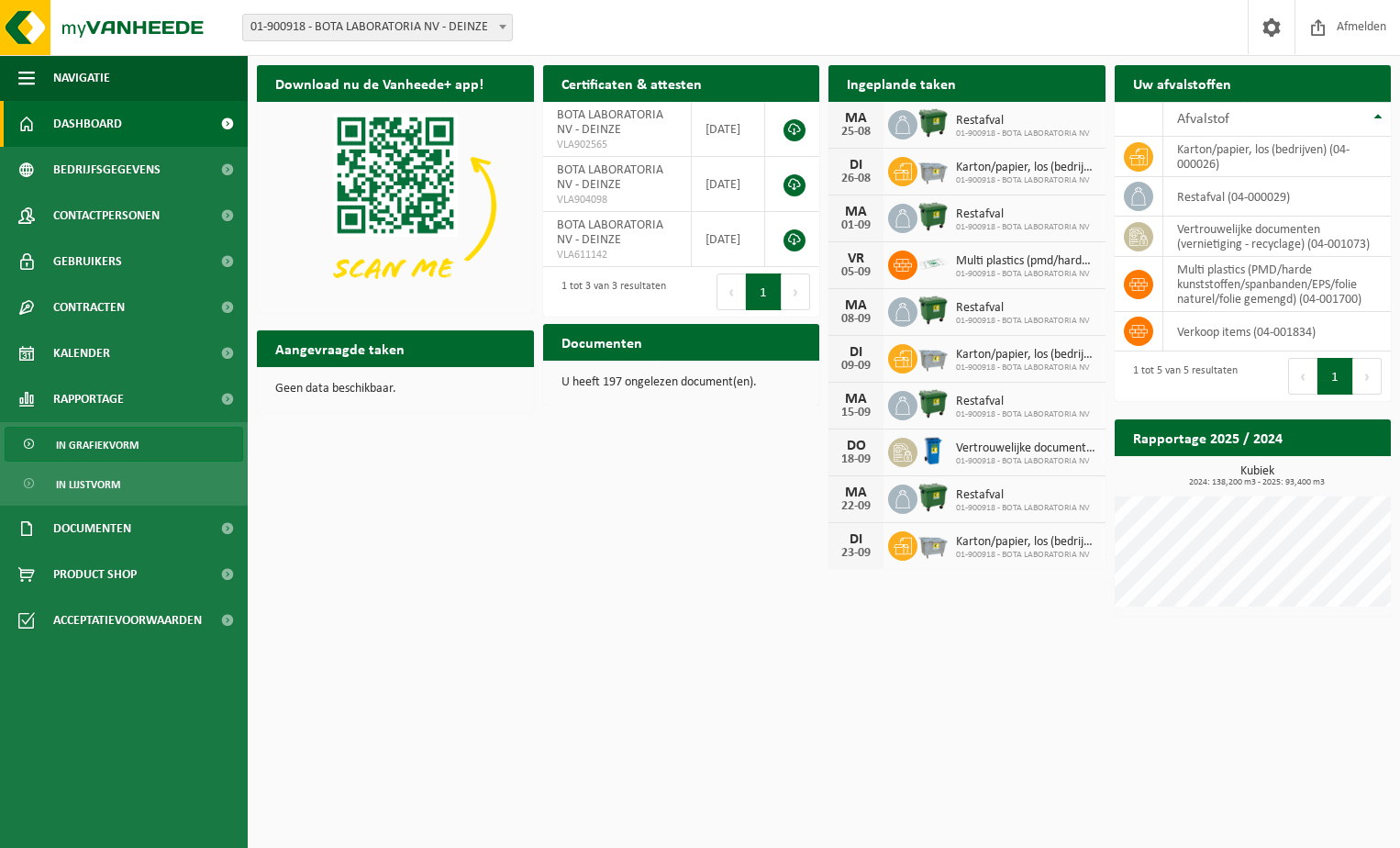
click at [100, 442] on span "In grafiekvorm" at bounding box center [98, 445] width 83 height 35
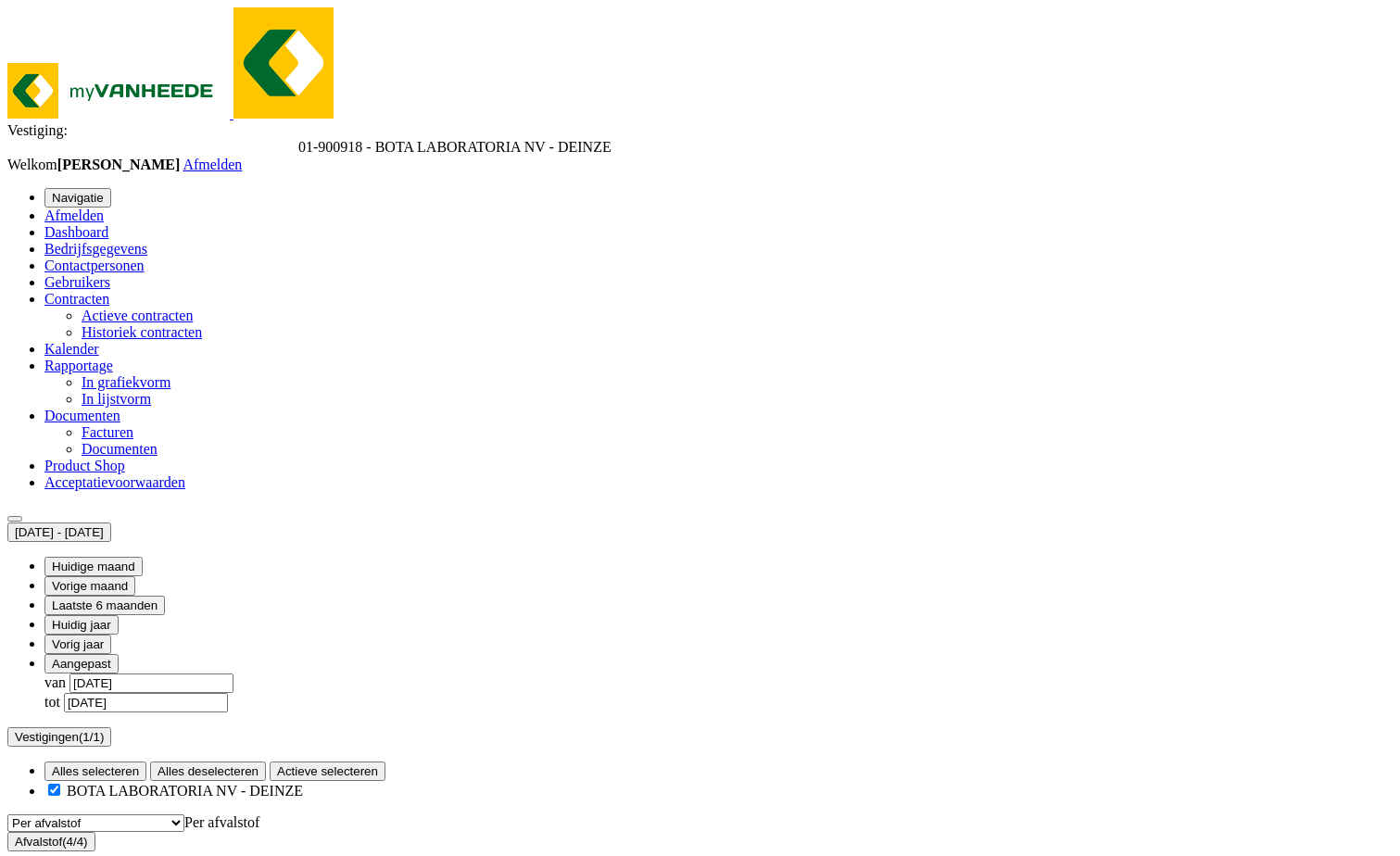
click at [82, 407] on span "In lijstvorm" at bounding box center [116, 398] width 70 height 16
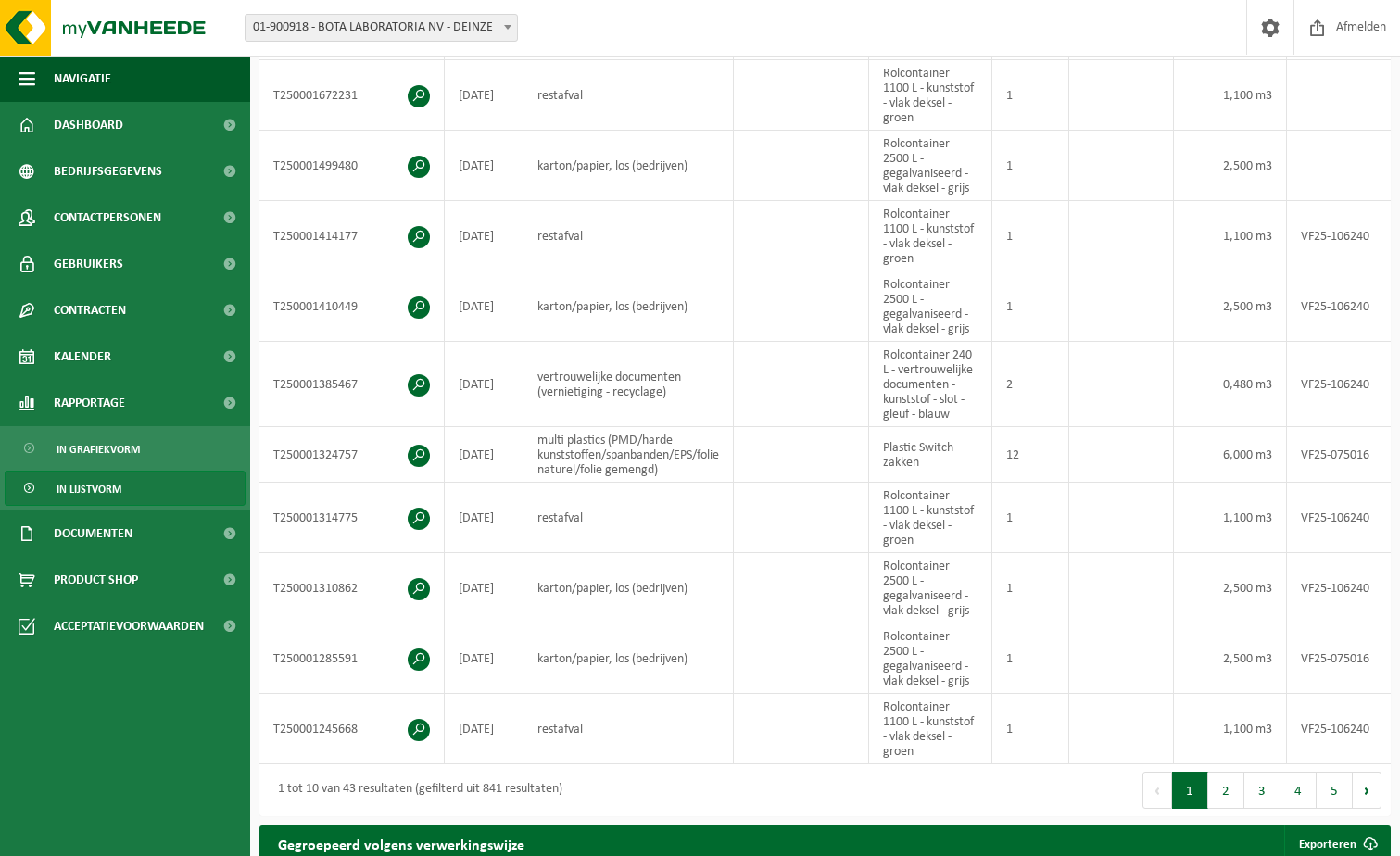
scroll to position [463, 0]
click at [1228, 808] on button "2" at bounding box center [1226, 789] width 36 height 37
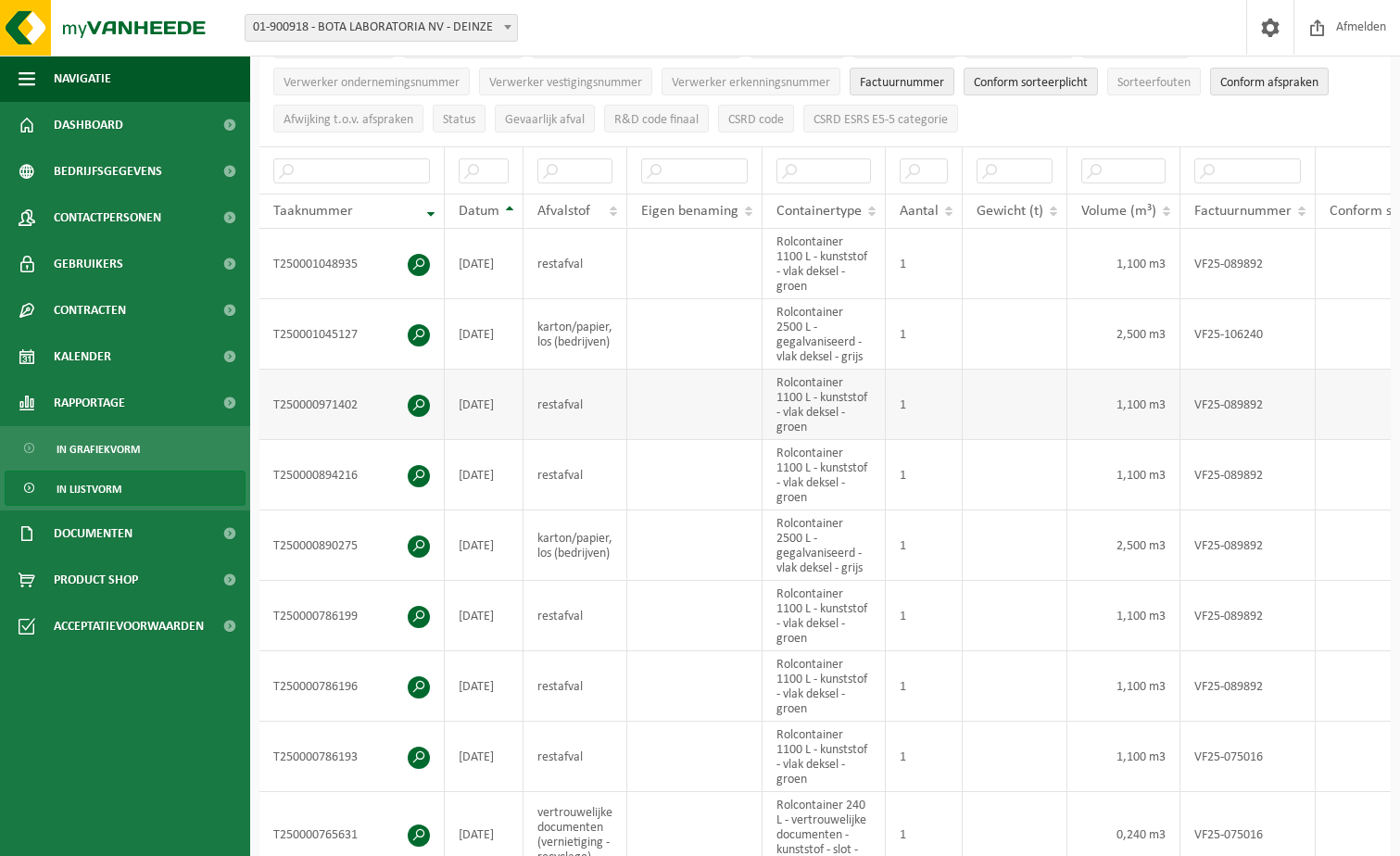
scroll to position [286, 0]
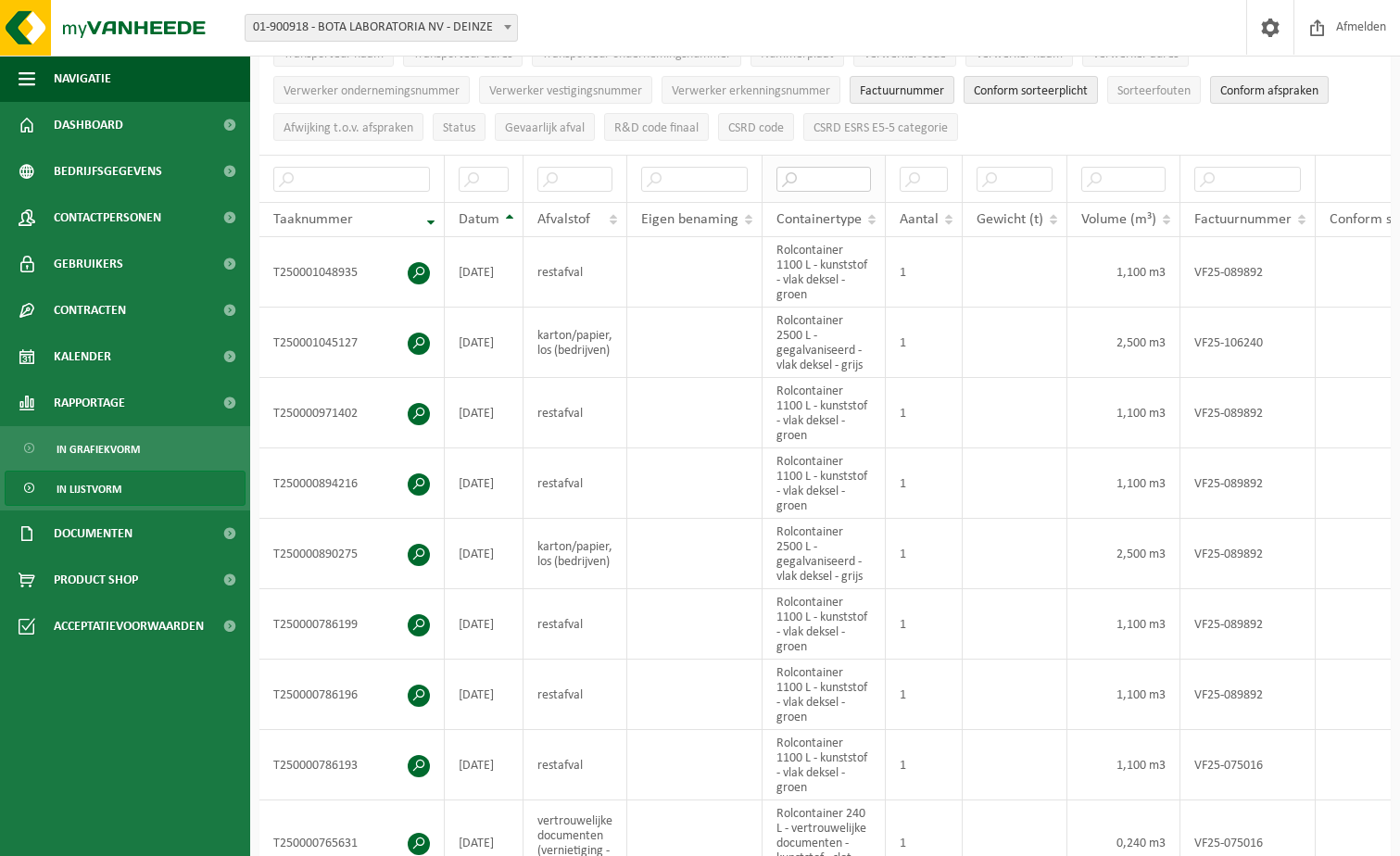
click at [778, 173] on input "text" at bounding box center [824, 179] width 95 height 25
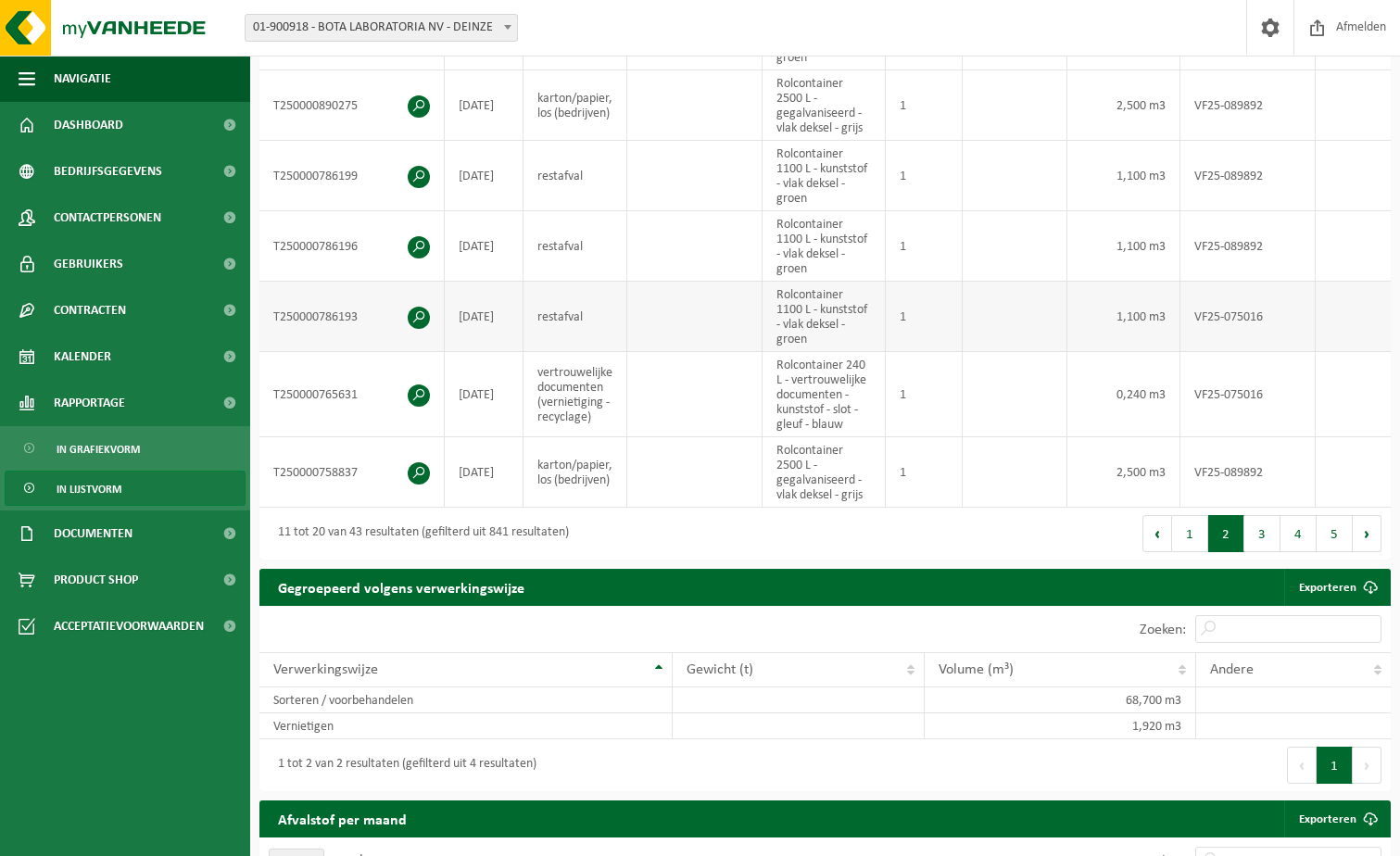
scroll to position [841, 0]
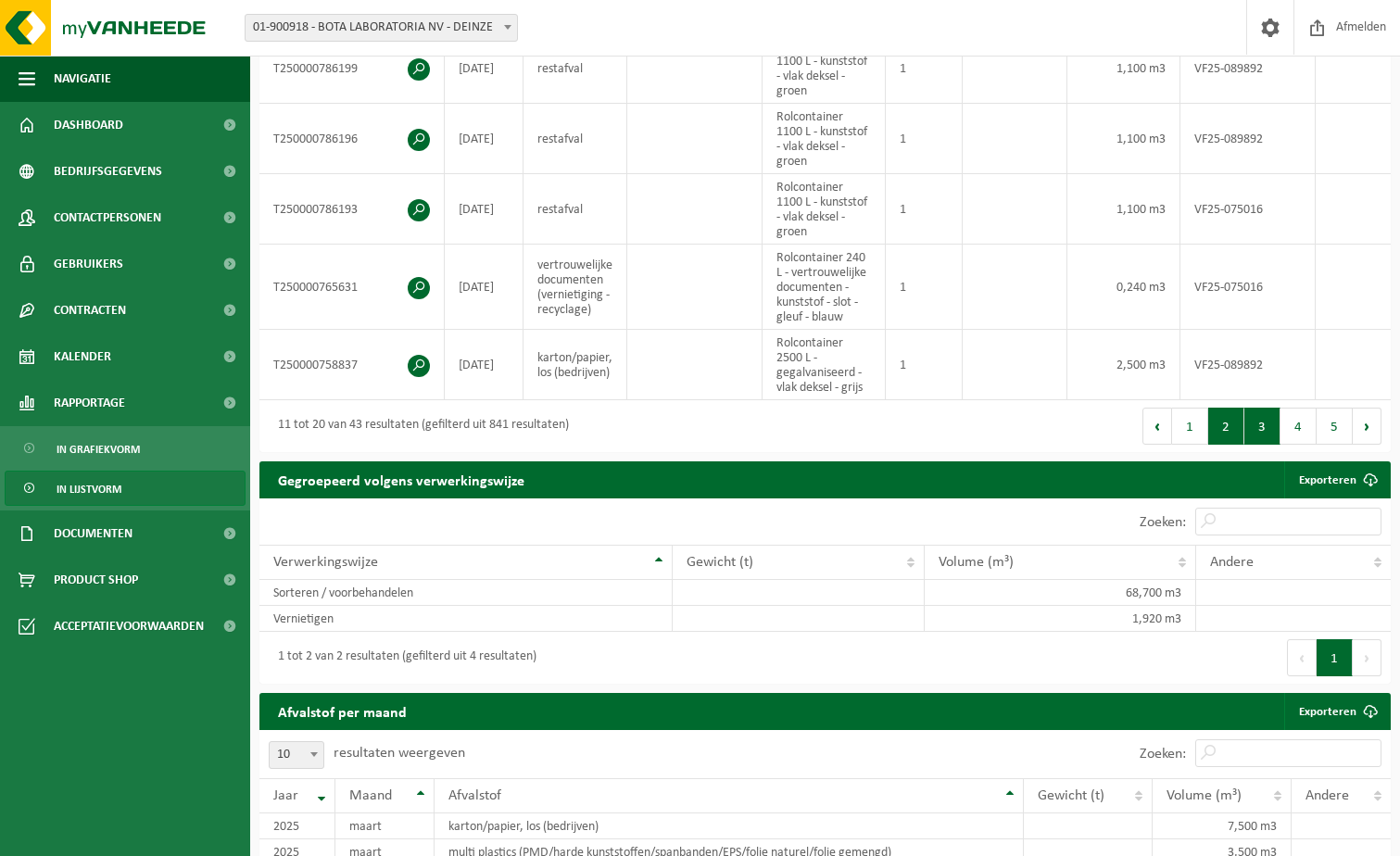
click at [1262, 433] on button "3" at bounding box center [1262, 426] width 36 height 37
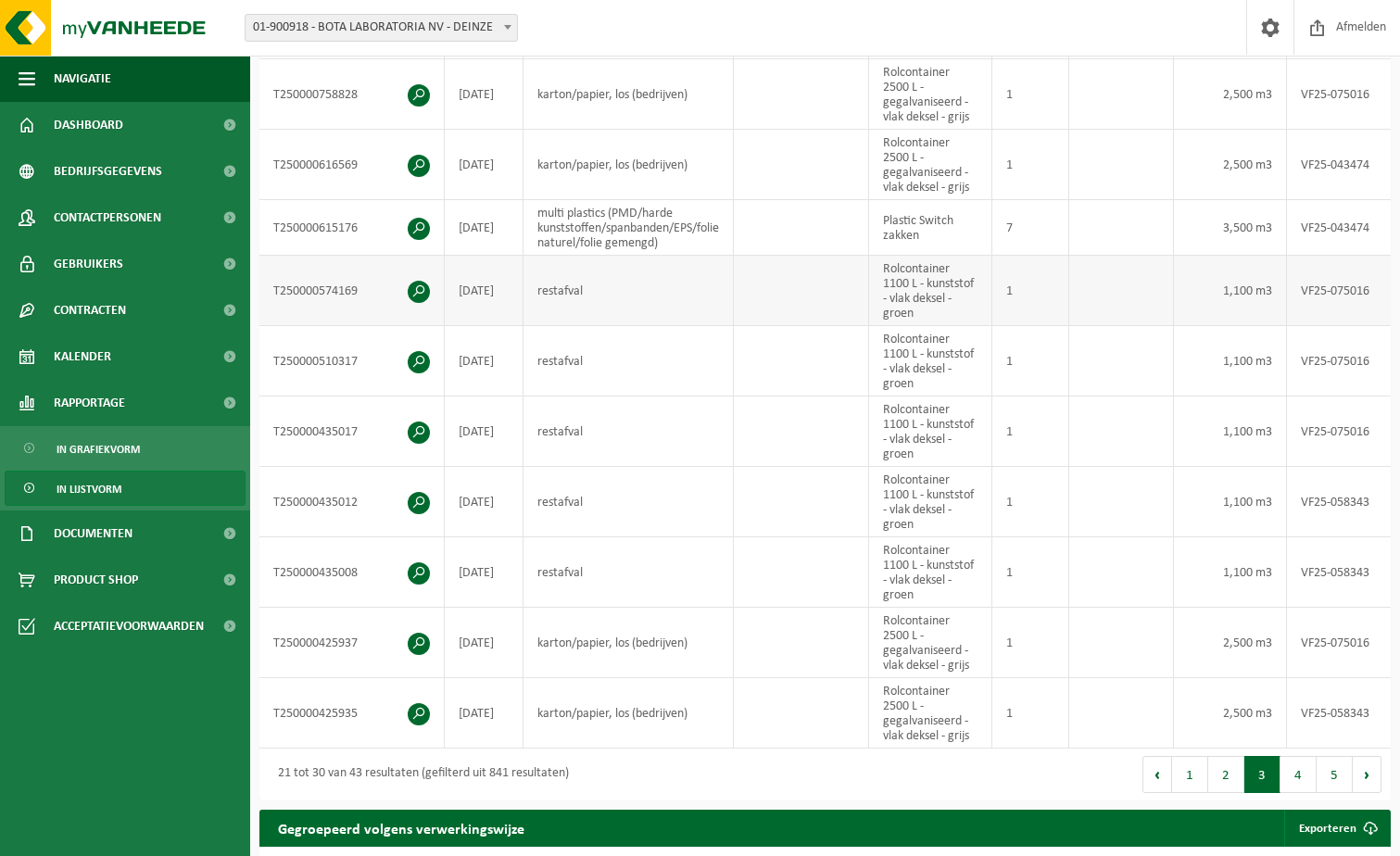
scroll to position [471, 0]
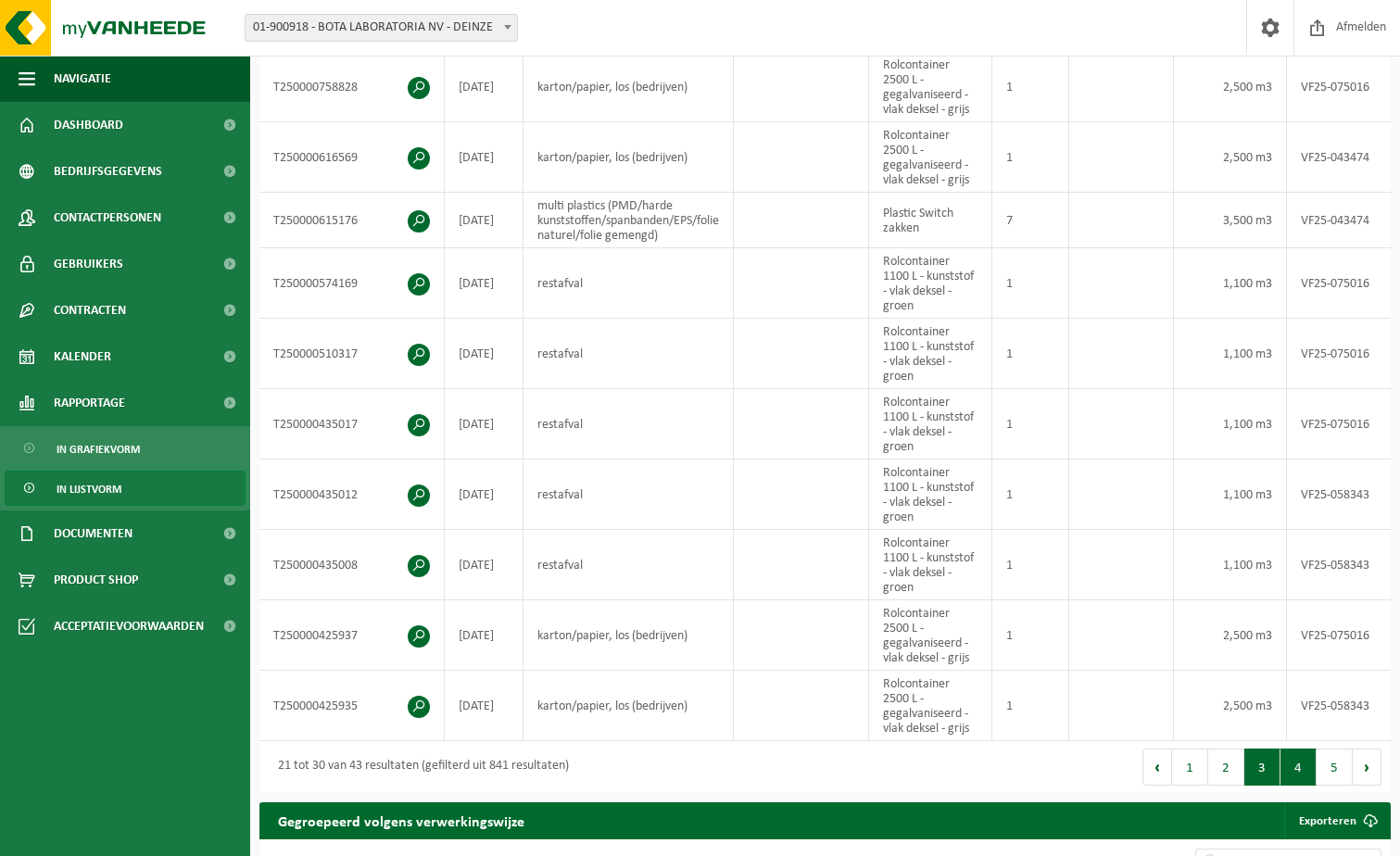
click at [1300, 771] on button "4" at bounding box center [1299, 767] width 36 height 37
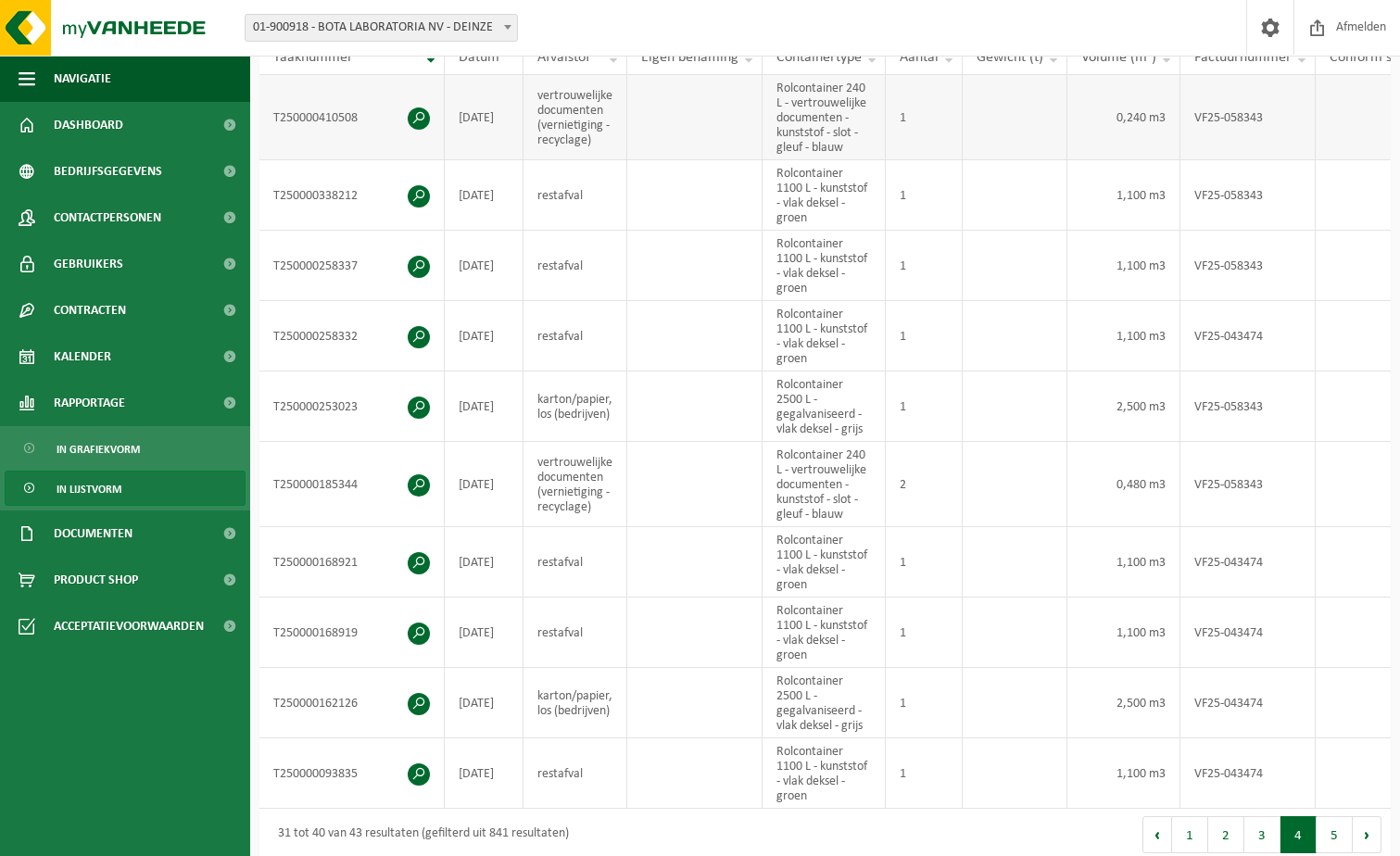
scroll to position [493, 0]
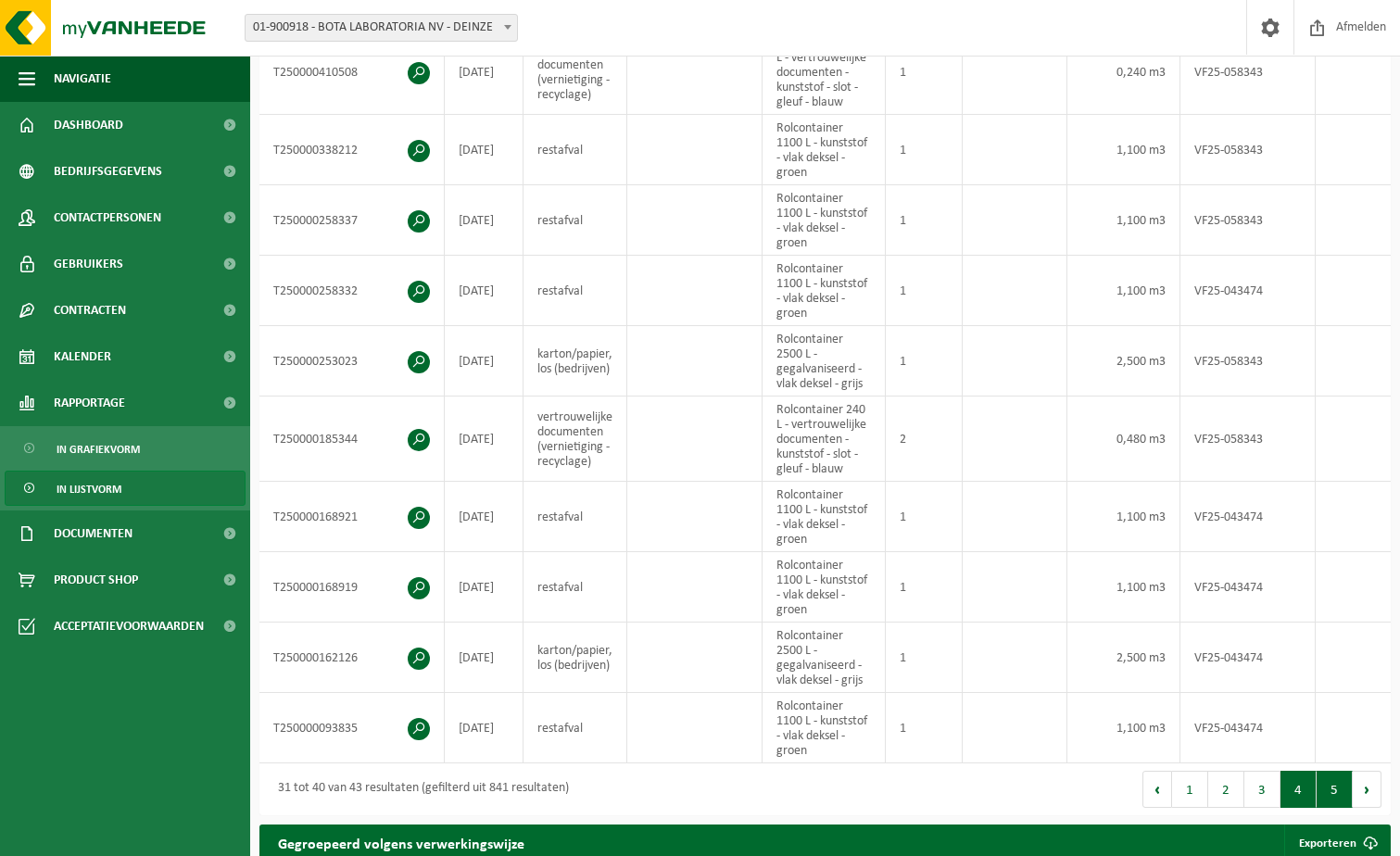
click at [1333, 796] on button "5" at bounding box center [1335, 789] width 36 height 37
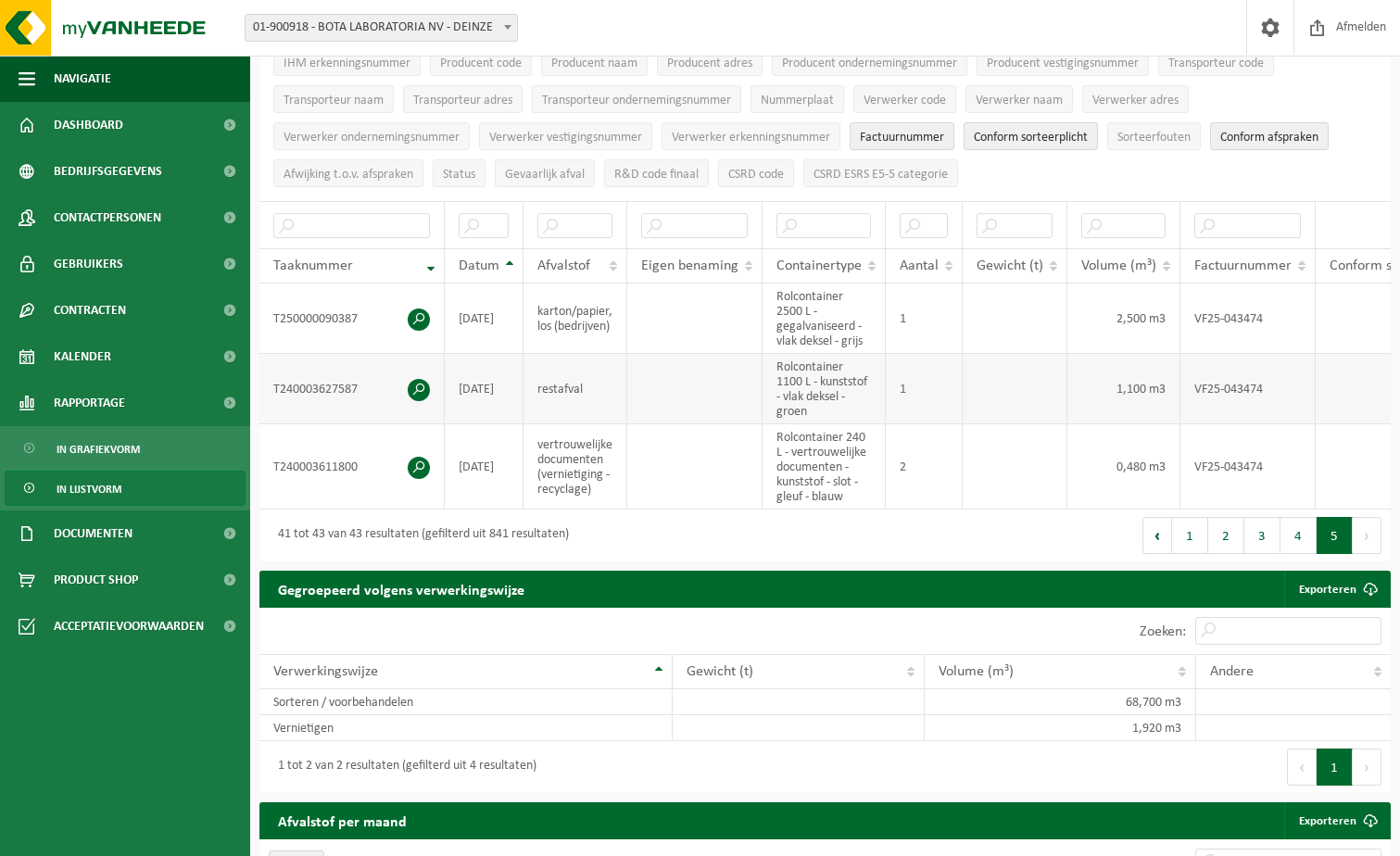
scroll to position [146, 0]
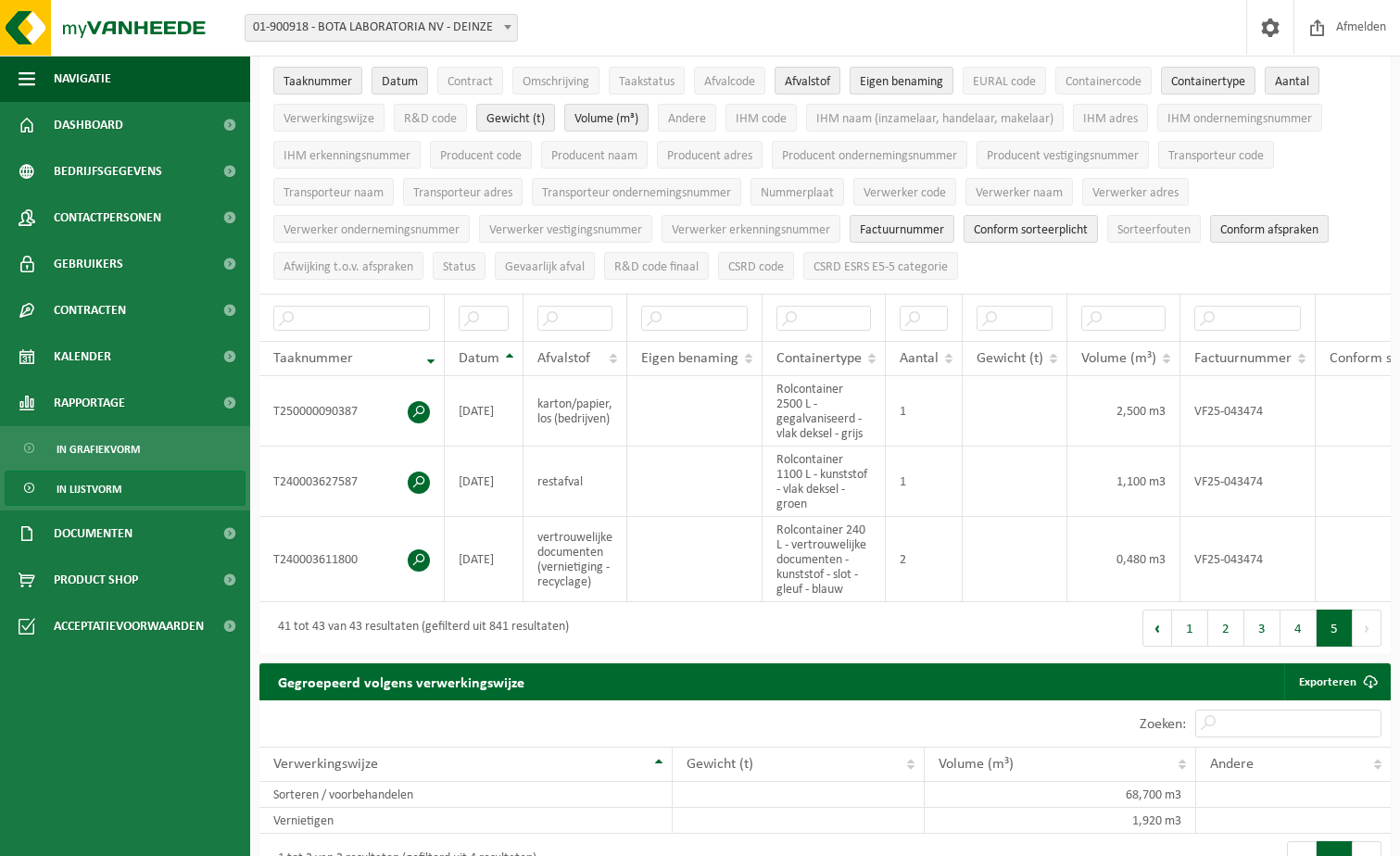
click at [1365, 639] on button "Volgende" at bounding box center [1366, 628] width 29 height 37
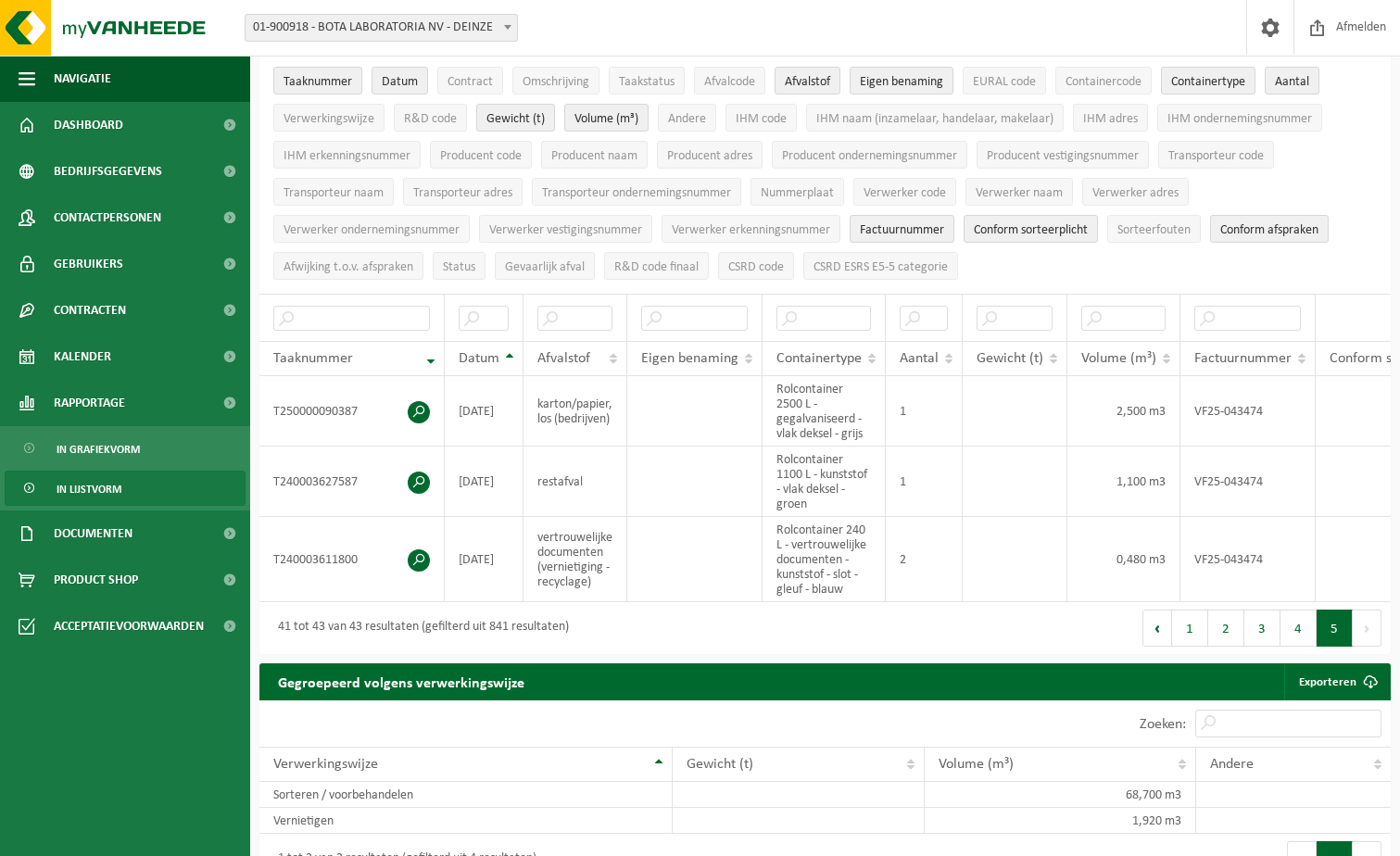
click at [1365, 639] on button "Volgende" at bounding box center [1366, 628] width 29 height 37
click at [1187, 643] on button "1" at bounding box center [1190, 628] width 36 height 37
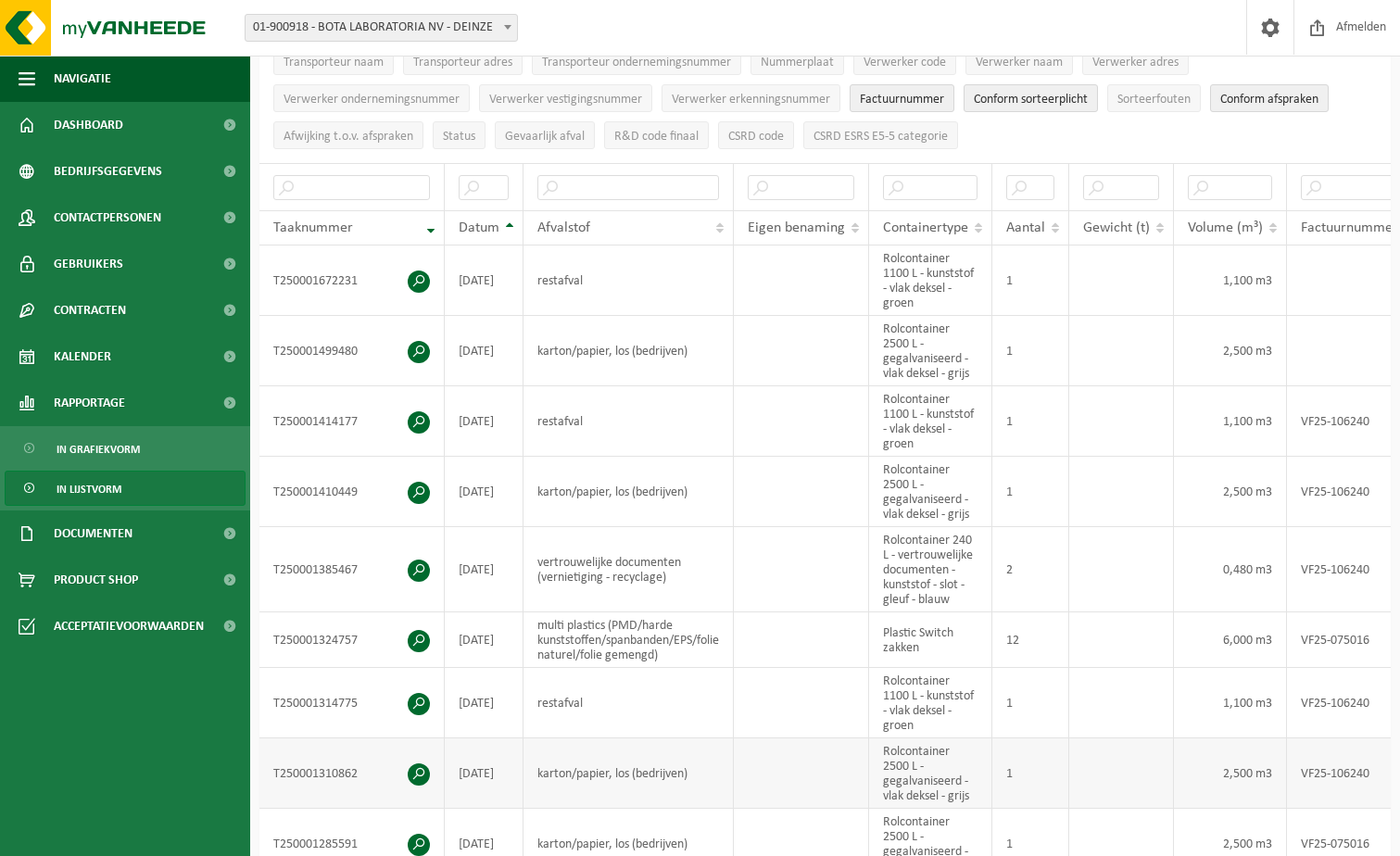
scroll to position [740, 0]
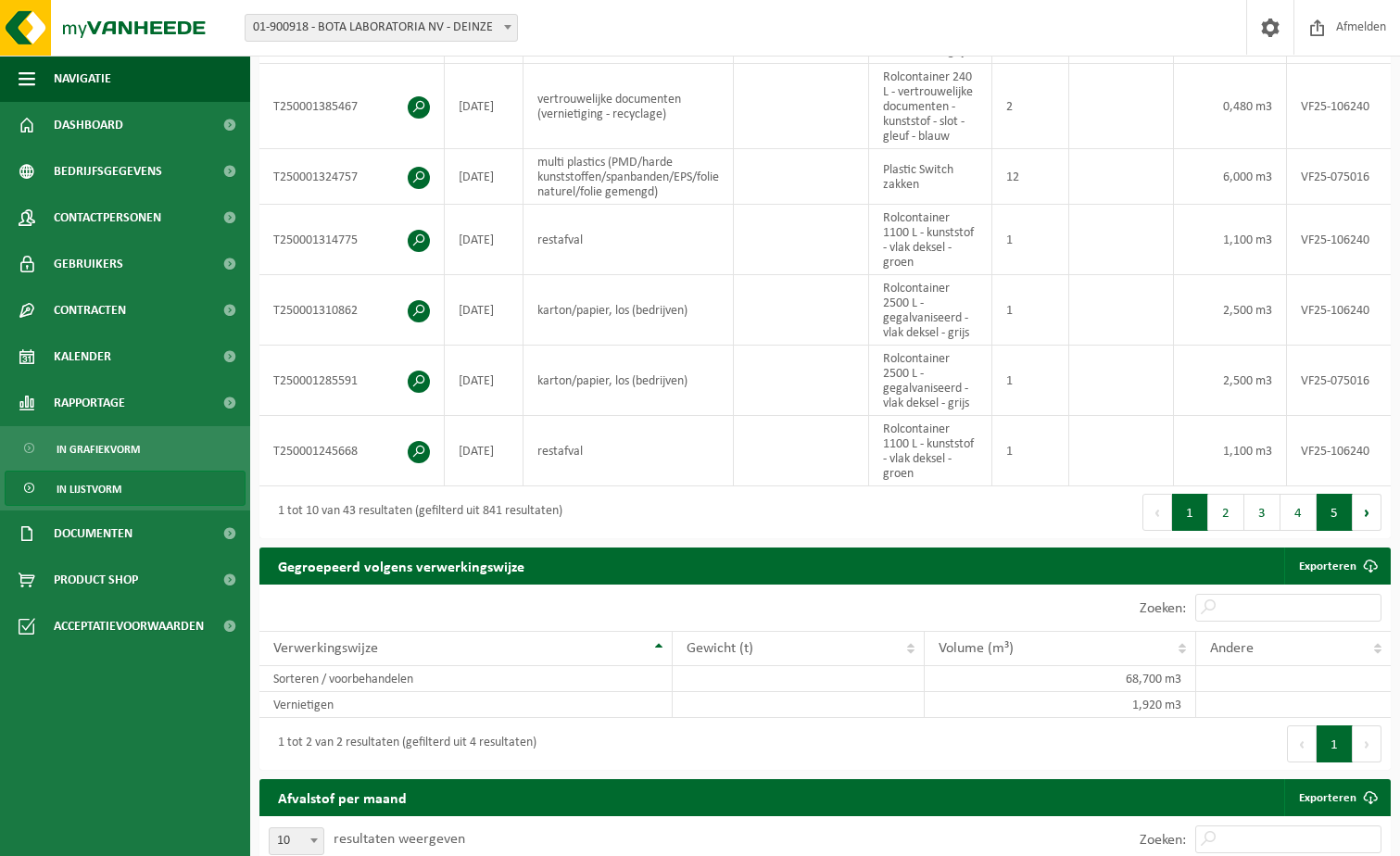
click at [1334, 523] on button "5" at bounding box center [1335, 513] width 36 height 37
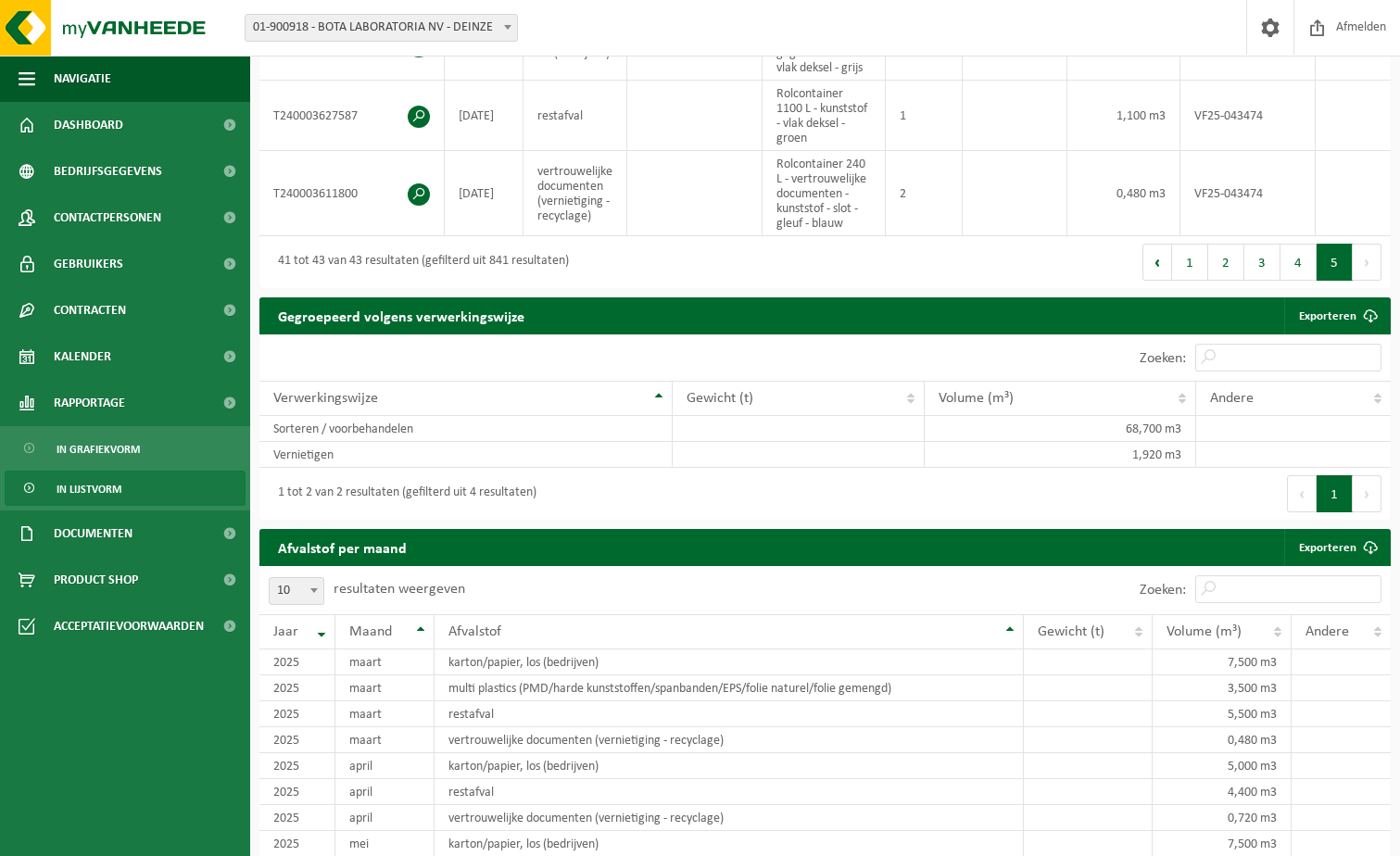
scroll to position [234, 0]
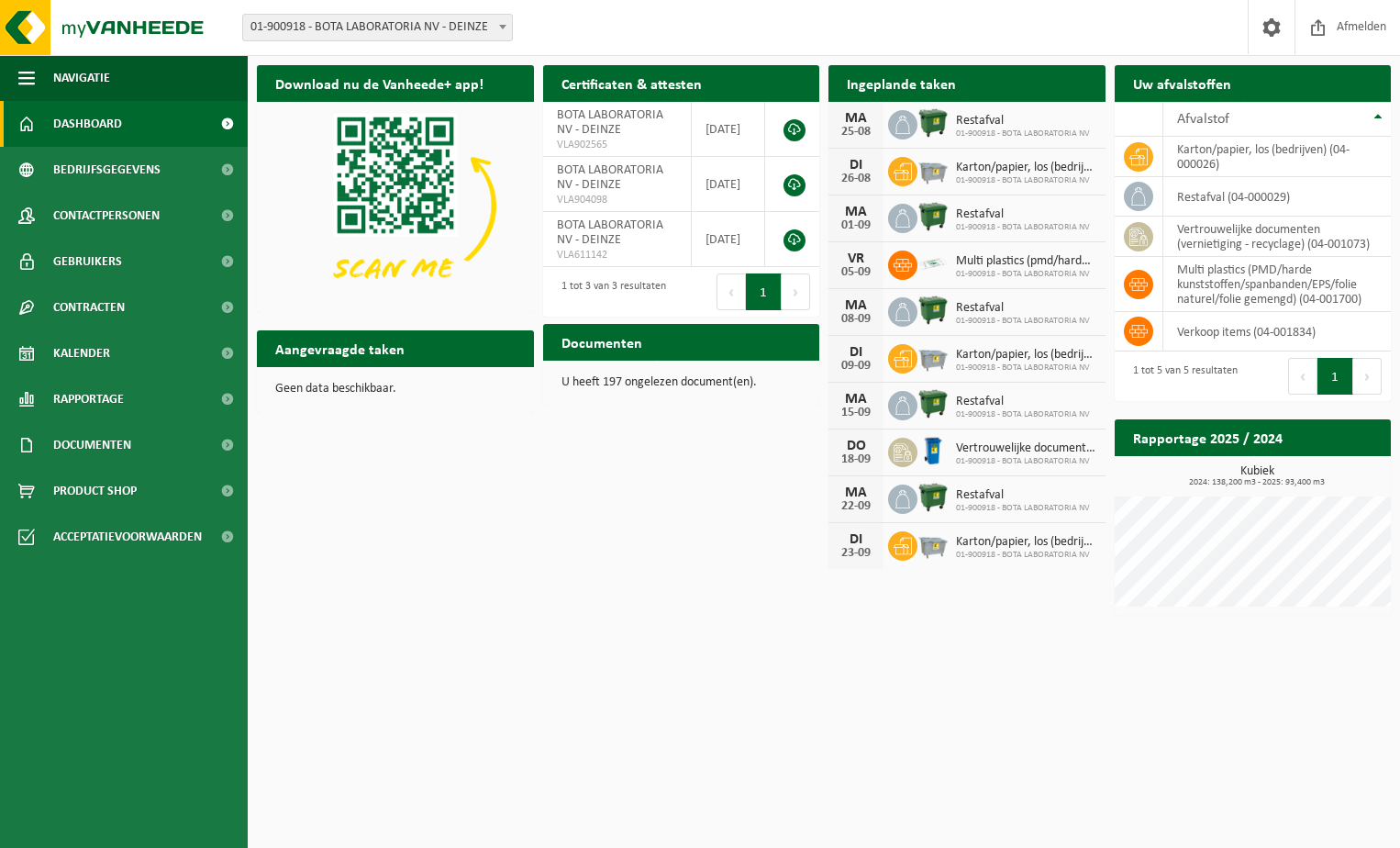
click at [624, 544] on div "Download nu de Vanheede+ app! Verberg Certificaten & attesten Bekijk uw certifi…" at bounding box center [824, 340] width 1143 height 569
